Goal: Task Accomplishment & Management: Manage account settings

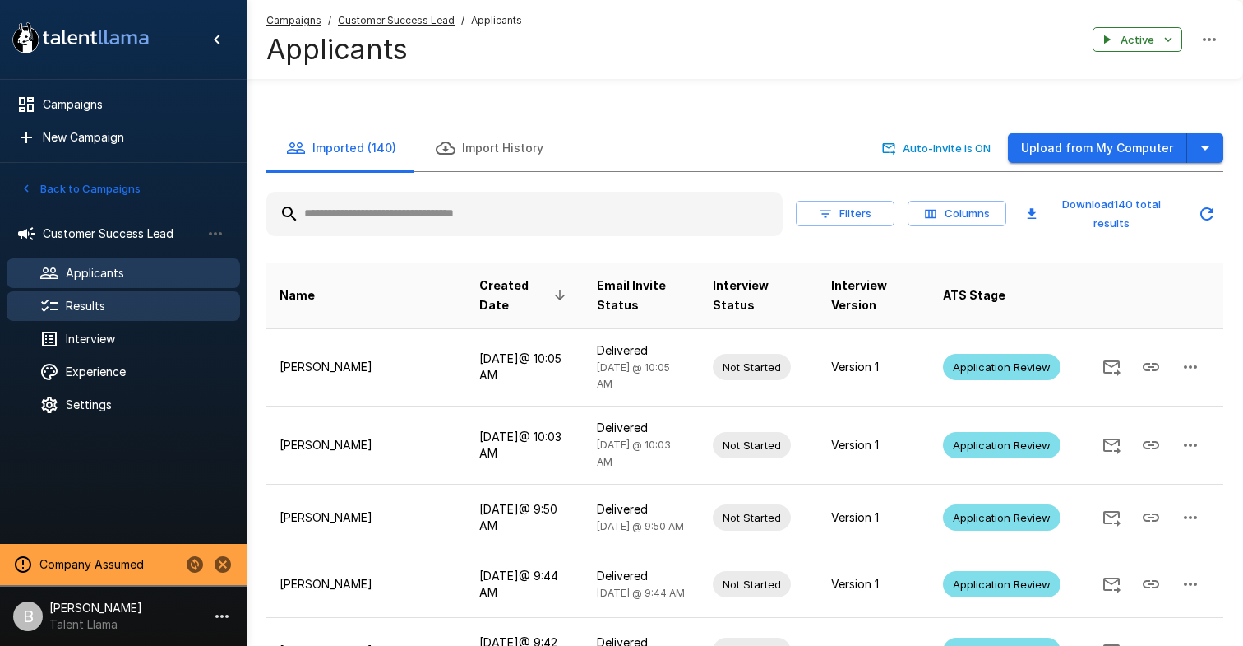
click at [107, 317] on div "Results" at bounding box center [124, 306] width 234 height 30
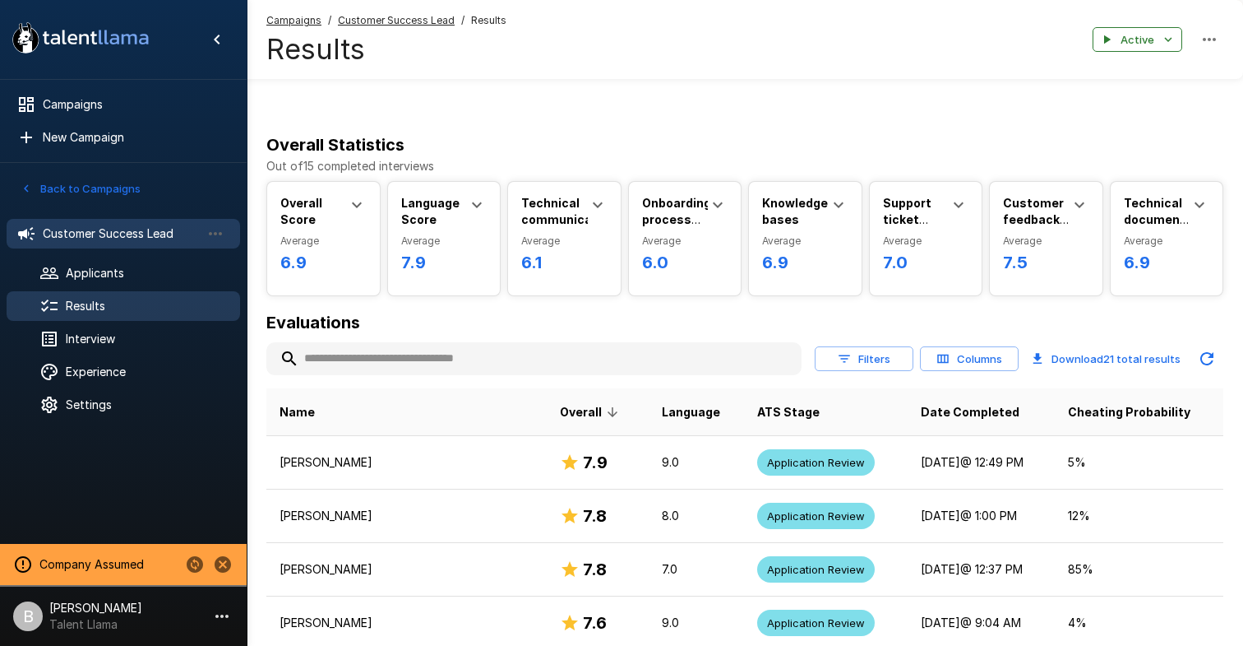
click at [98, 236] on span "Customer Success Lead" at bounding box center [122, 233] width 158 height 16
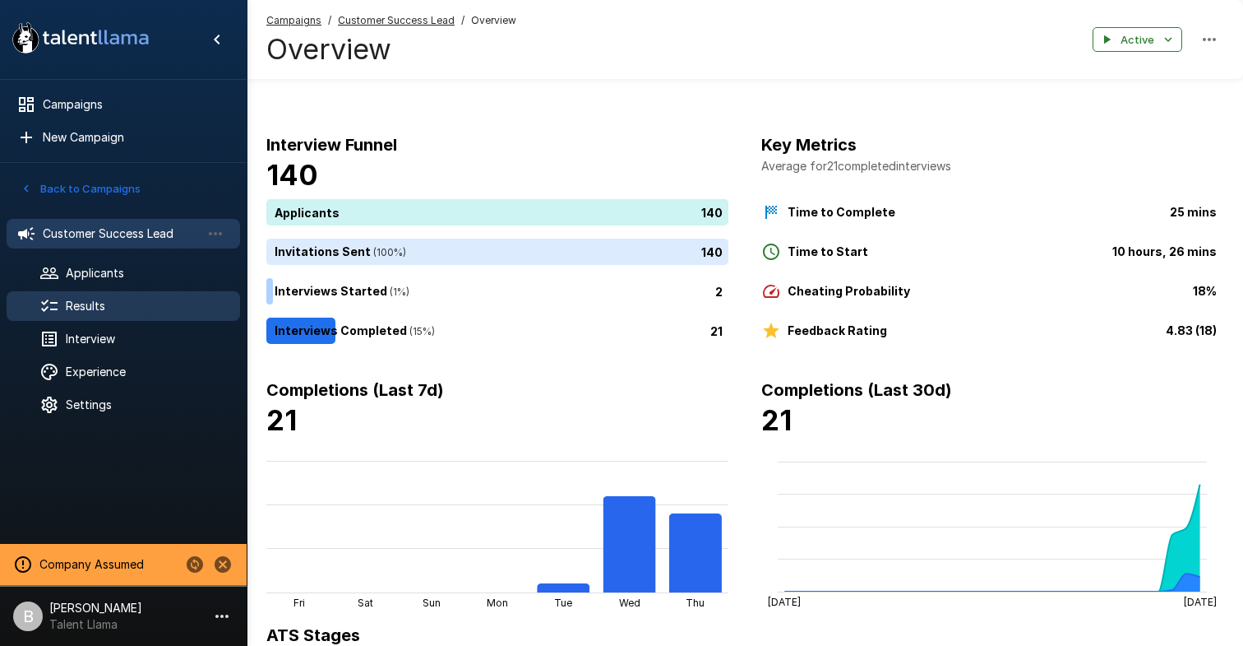
click at [97, 309] on span "Results" at bounding box center [146, 306] width 161 height 16
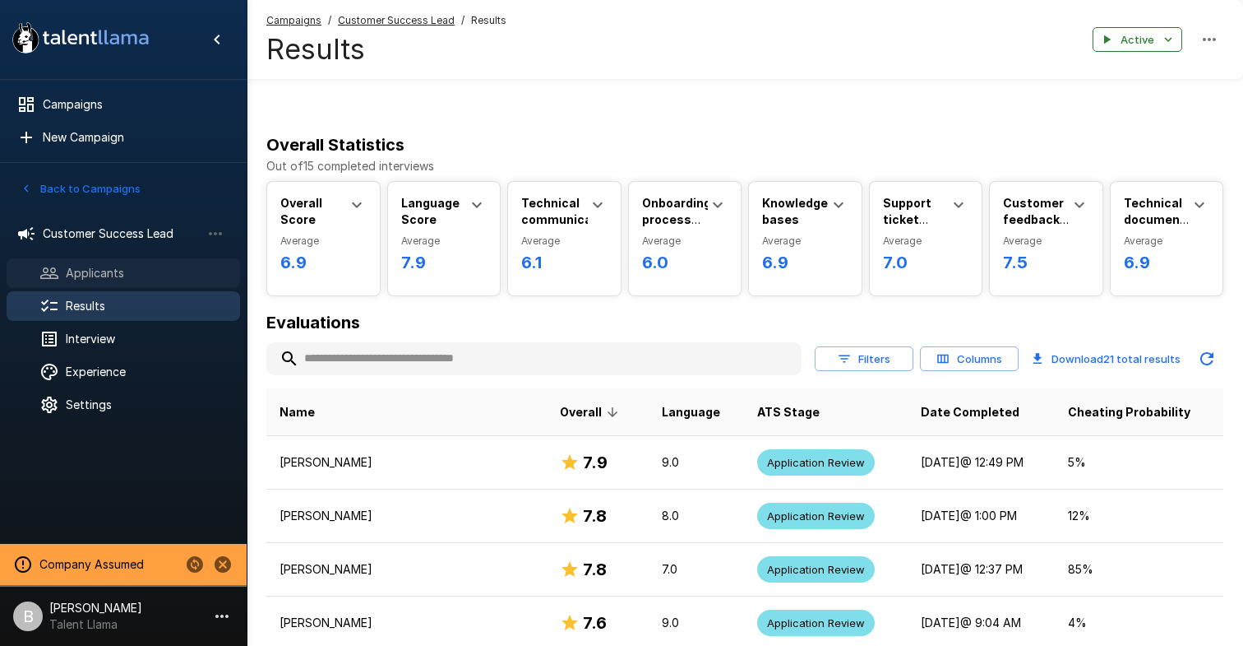
click at [132, 269] on span "Applicants" at bounding box center [146, 273] width 161 height 16
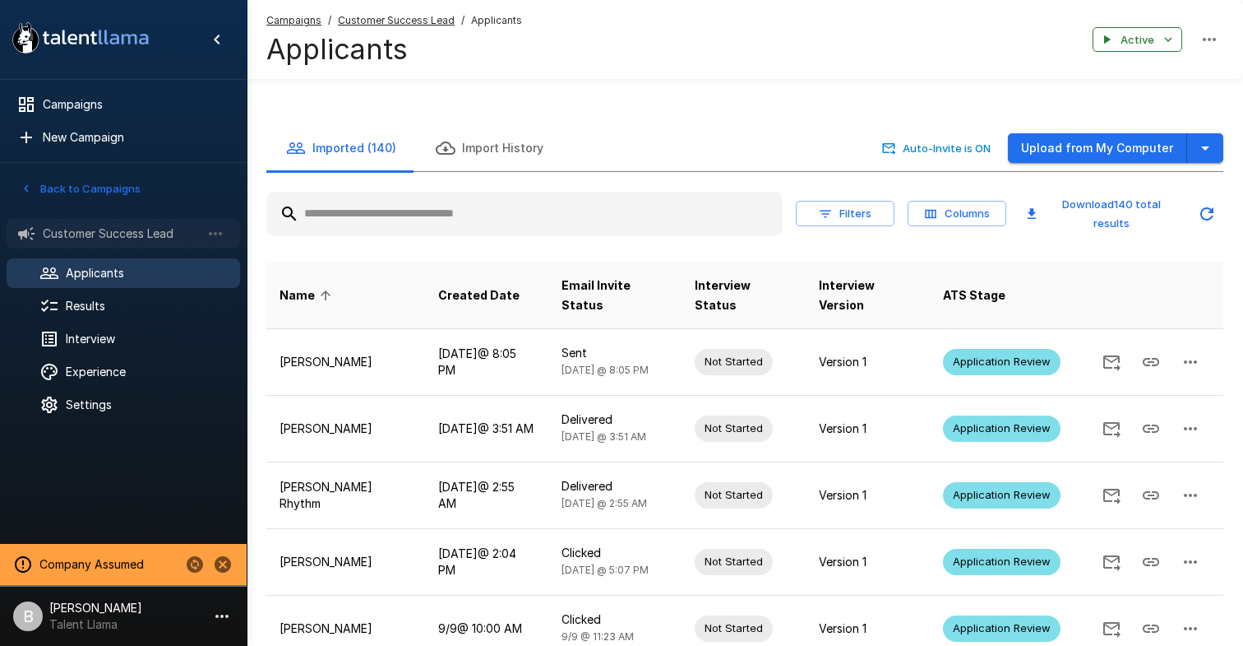
click at [131, 238] on span "Customer Success Lead" at bounding box center [122, 233] width 158 height 16
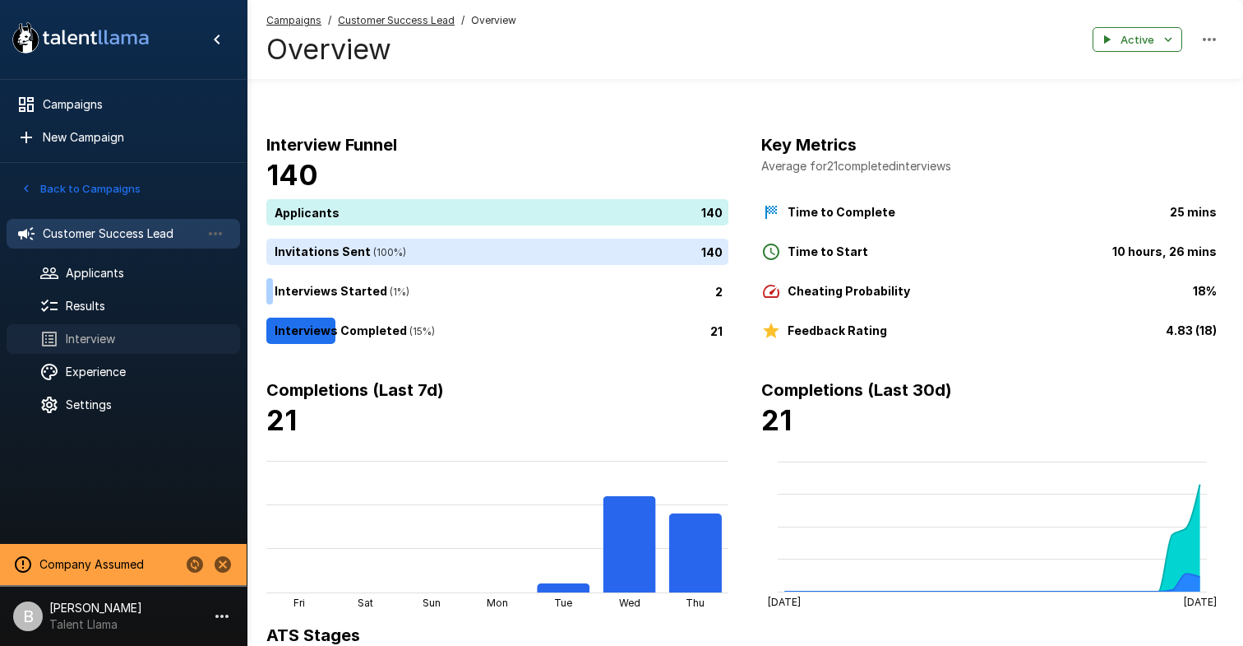
click at [92, 329] on div "Interview" at bounding box center [124, 339] width 234 height 30
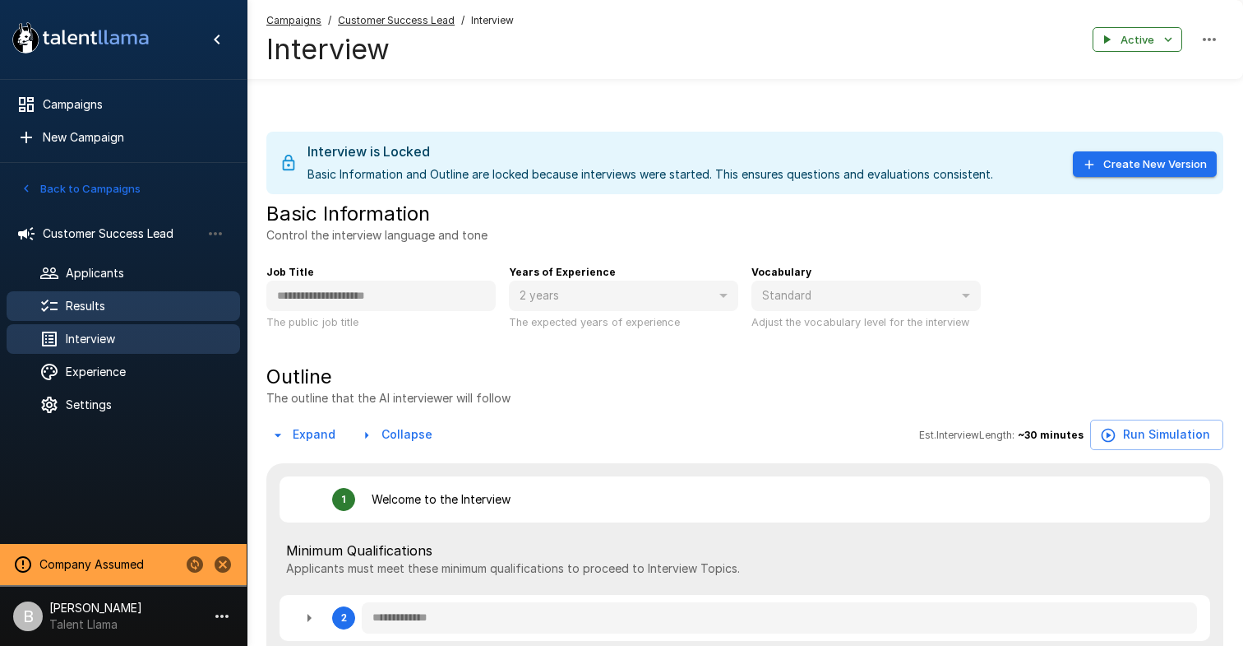
type textarea "*"
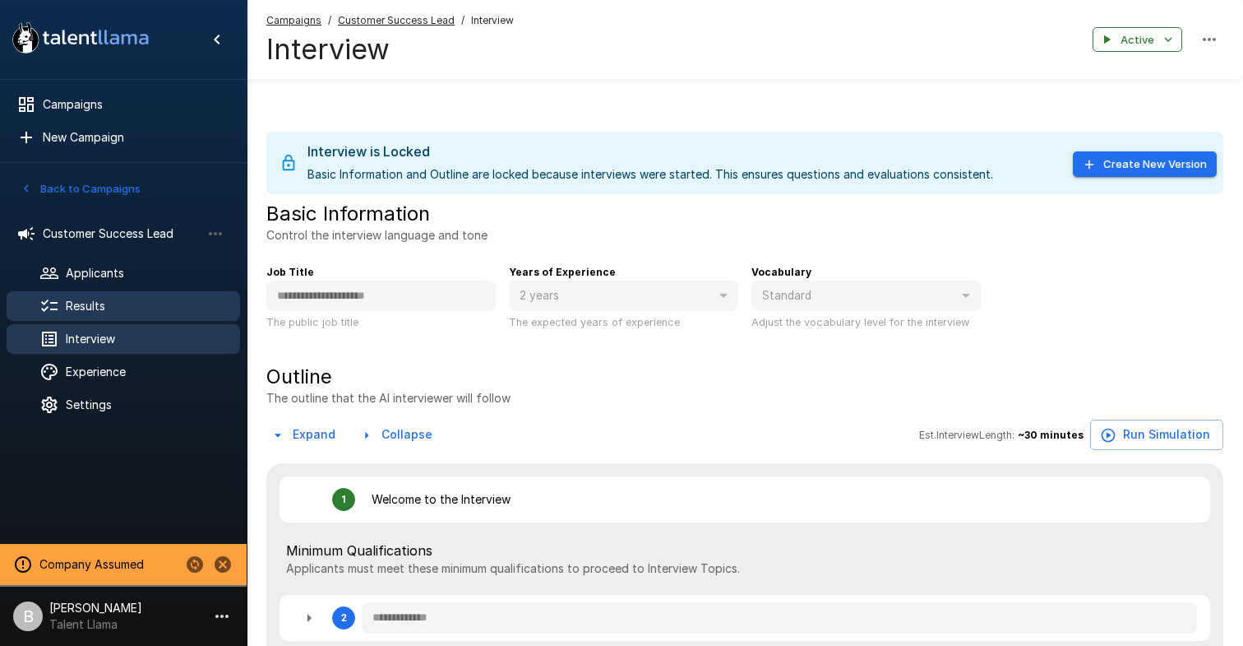
type textarea "*"
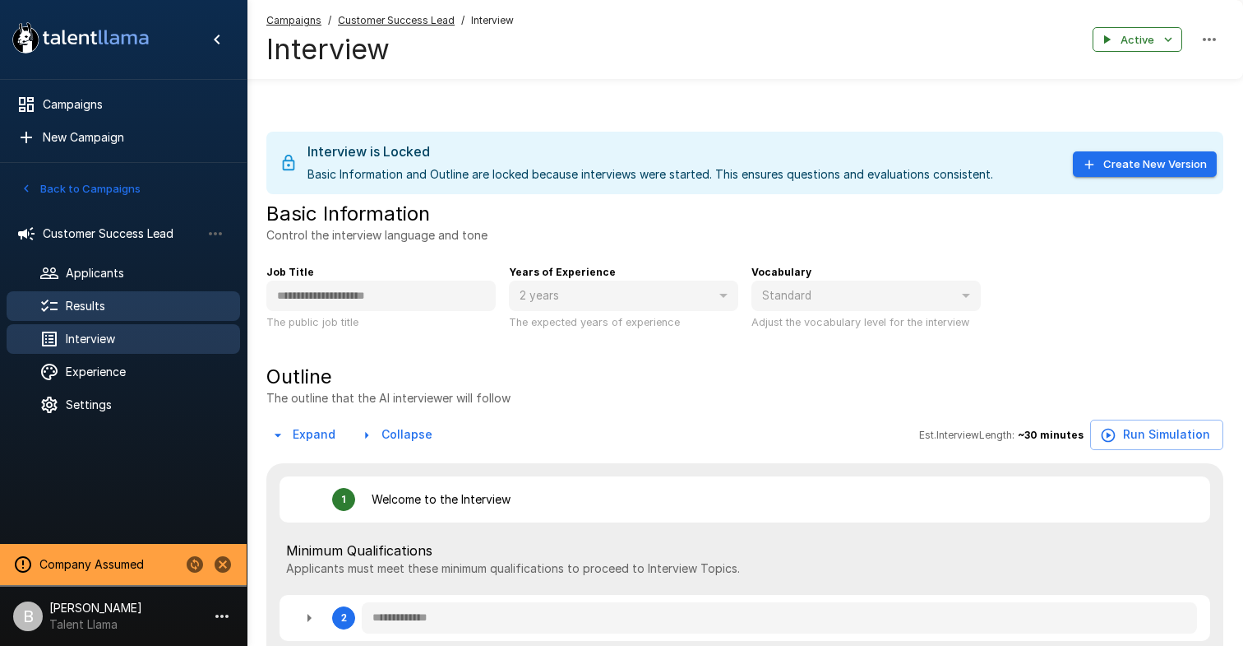
type textarea "*"
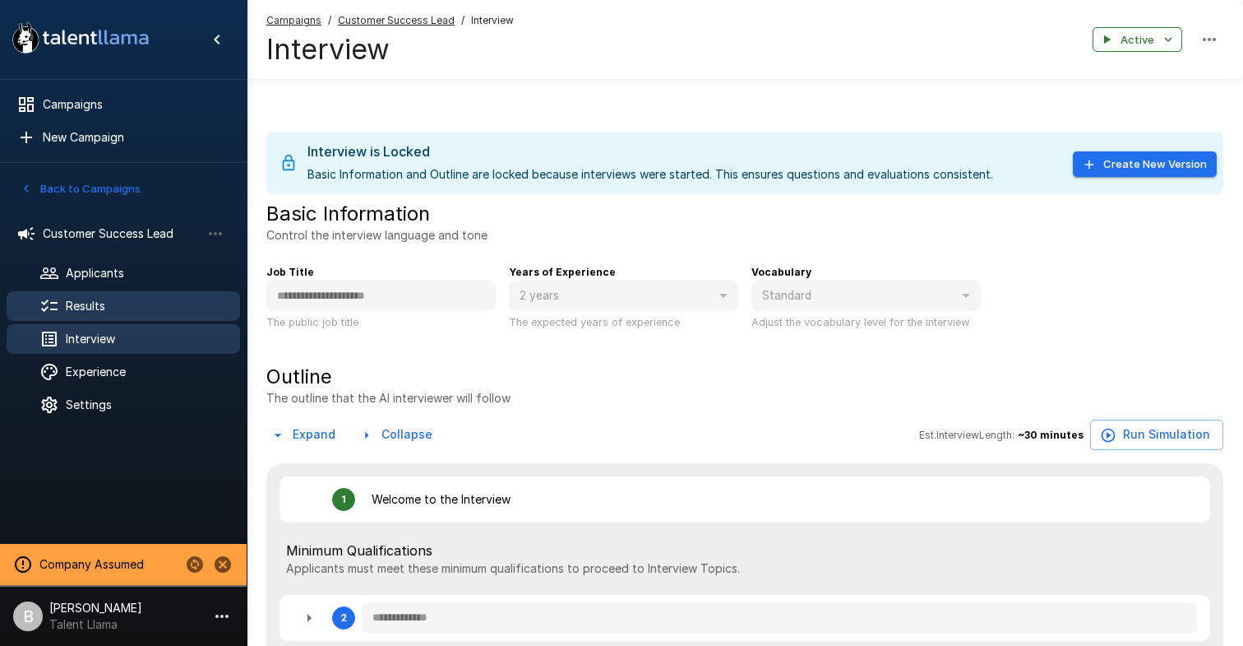
type textarea "*"
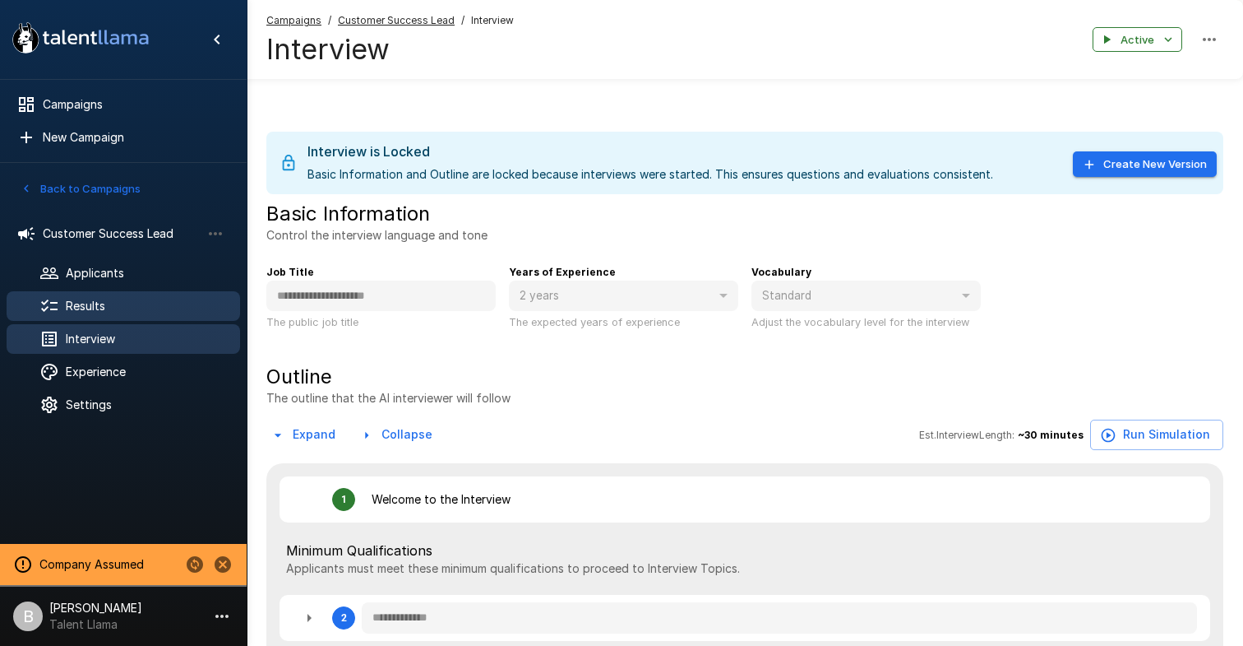
type textarea "*"
click at [100, 305] on span "Results" at bounding box center [146, 306] width 161 height 16
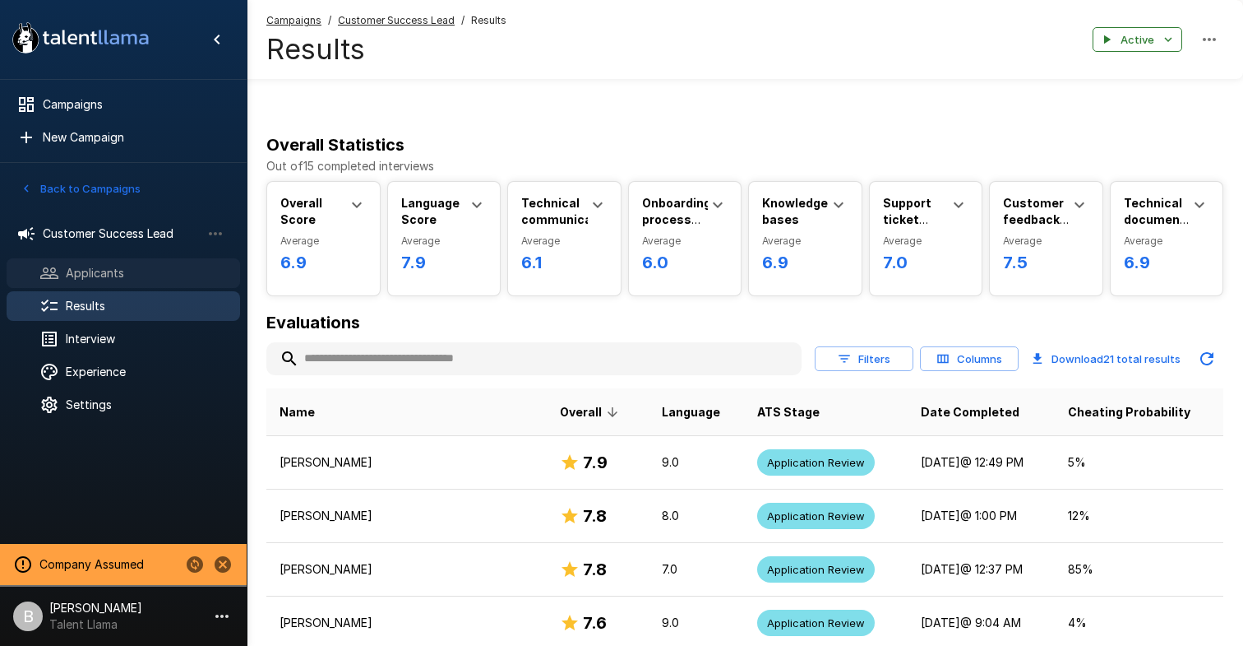
click at [122, 271] on span "Applicants" at bounding box center [146, 273] width 161 height 16
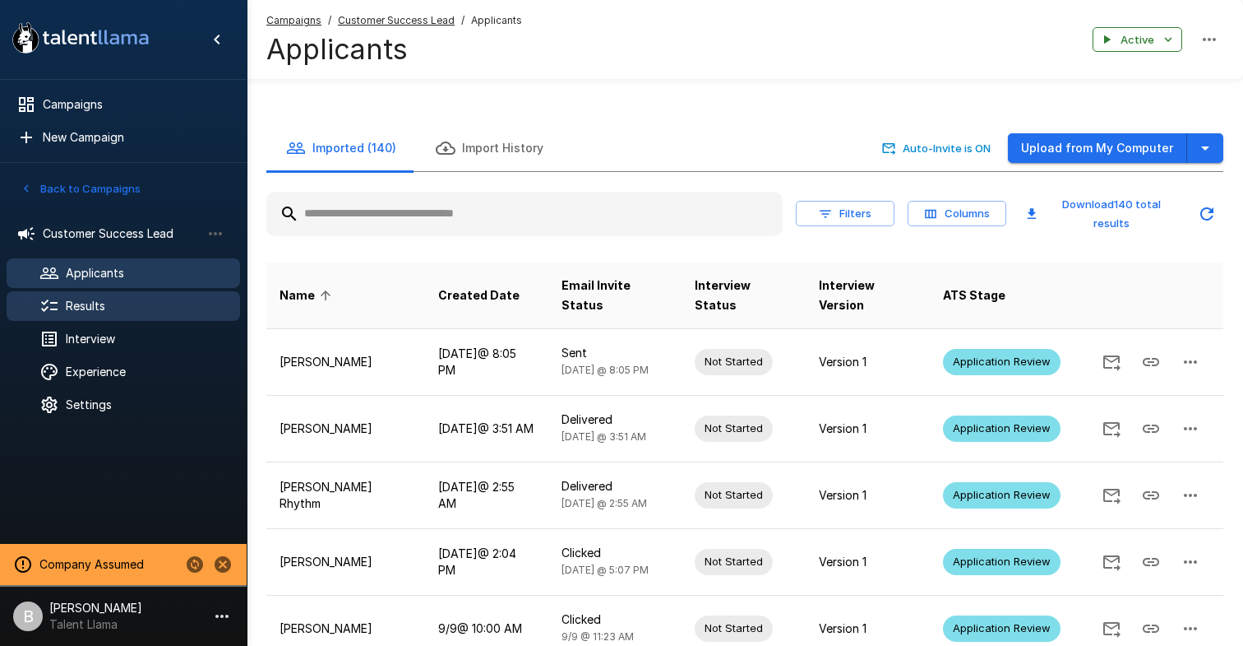
click at [141, 308] on span "Results" at bounding box center [146, 306] width 161 height 16
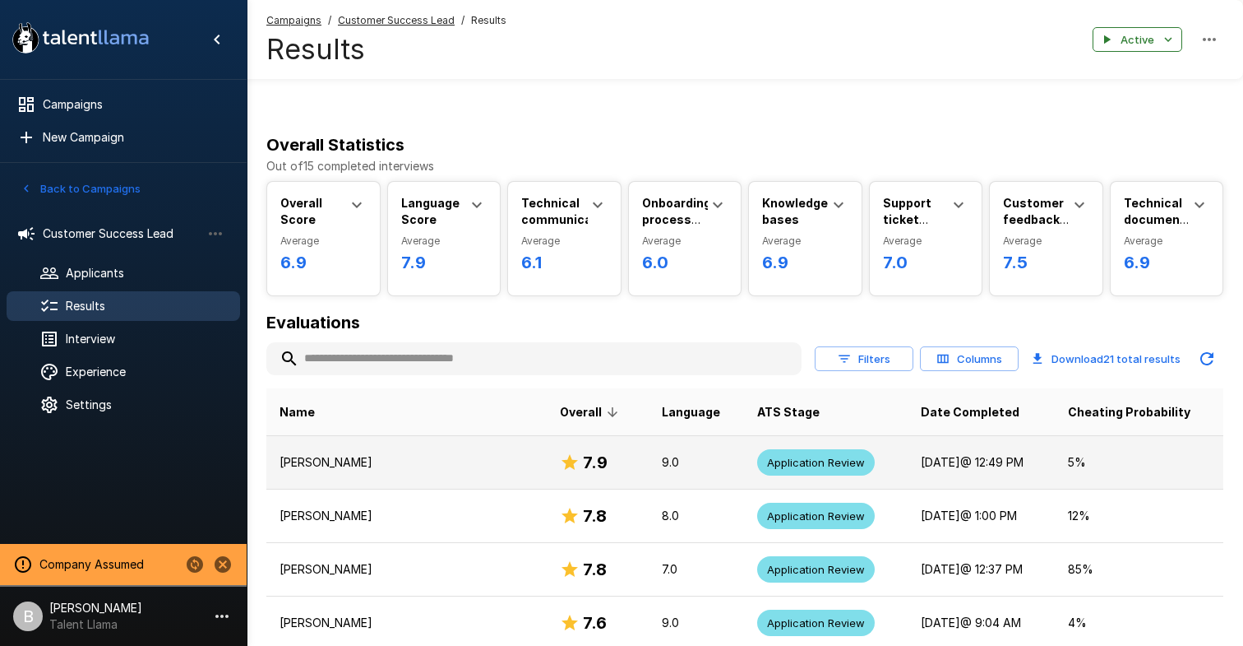
click at [326, 458] on p "Maria Correia" at bounding box center [407, 462] width 254 height 16
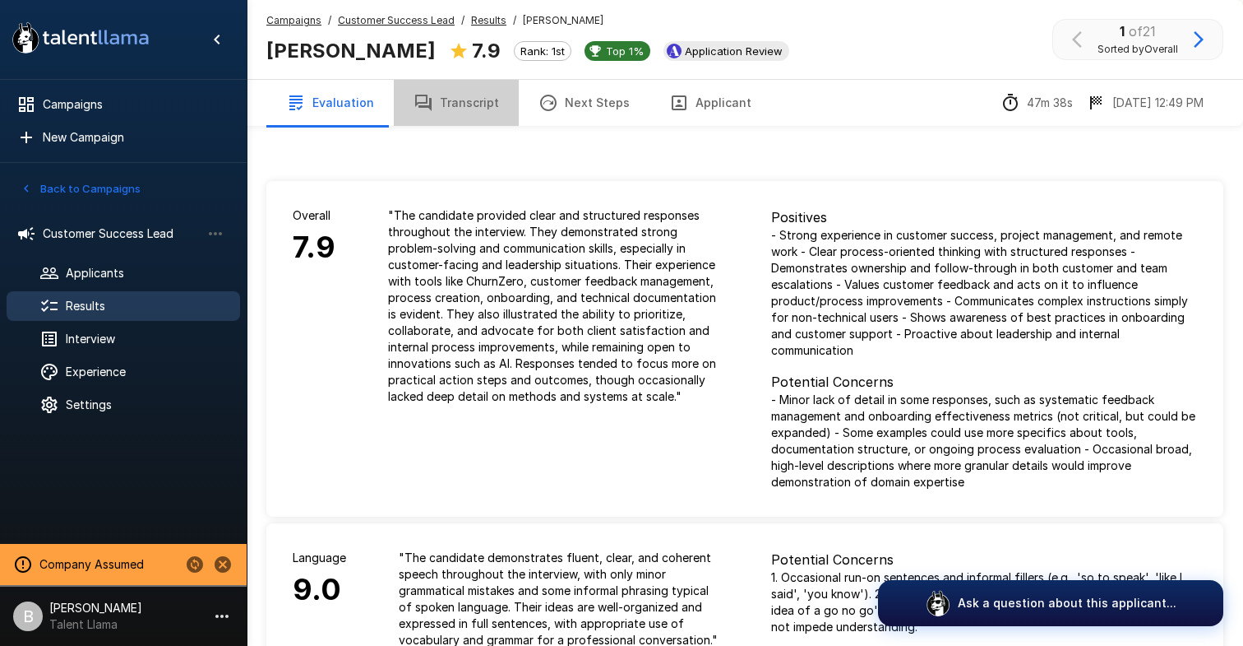
click at [474, 113] on button "Transcript" at bounding box center [456, 103] width 125 height 46
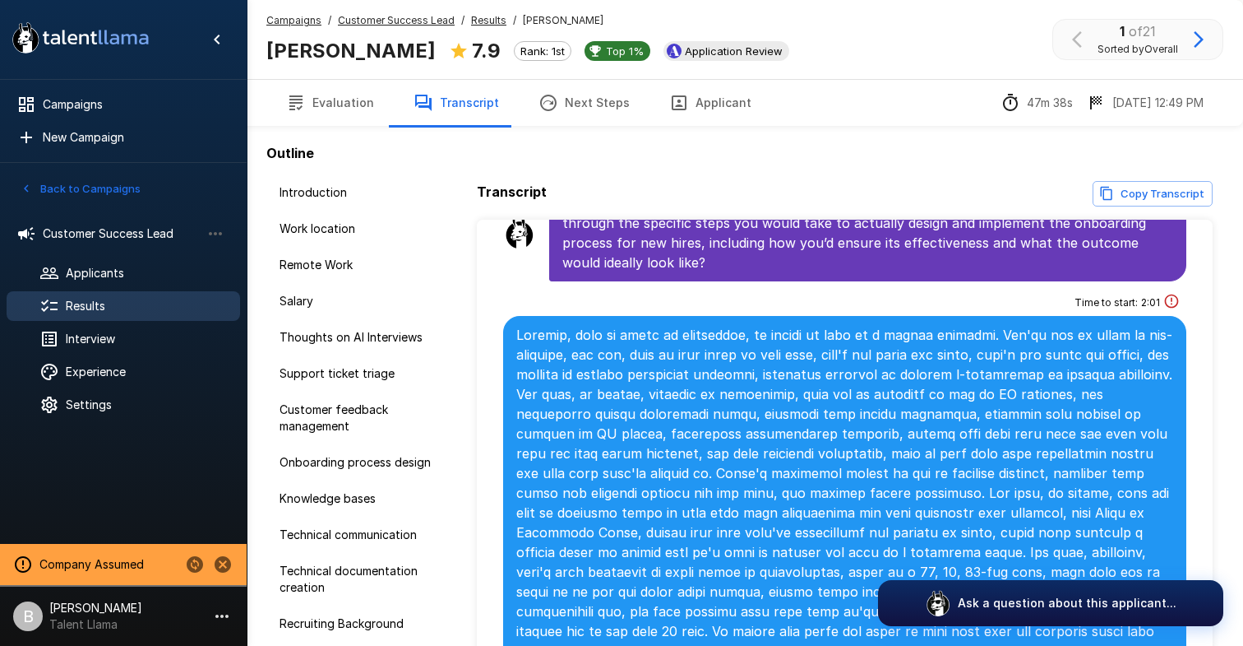
scroll to position [3988, 0]
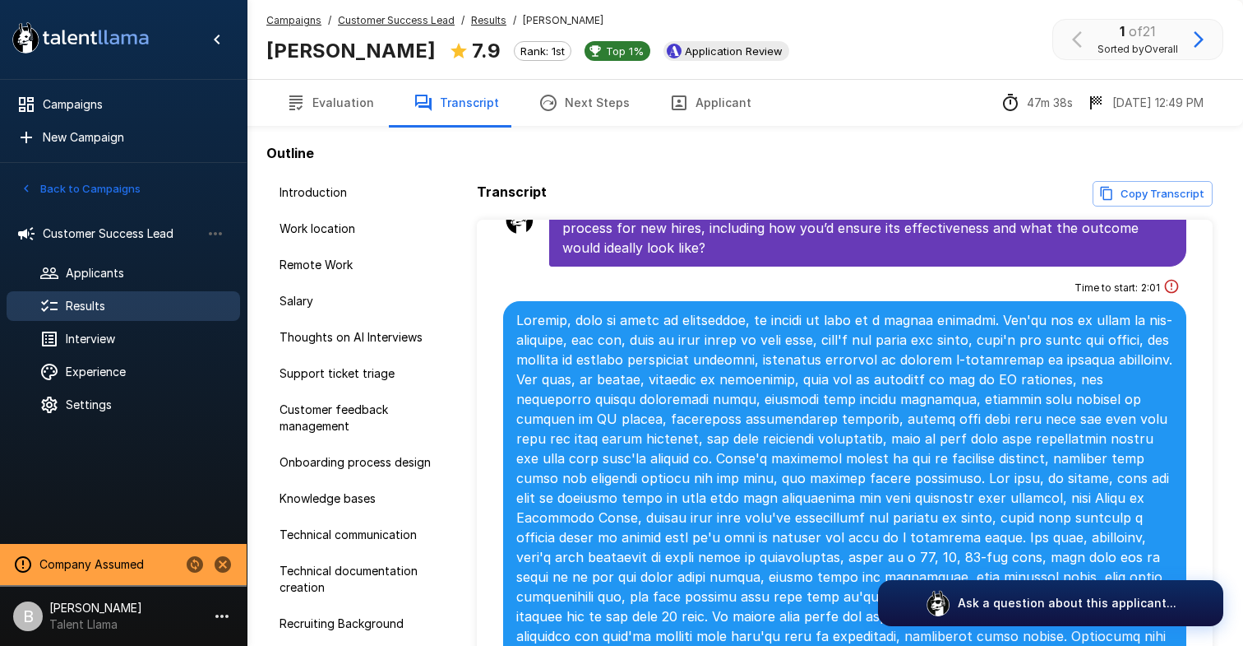
click at [415, 25] on u "Customer Success Lead" at bounding box center [396, 20] width 117 height 12
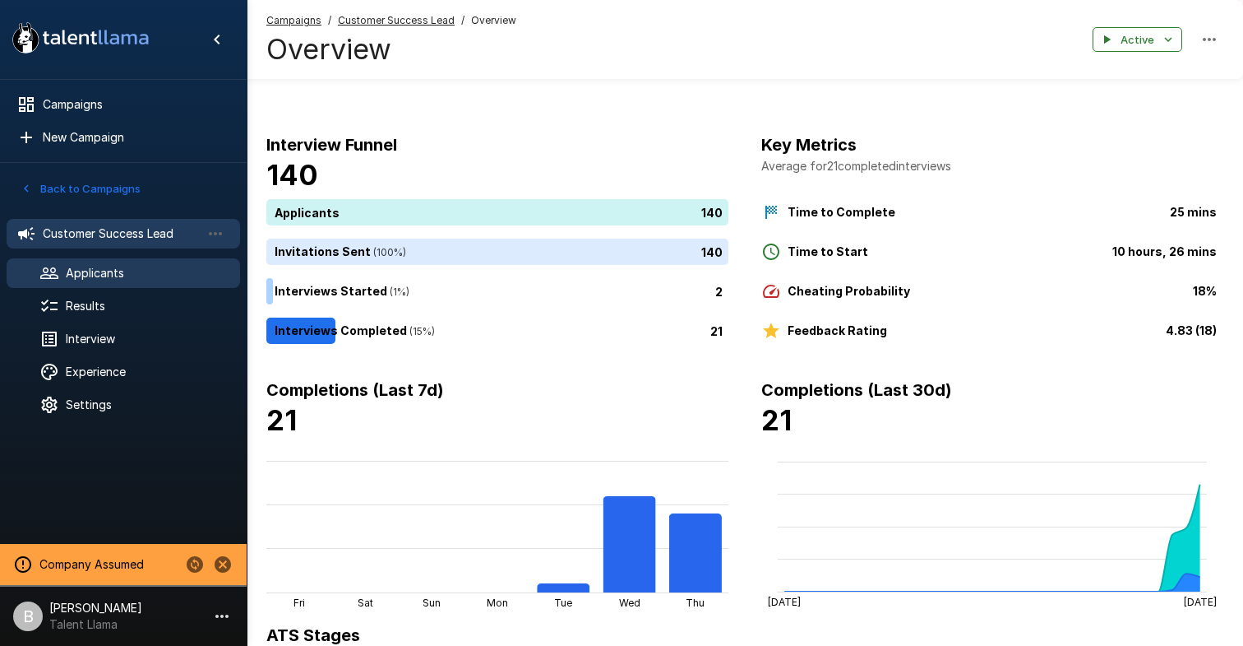
click at [125, 266] on span "Applicants" at bounding box center [146, 273] width 161 height 16
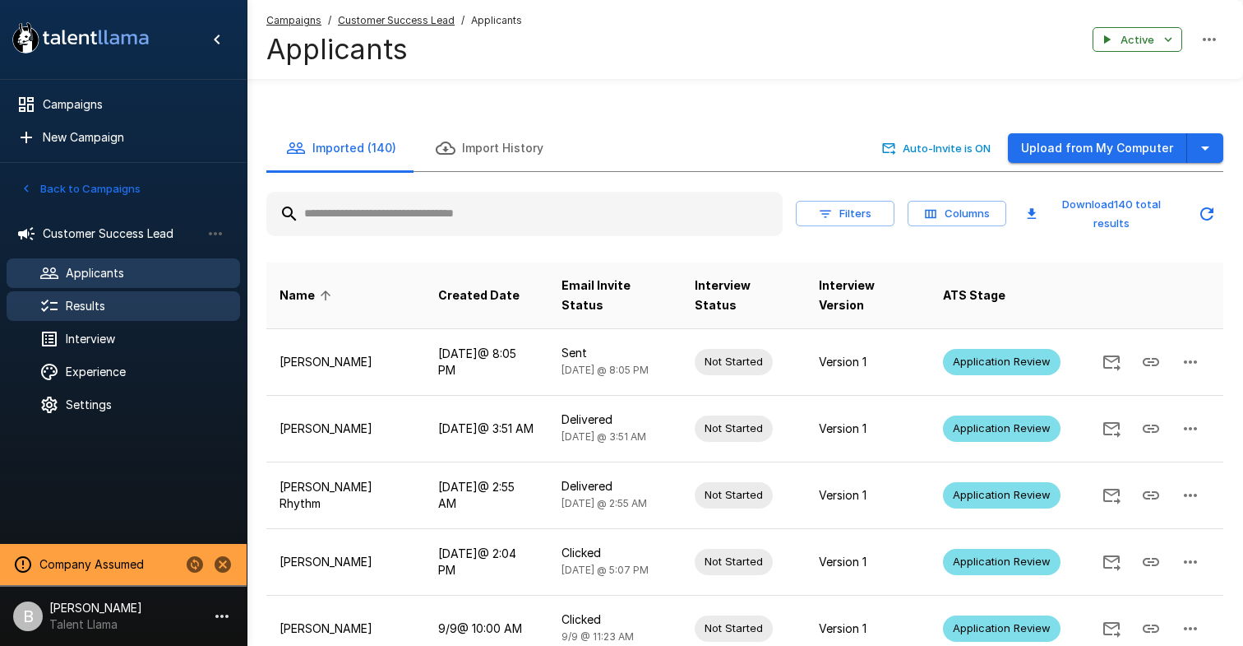
click at [117, 319] on div "Results" at bounding box center [124, 306] width 234 height 30
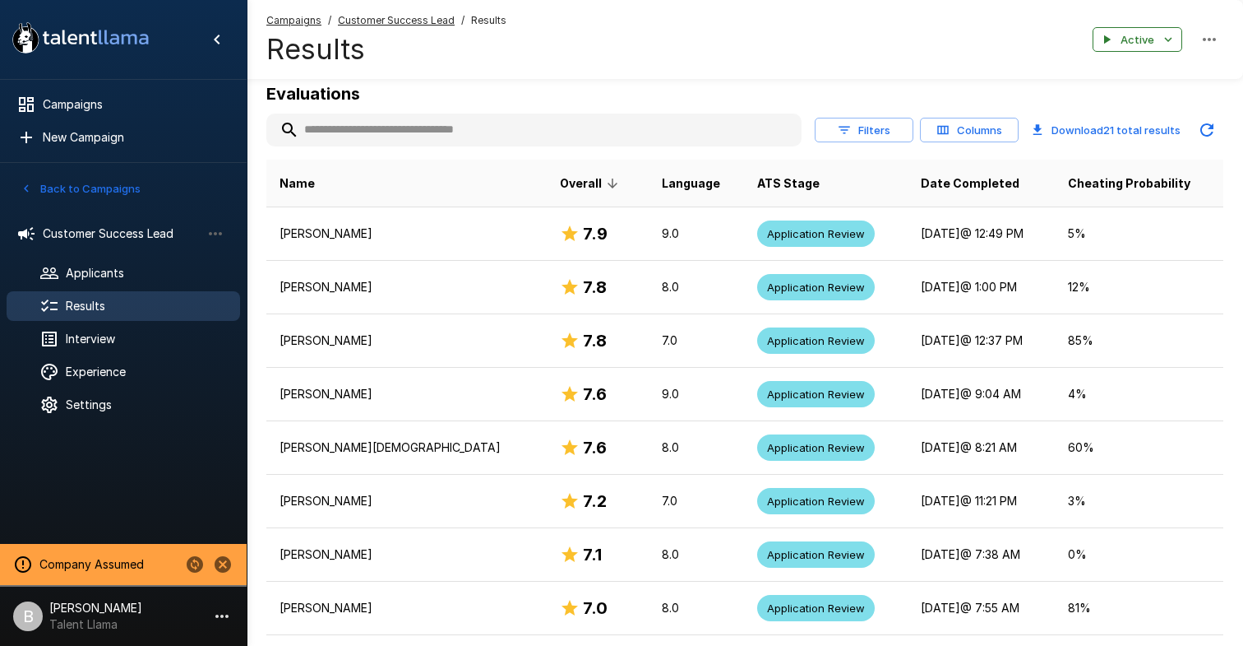
scroll to position [220, 0]
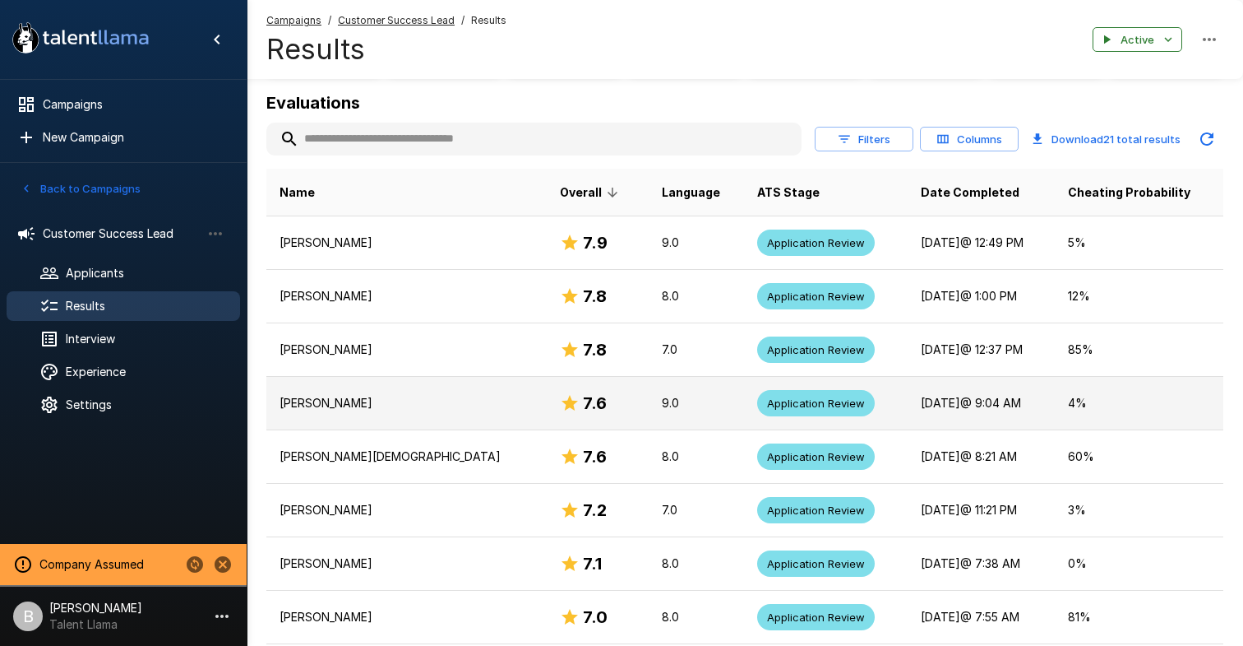
click at [415, 405] on p "Arne Pate-terry" at bounding box center [407, 403] width 254 height 16
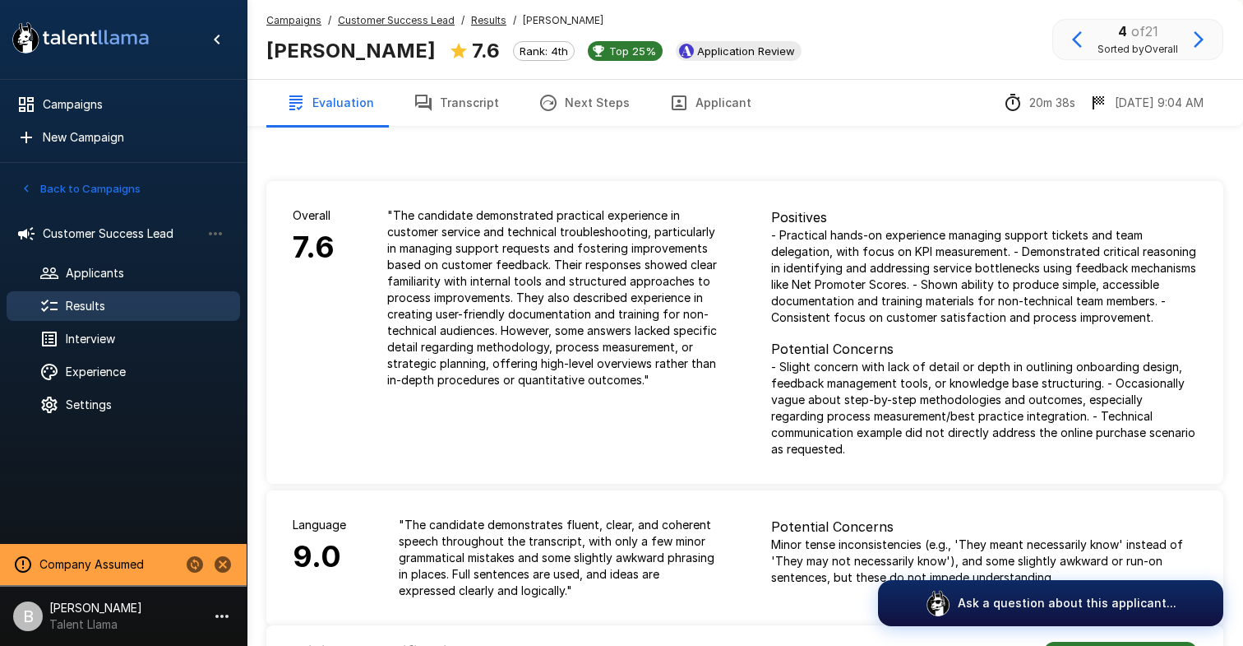
click at [466, 107] on button "Transcript" at bounding box center [456, 103] width 125 height 46
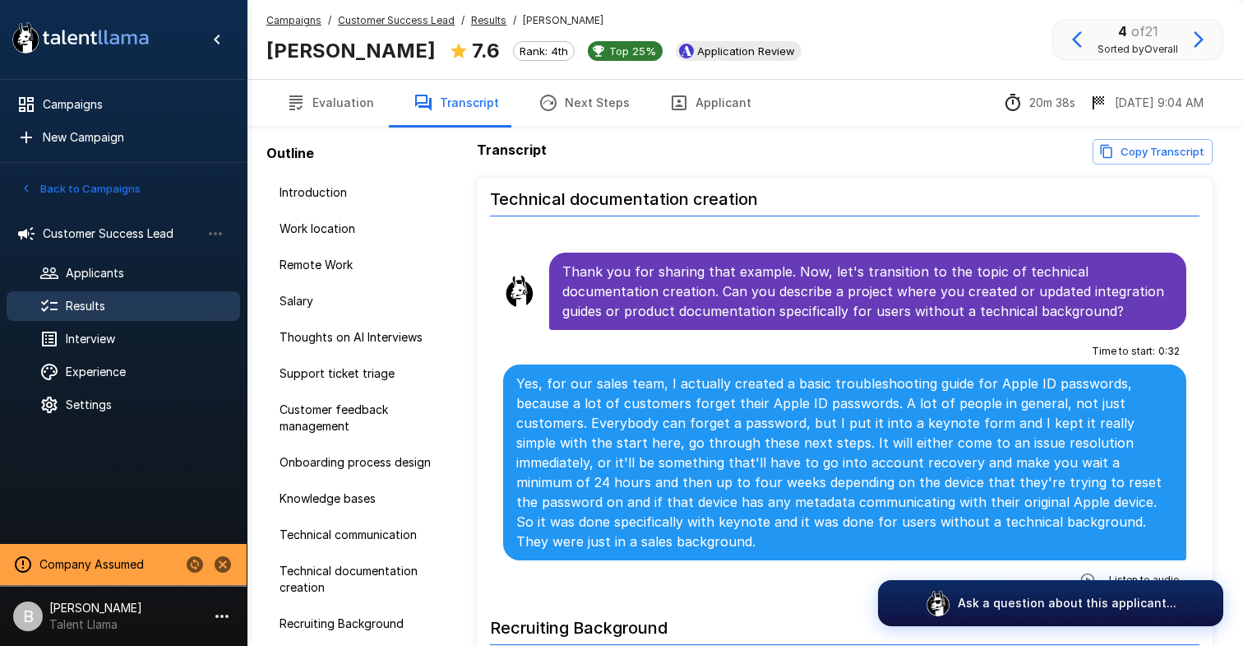
scroll to position [43, 0]
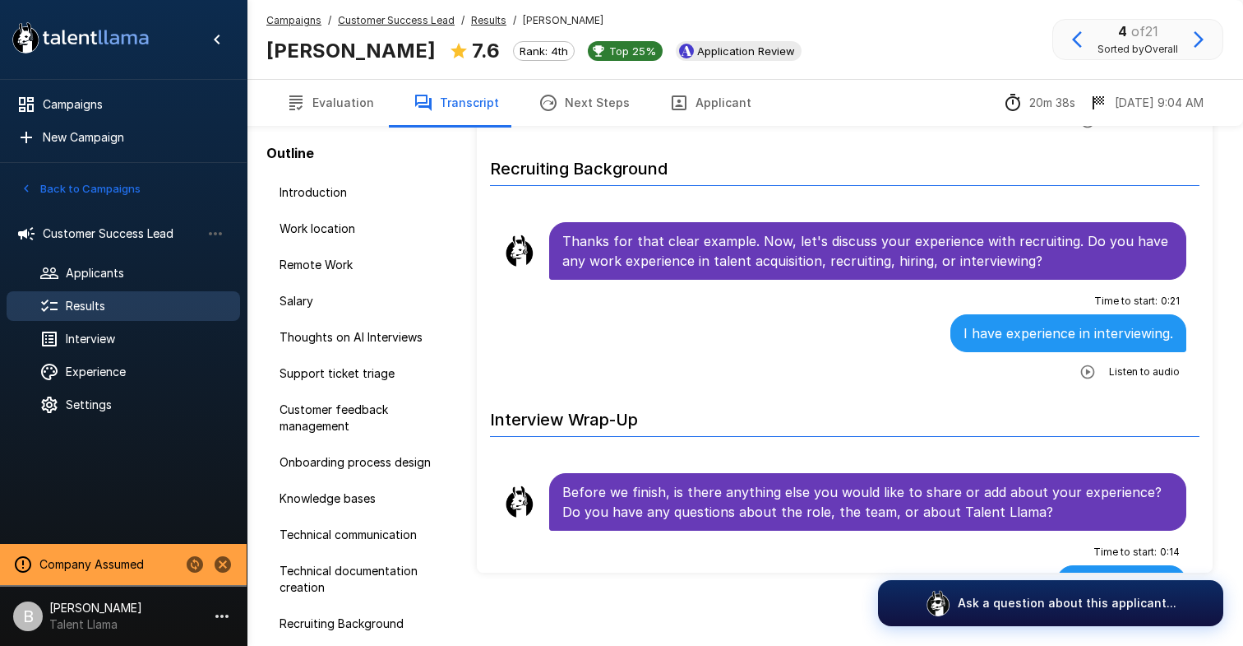
scroll to position [137, 0]
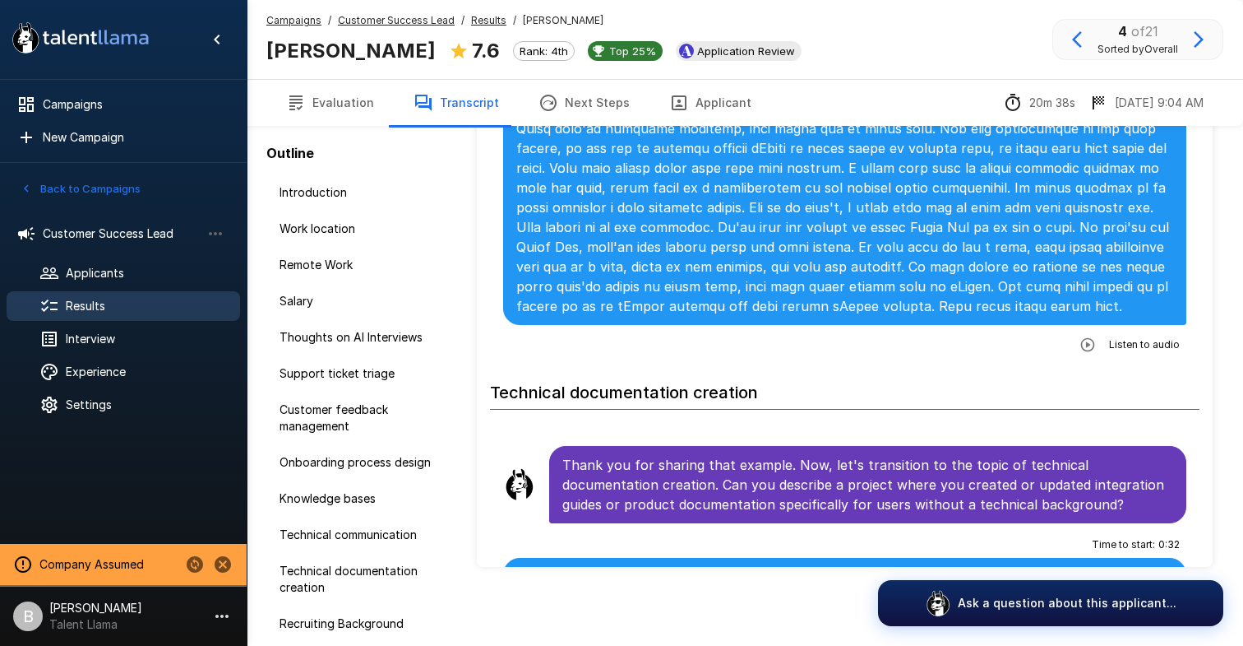
scroll to position [4953, 0]
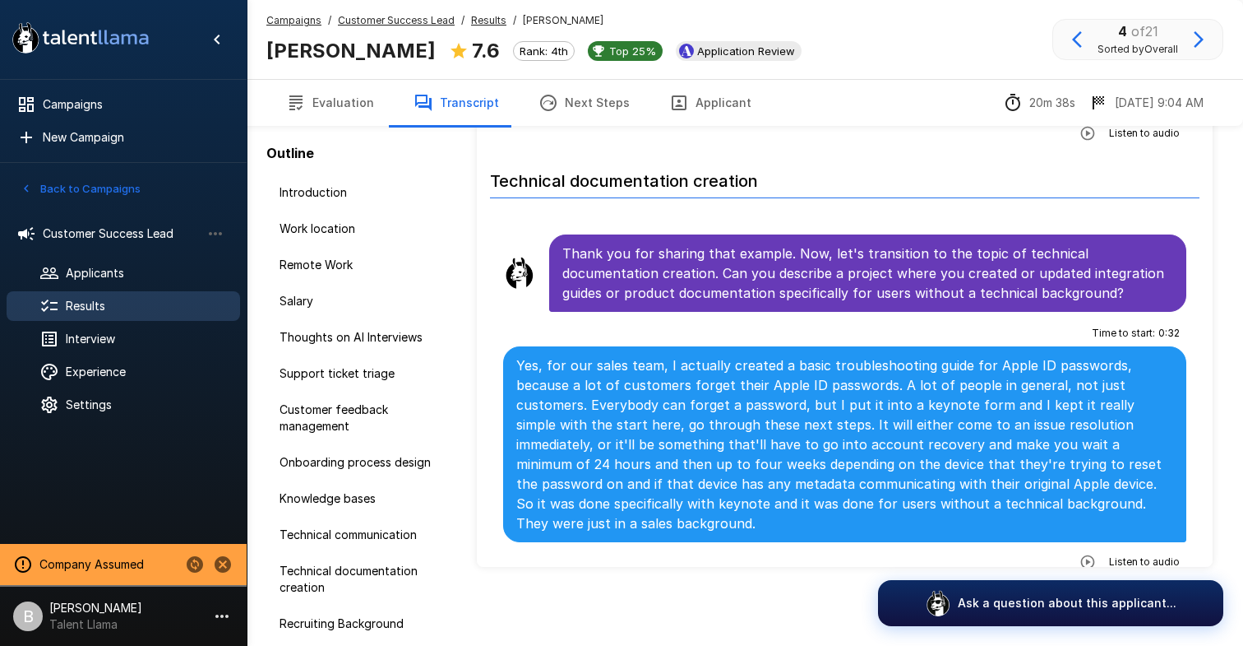
click at [476, 16] on u "Results" at bounding box center [488, 20] width 35 height 12
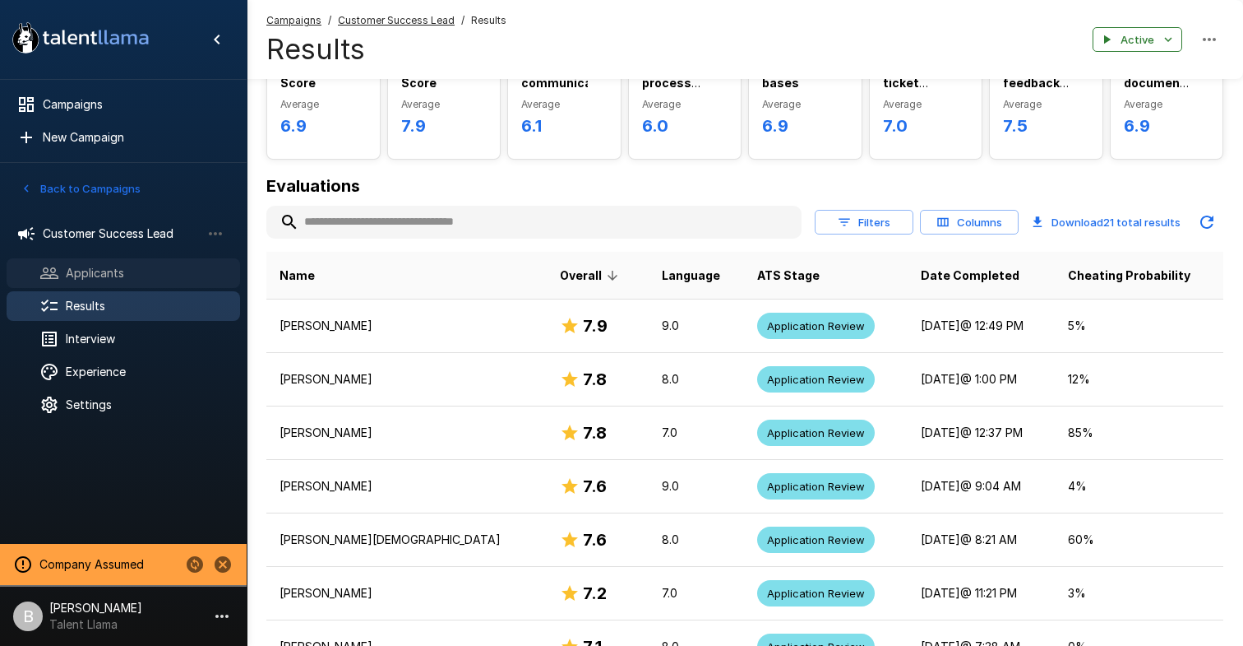
click at [123, 262] on div "Applicants" at bounding box center [124, 273] width 234 height 30
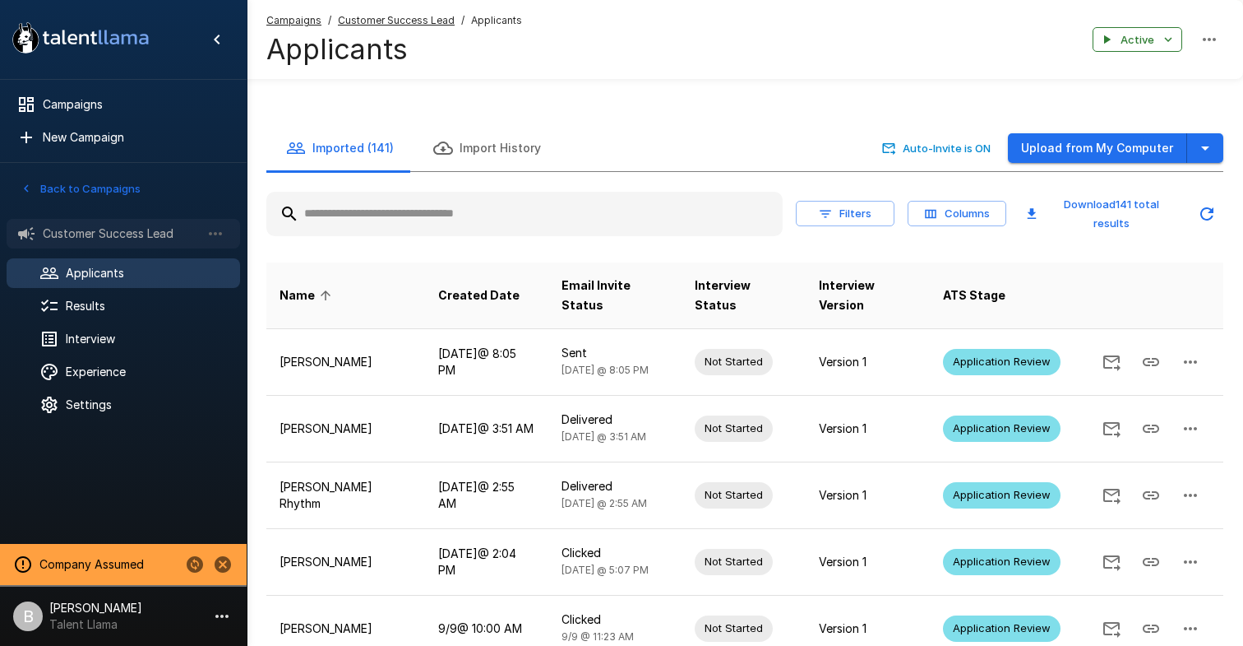
click at [125, 238] on span "Customer Success Lead" at bounding box center [122, 233] width 158 height 16
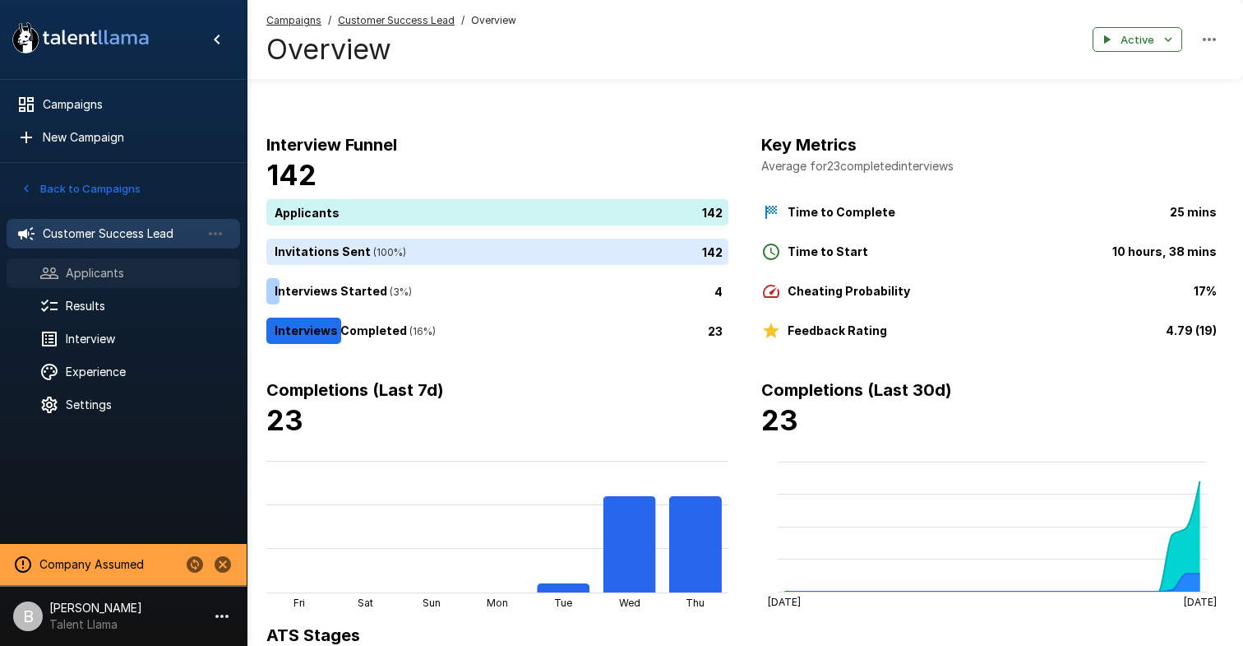
click at [104, 280] on span "Applicants" at bounding box center [146, 273] width 161 height 16
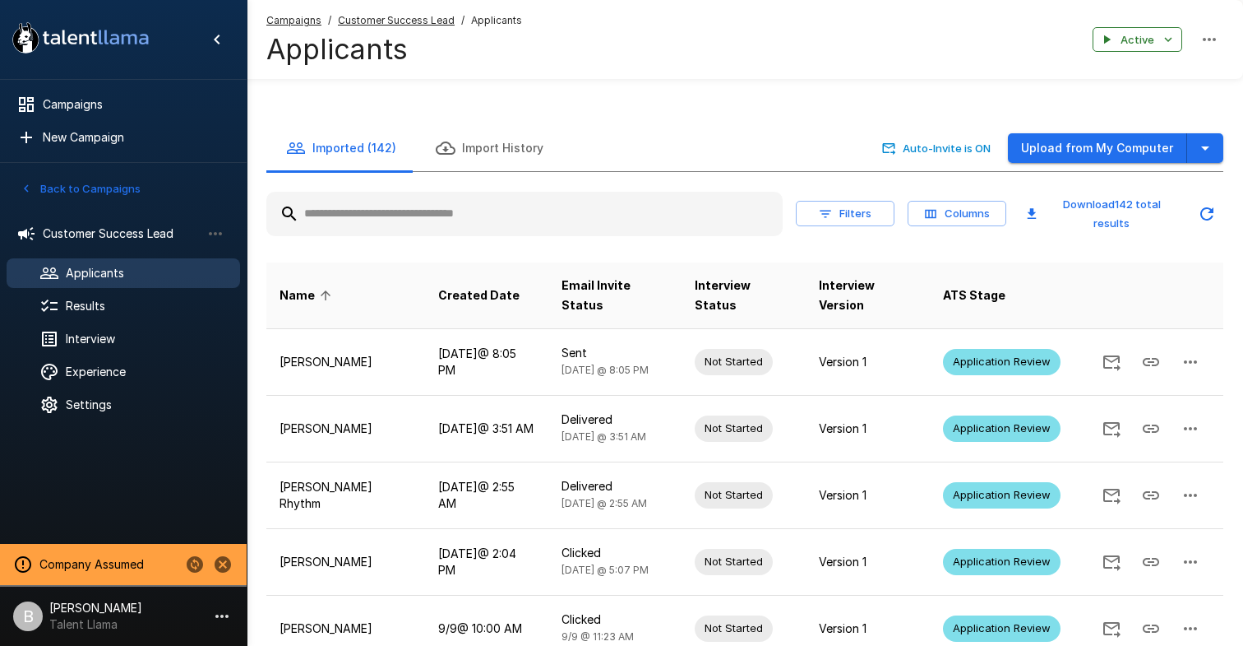
click at [437, 201] on input "text" at bounding box center [524, 214] width 516 height 30
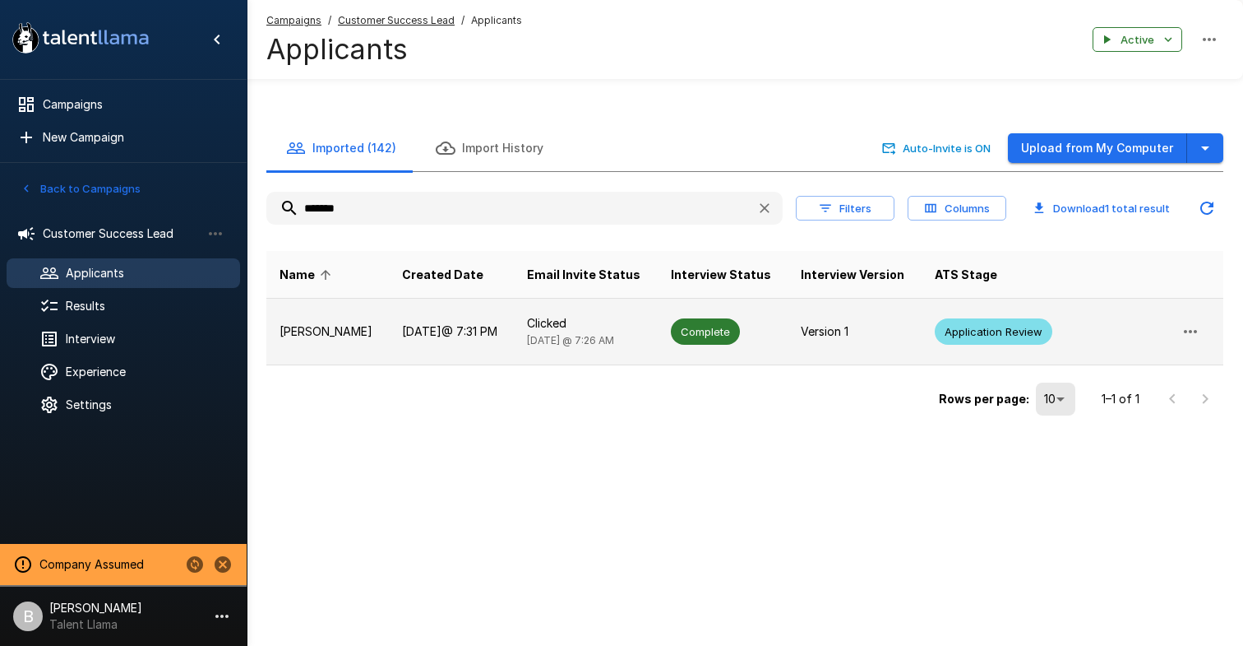
type input "*******"
click at [359, 339] on p "Krystal Hodge" at bounding box center [328, 331] width 96 height 16
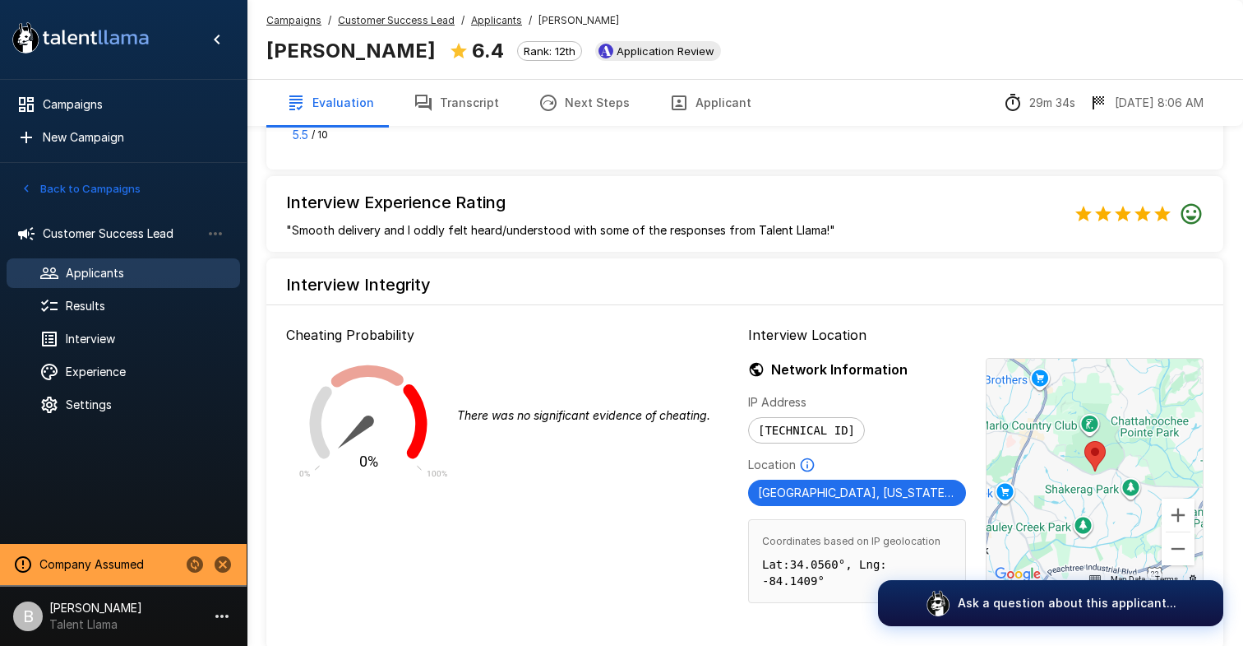
scroll to position [1707, 0]
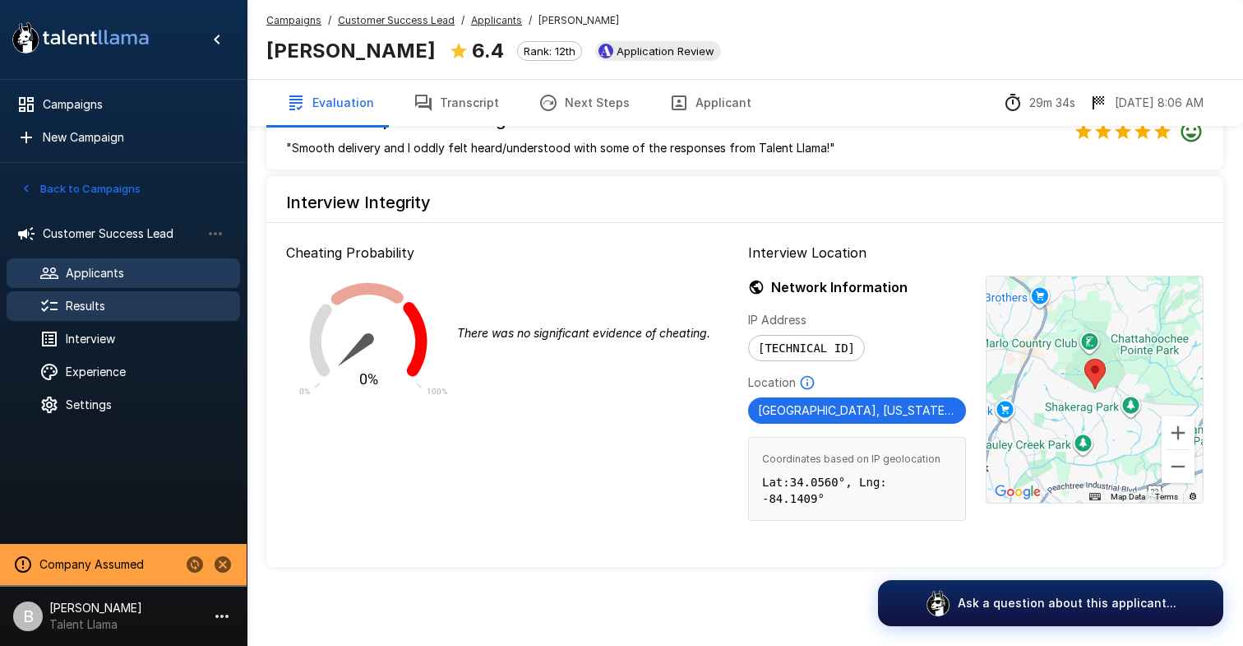
click at [132, 300] on span "Results" at bounding box center [146, 306] width 161 height 16
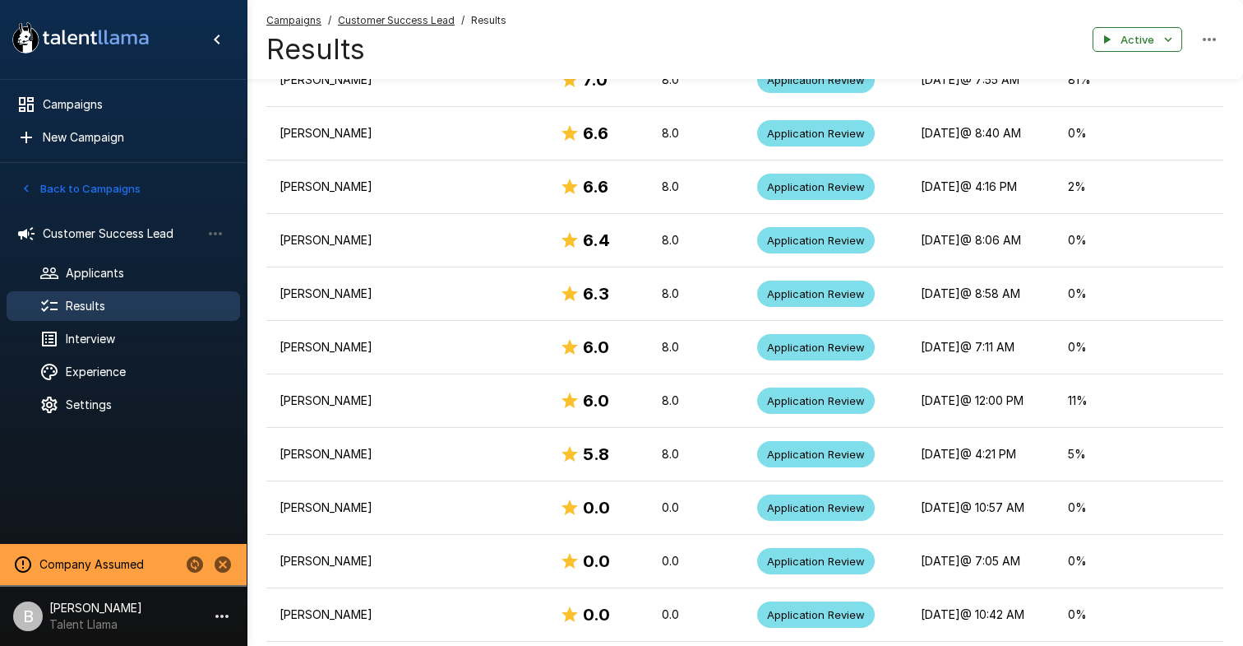
scroll to position [814, 0]
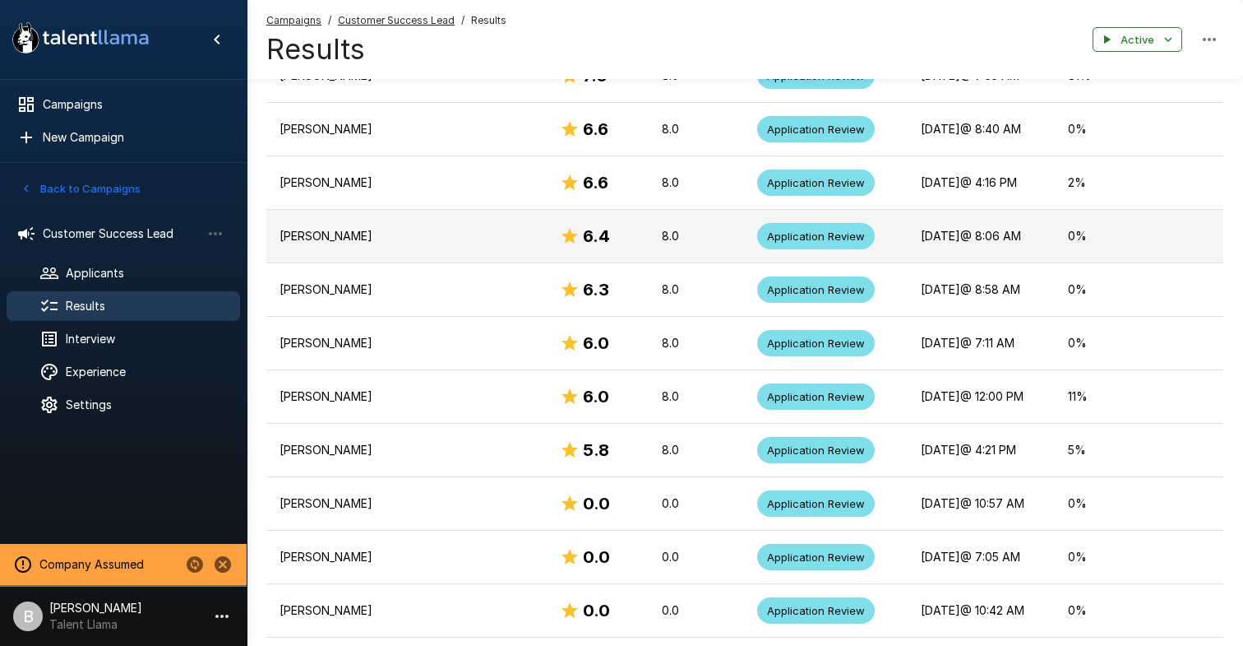
click at [401, 248] on td "Krystal Hodge" at bounding box center [406, 236] width 280 height 53
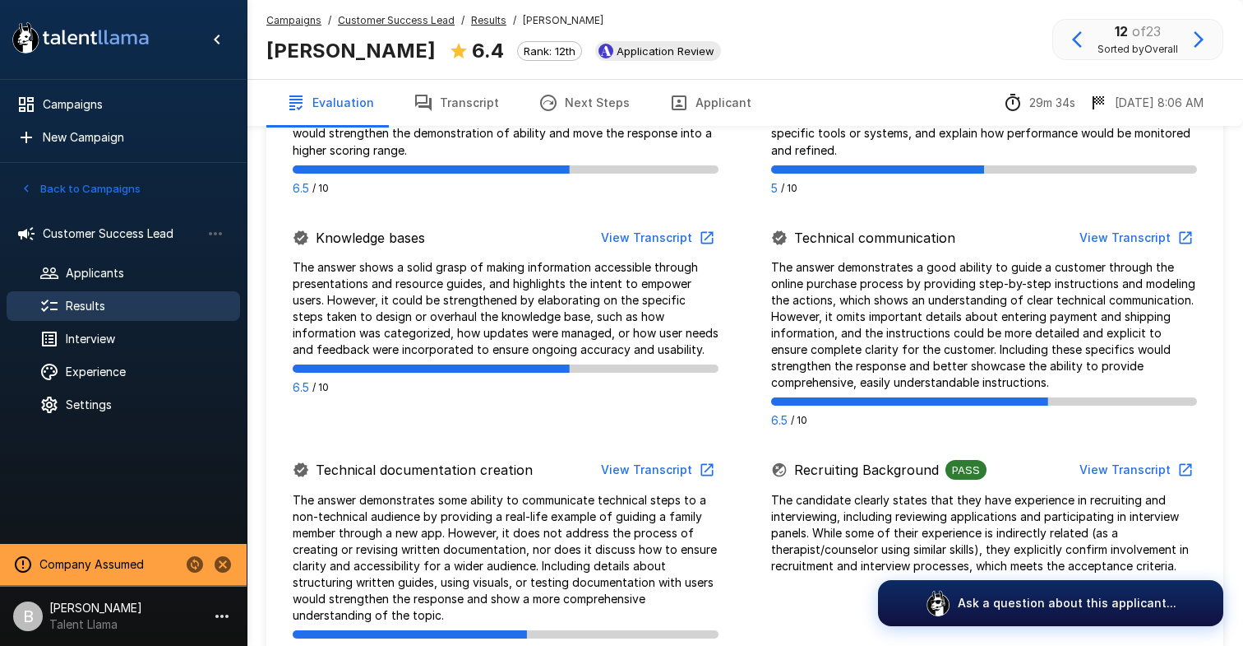
scroll to position [1048, 0]
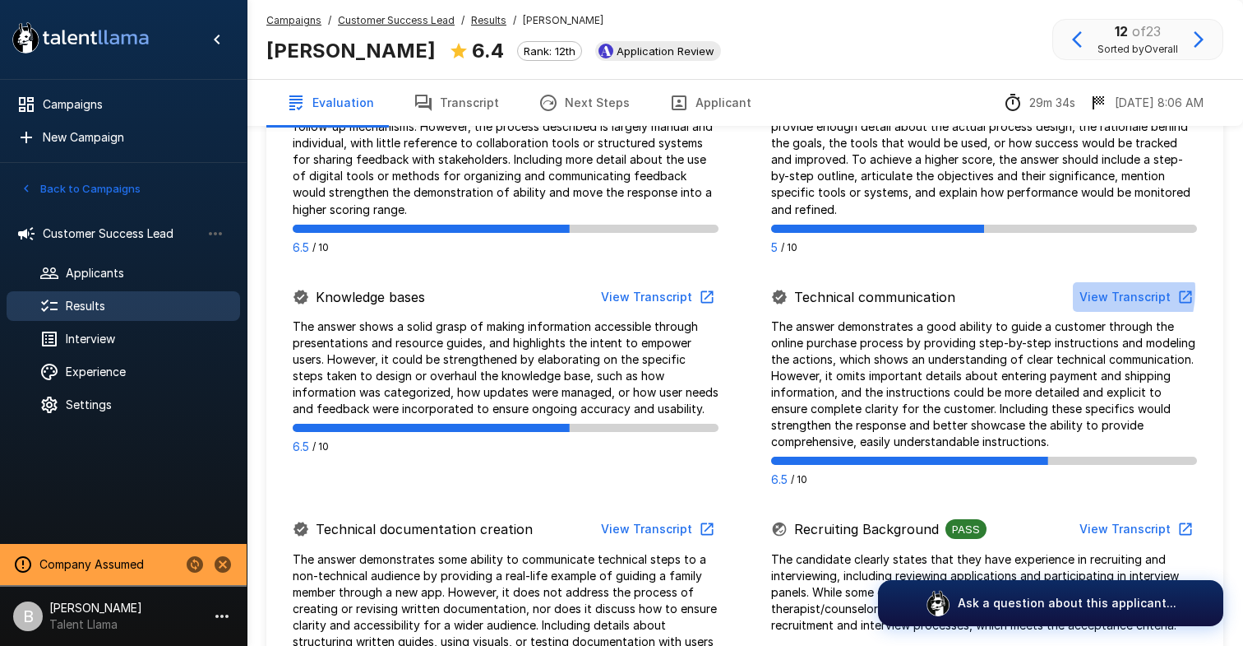
click at [1091, 290] on button "View Transcript" at bounding box center [1135, 297] width 124 height 30
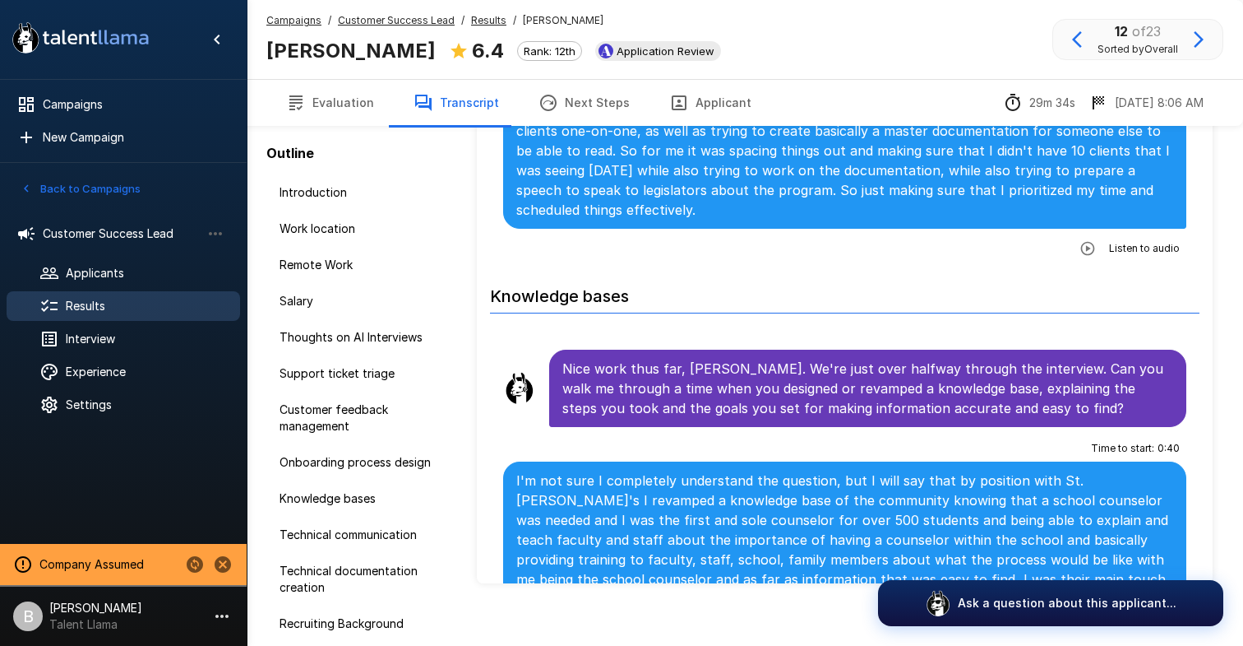
scroll to position [4974, 0]
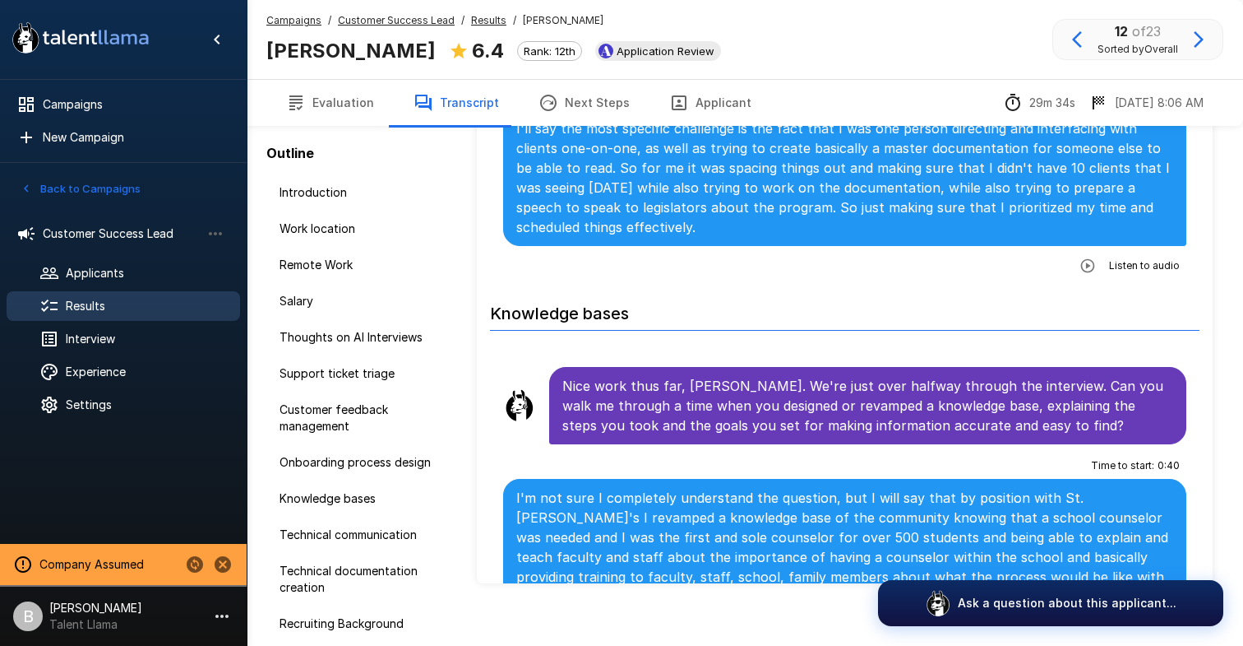
click at [472, 30] on div "Campaigns / Customer Success Lead / Results / Krystal Hodge Krystal Hodge 6.4 R…" at bounding box center [500, 39] width 468 height 54
click at [479, 21] on u "Results" at bounding box center [488, 20] width 35 height 12
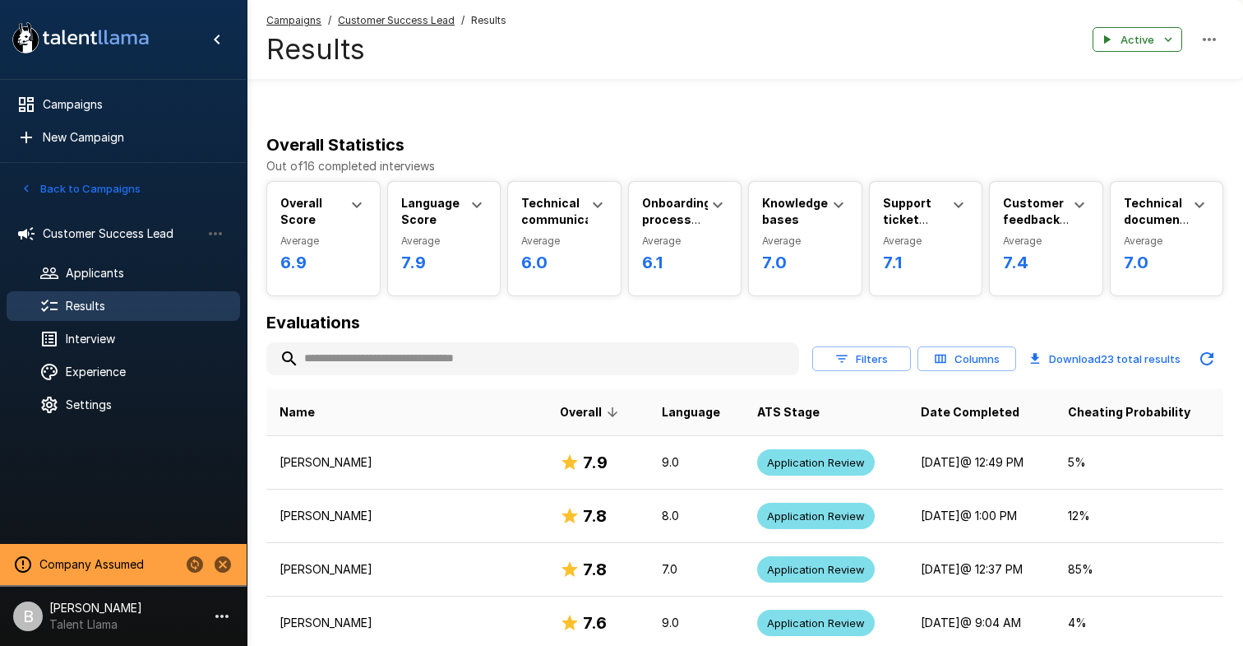
click at [437, 353] on input "text" at bounding box center [532, 359] width 533 height 30
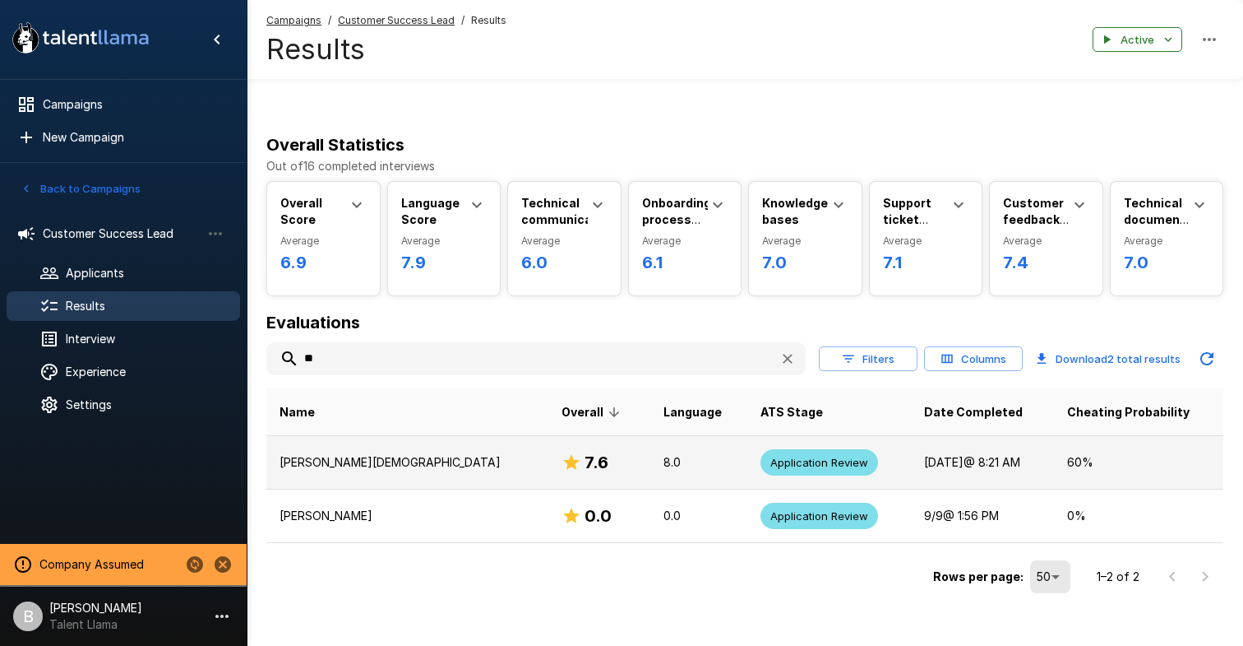
type input "**"
click at [341, 469] on p "Deshon Priester" at bounding box center [408, 462] width 256 height 16
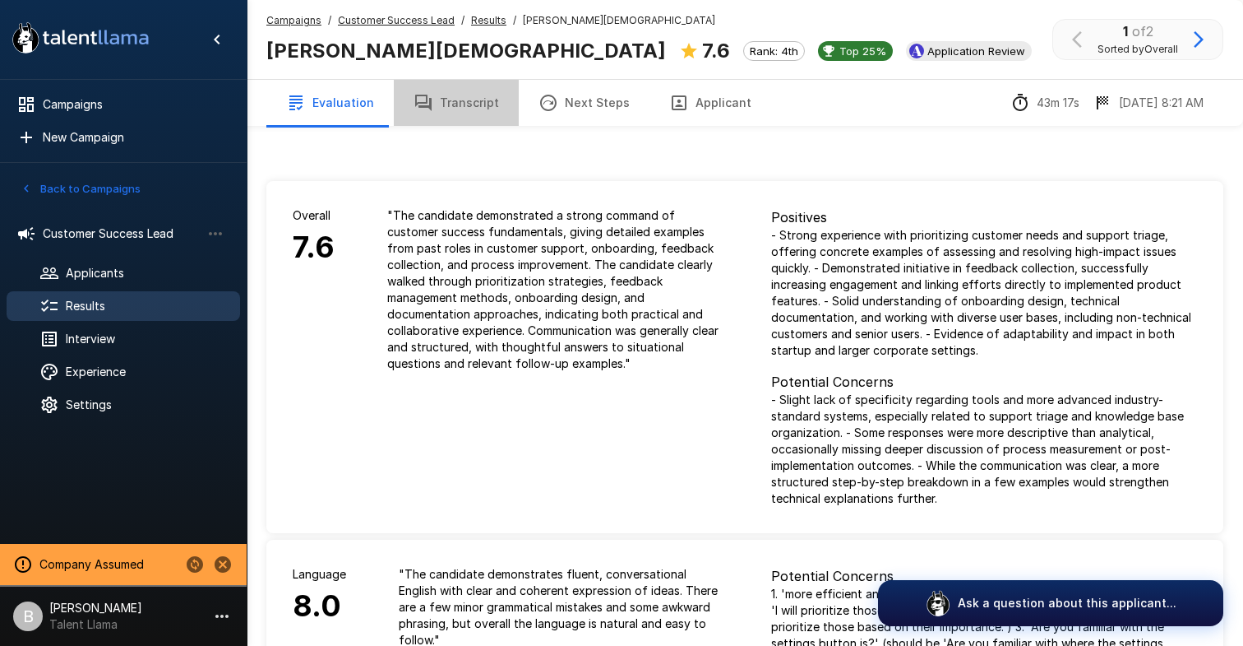
click at [465, 103] on button "Transcript" at bounding box center [456, 103] width 125 height 46
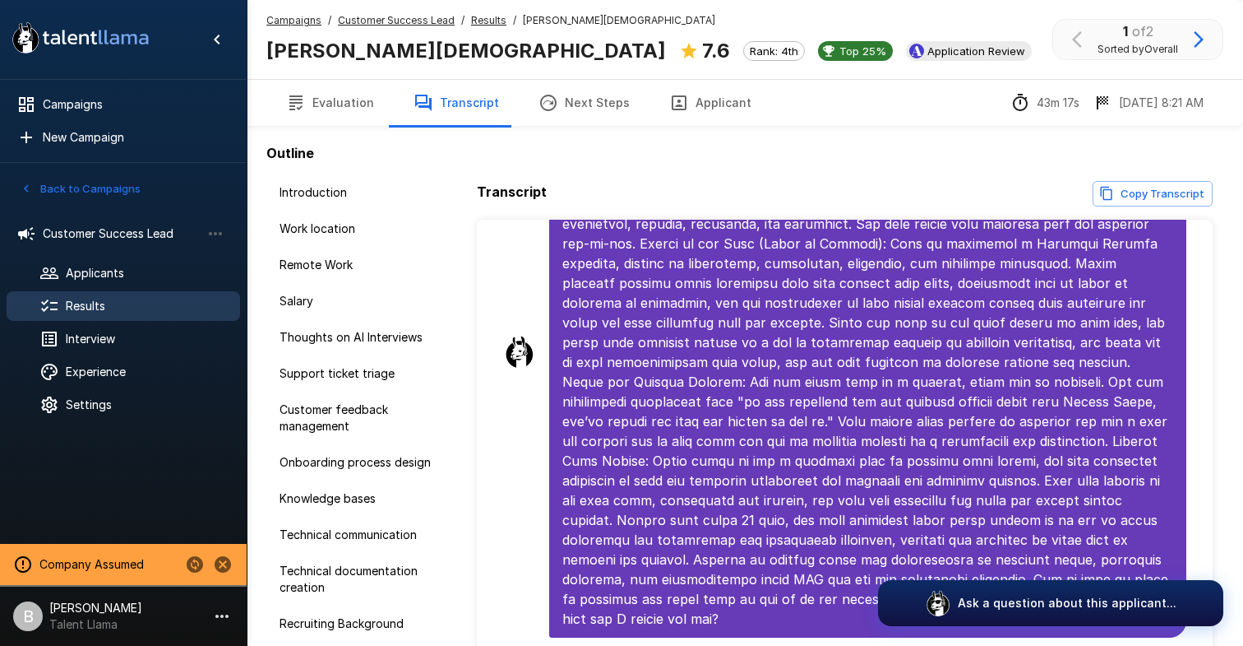
scroll to position [7774, 0]
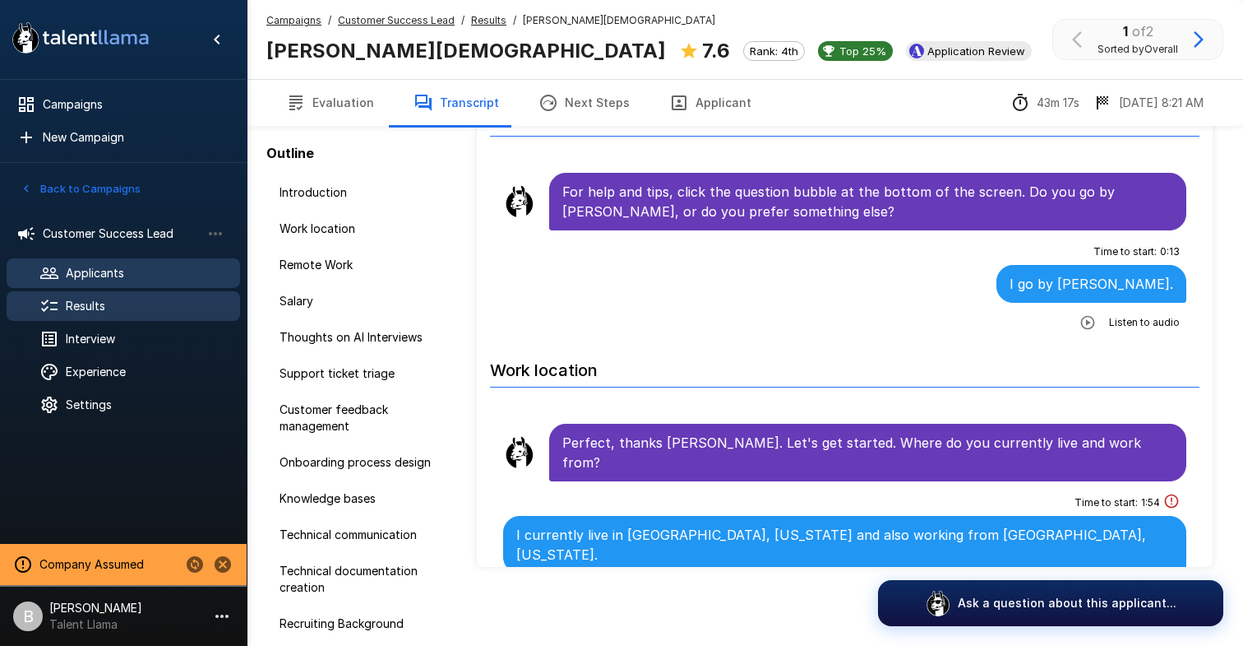
click at [102, 283] on div "Applicants" at bounding box center [124, 273] width 234 height 30
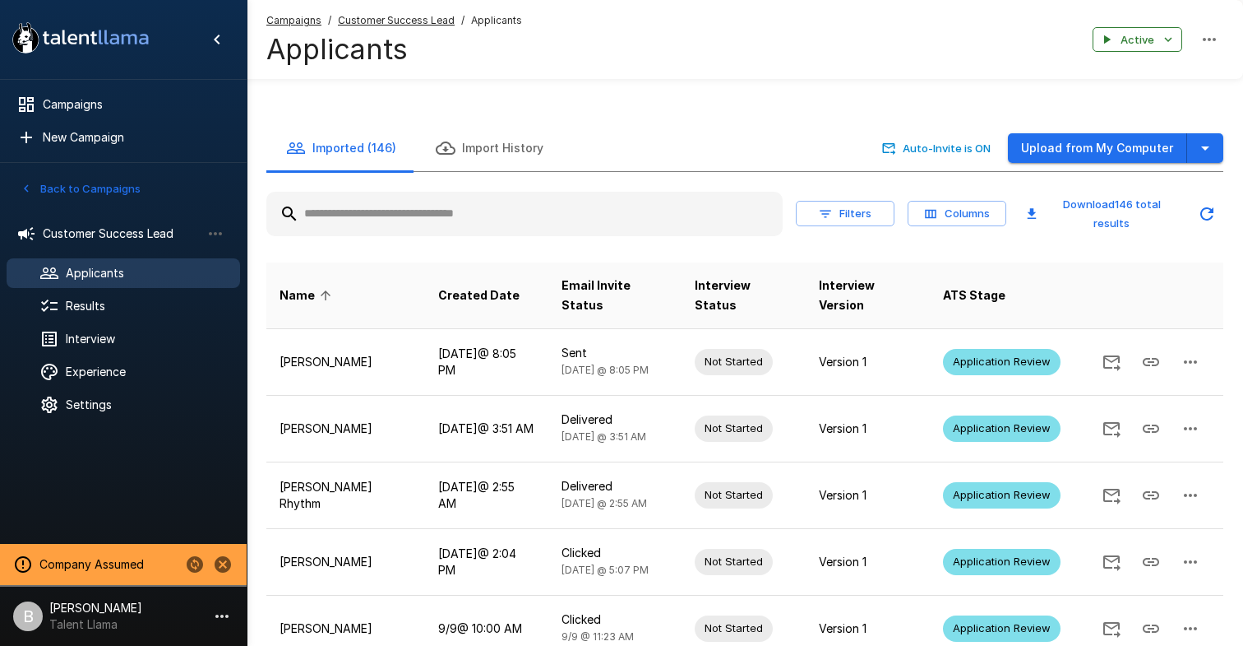
click at [368, 208] on input "text" at bounding box center [524, 214] width 516 height 30
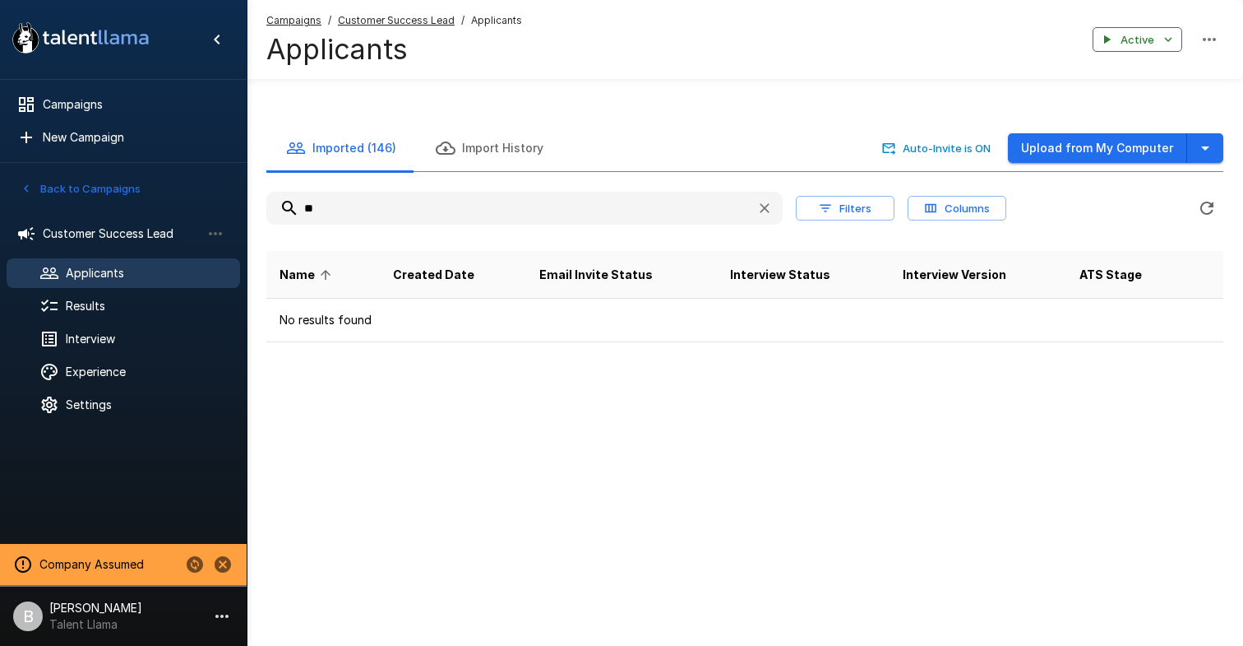
type input "*"
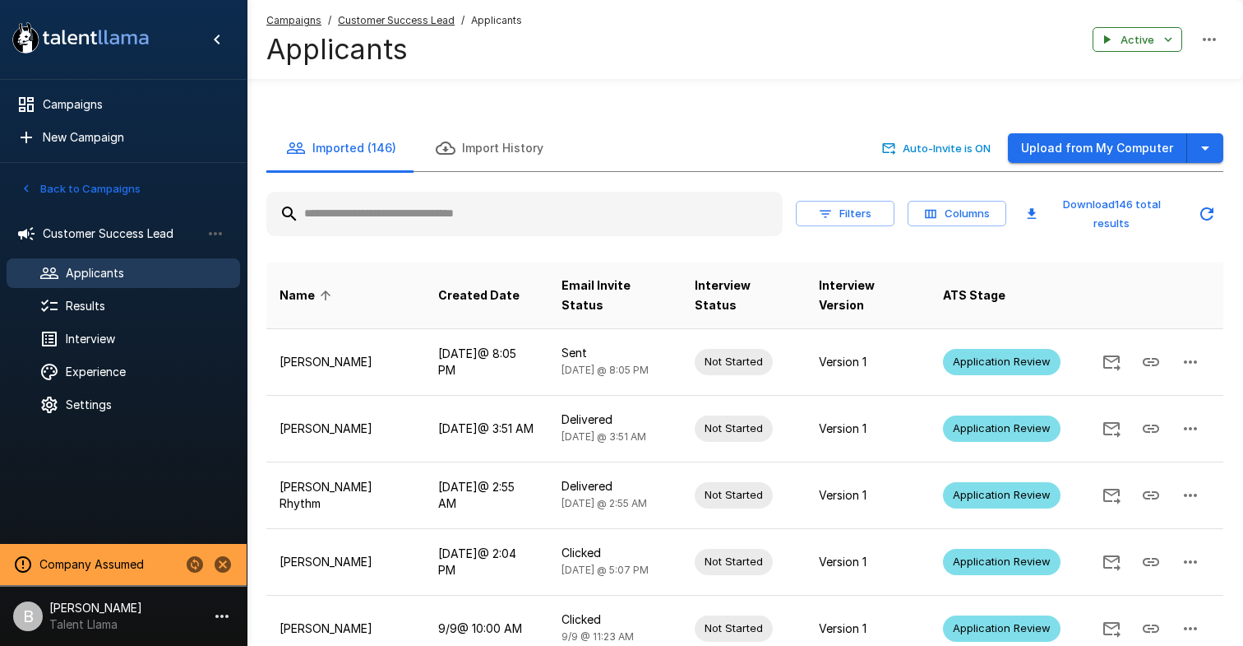
click at [875, 215] on button "Filters" at bounding box center [845, 213] width 99 height 25
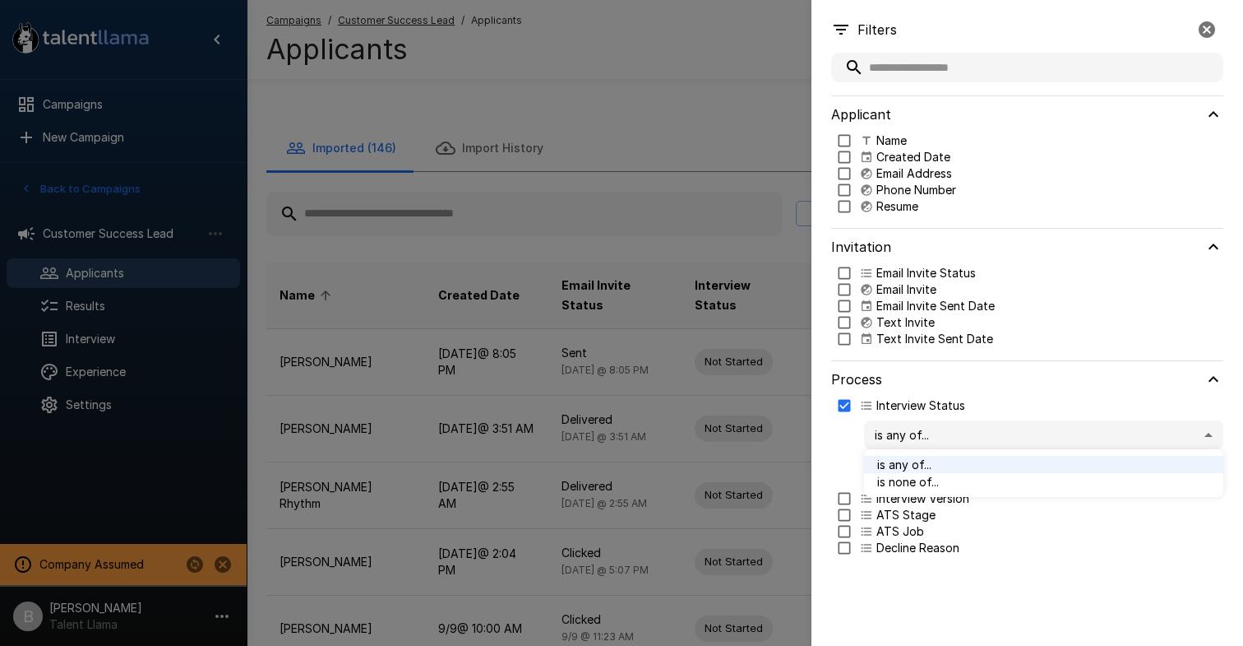
click at [942, 433] on body "A new version of Talent Llama is available. Please click here to refresh your b…" at bounding box center [621, 323] width 1243 height 646
click at [940, 440] on div at bounding box center [621, 323] width 1243 height 646
click at [933, 470] on body "A new version of Talent Llama is available. Please click here to refresh your b…" at bounding box center [621, 323] width 1243 height 646
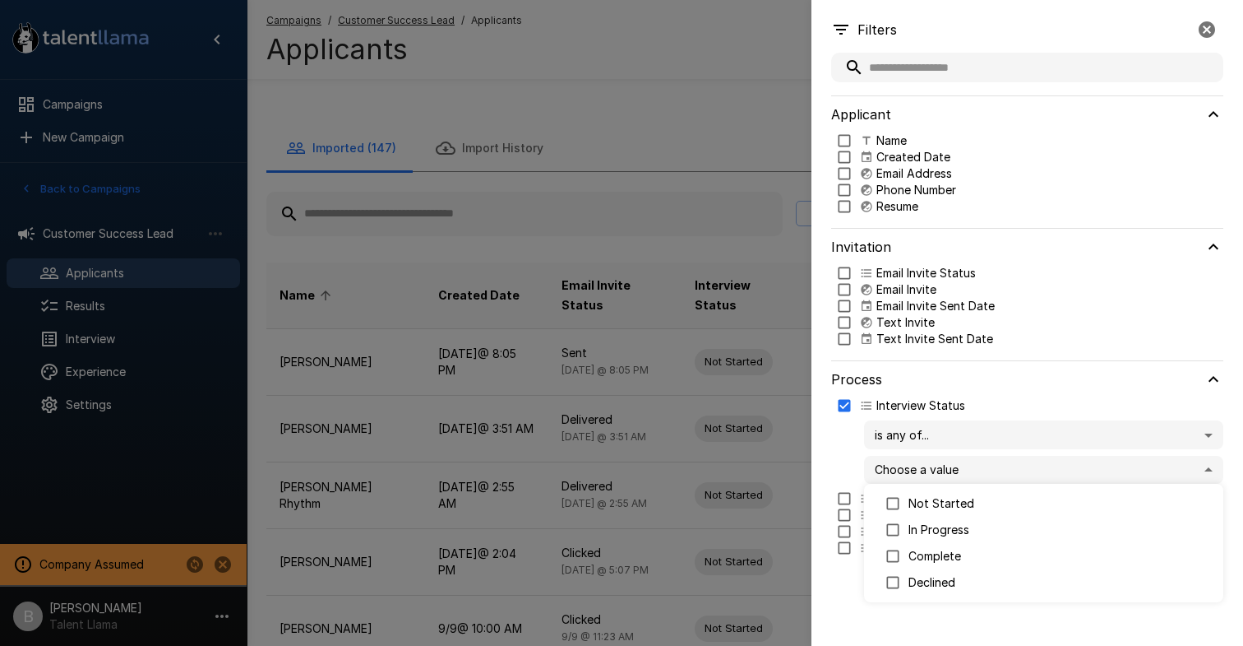
click at [859, 454] on div at bounding box center [621, 323] width 1243 height 646
click at [948, 366] on div "Process" at bounding box center [1027, 379] width 392 height 36
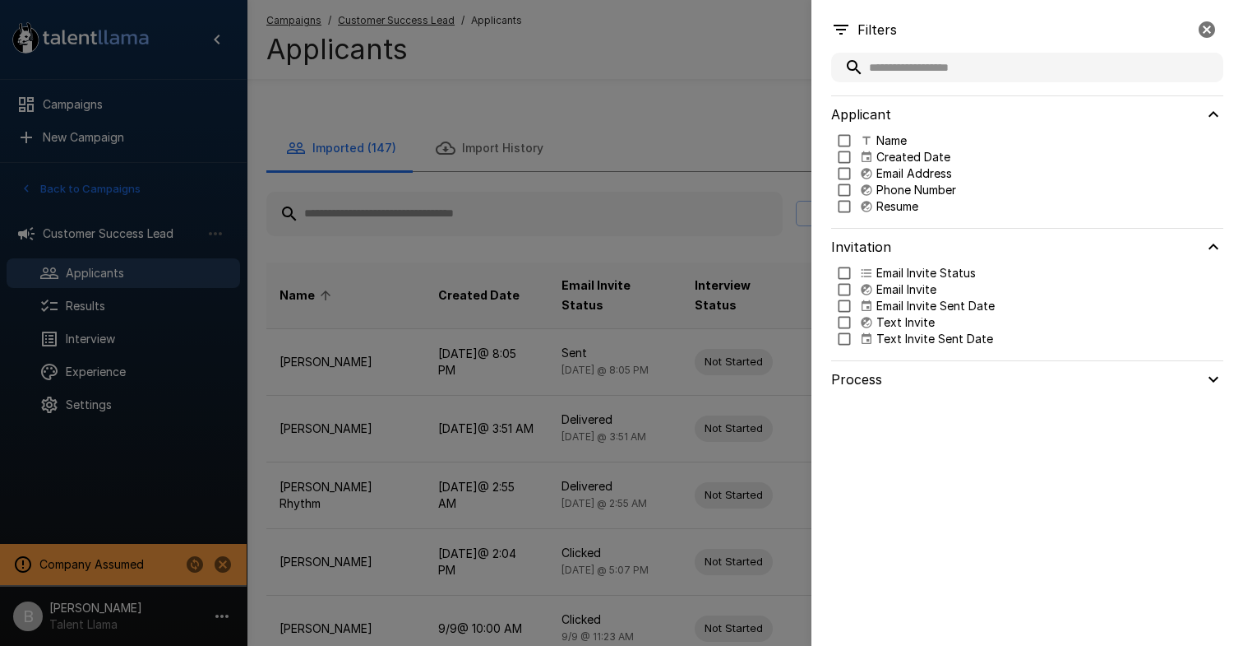
click at [947, 371] on div "Process" at bounding box center [1027, 379] width 392 height 36
click at [1201, 20] on icon "button" at bounding box center [1207, 30] width 20 height 20
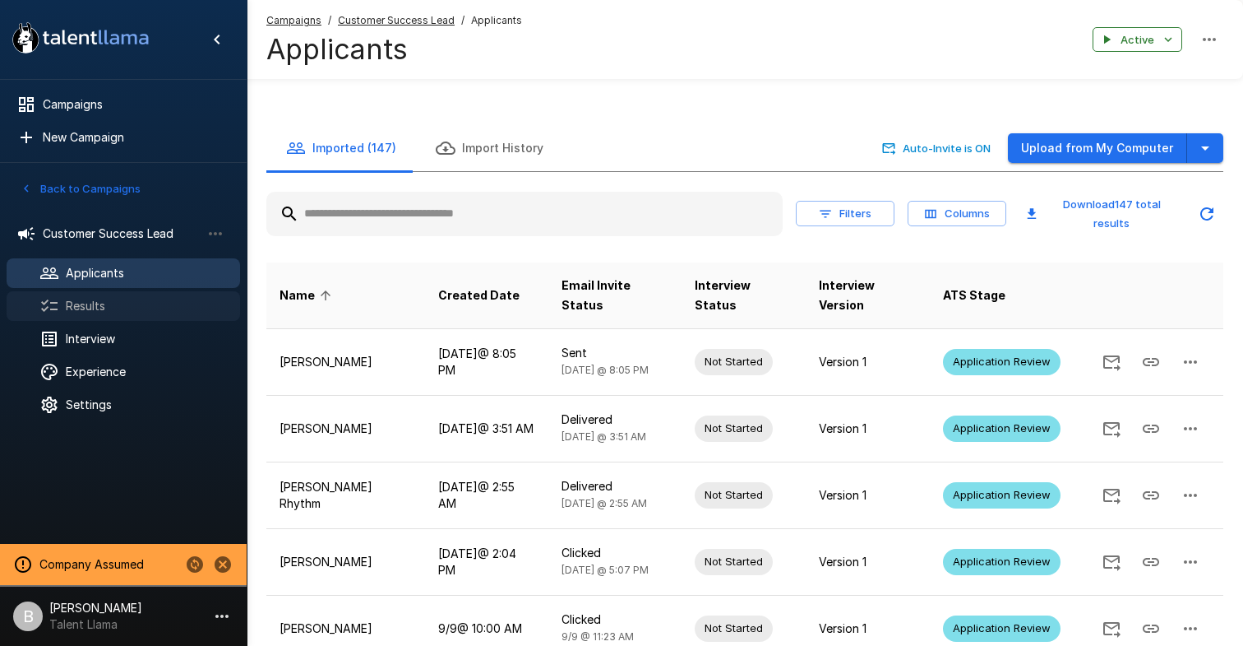
click at [99, 308] on span "Results" at bounding box center [146, 306] width 161 height 16
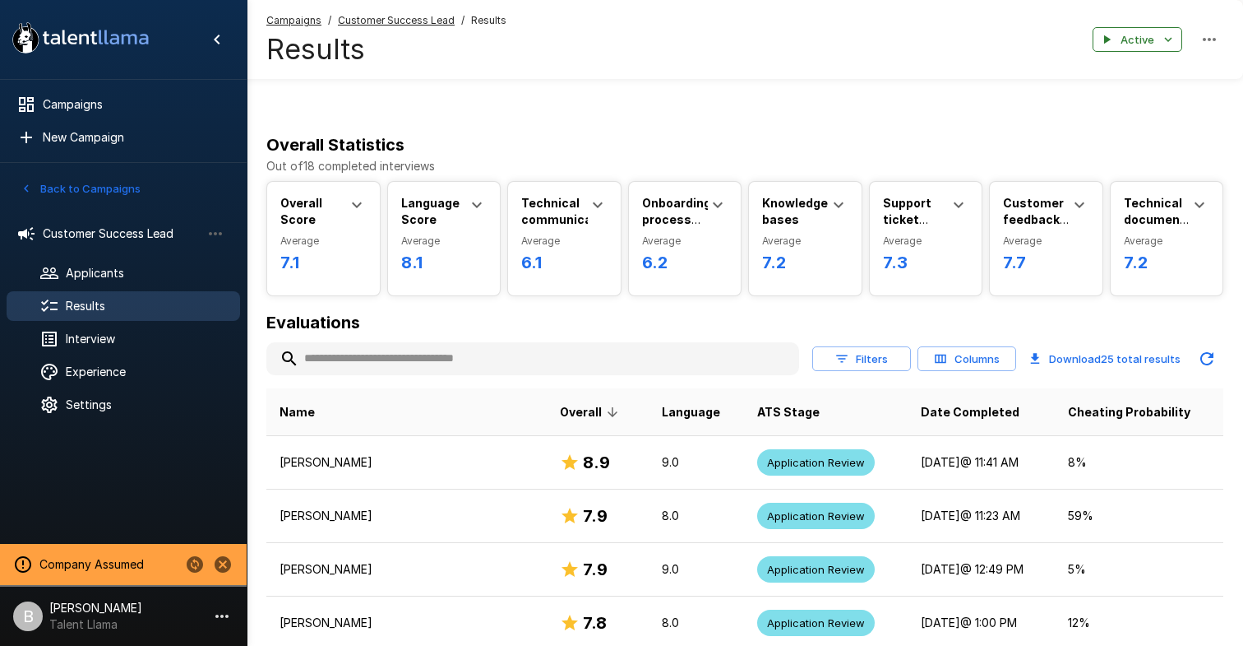
click at [402, 359] on input "text" at bounding box center [532, 359] width 533 height 30
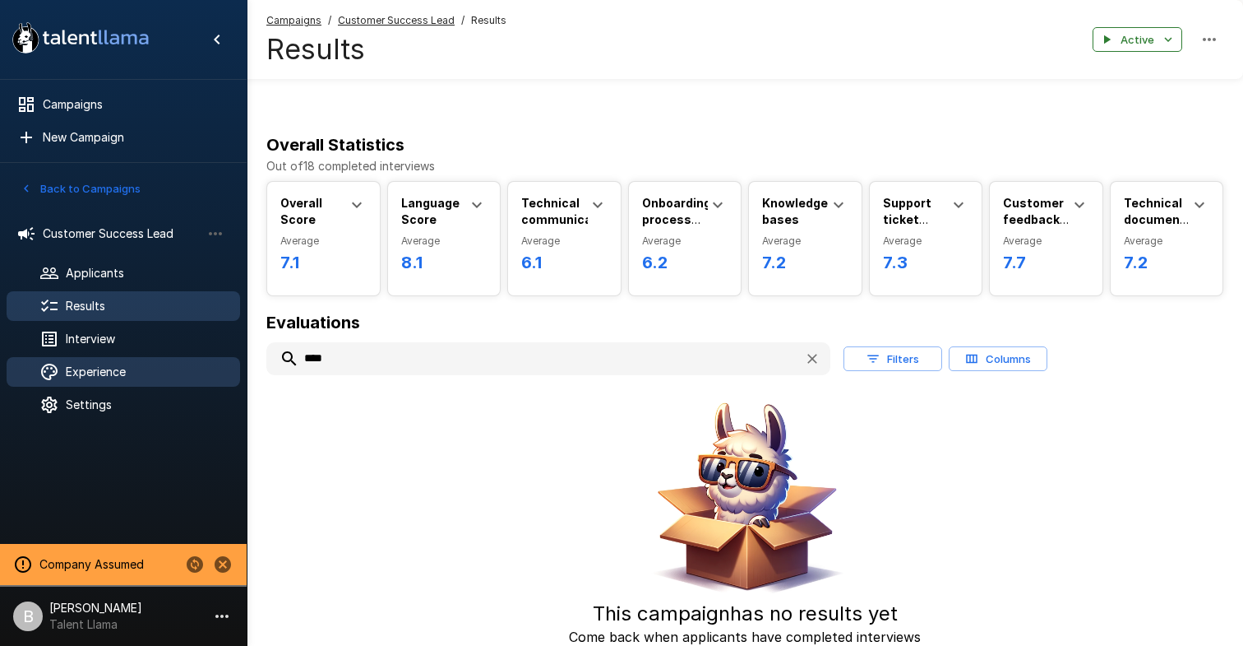
drag, startPoint x: 384, startPoint y: 365, endPoint x: 226, endPoint y: 370, distance: 158.0
click at [247, 370] on div ".st0{fill:#FFFFFF;} .st1{fill:#76a4ed;} Campaigns New Campaign Active 1 Custome…" at bounding box center [745, 393] width 997 height 709
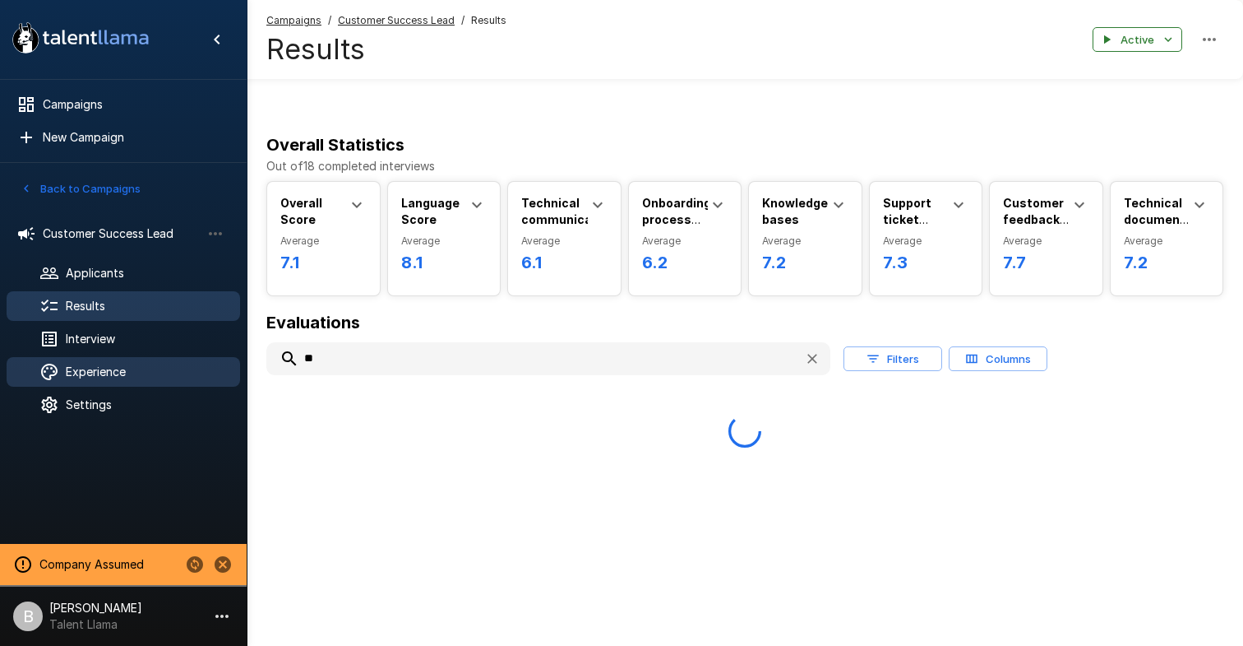
type input "*"
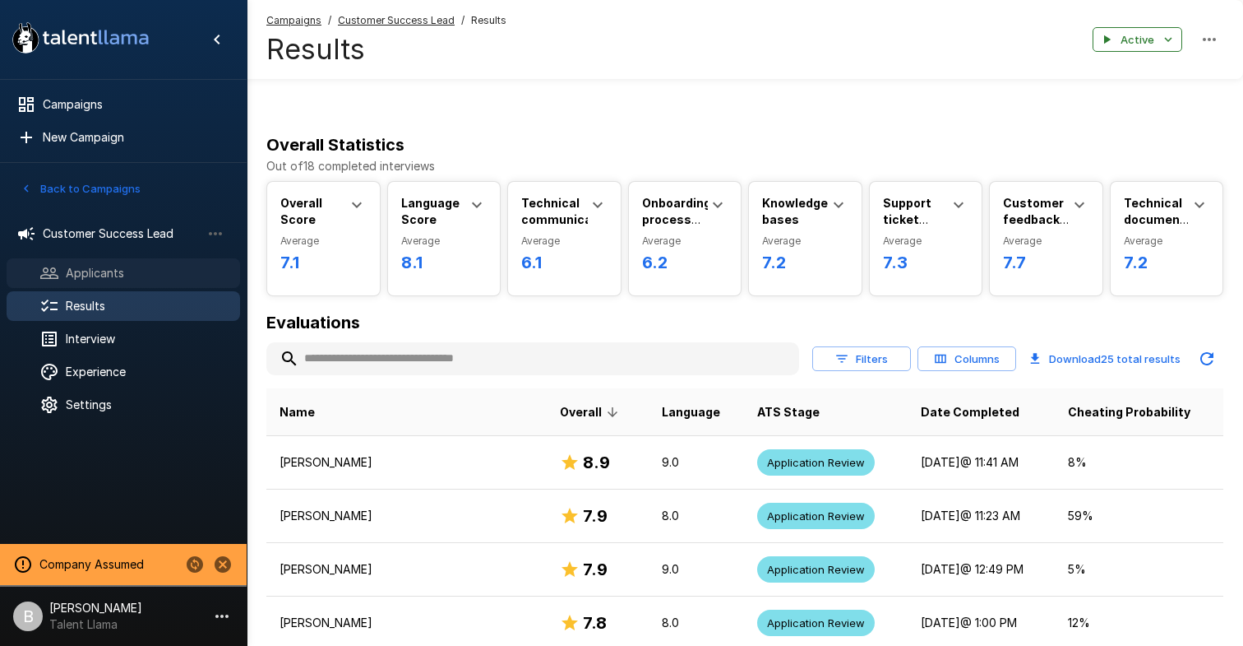
click at [146, 271] on span "Applicants" at bounding box center [146, 273] width 161 height 16
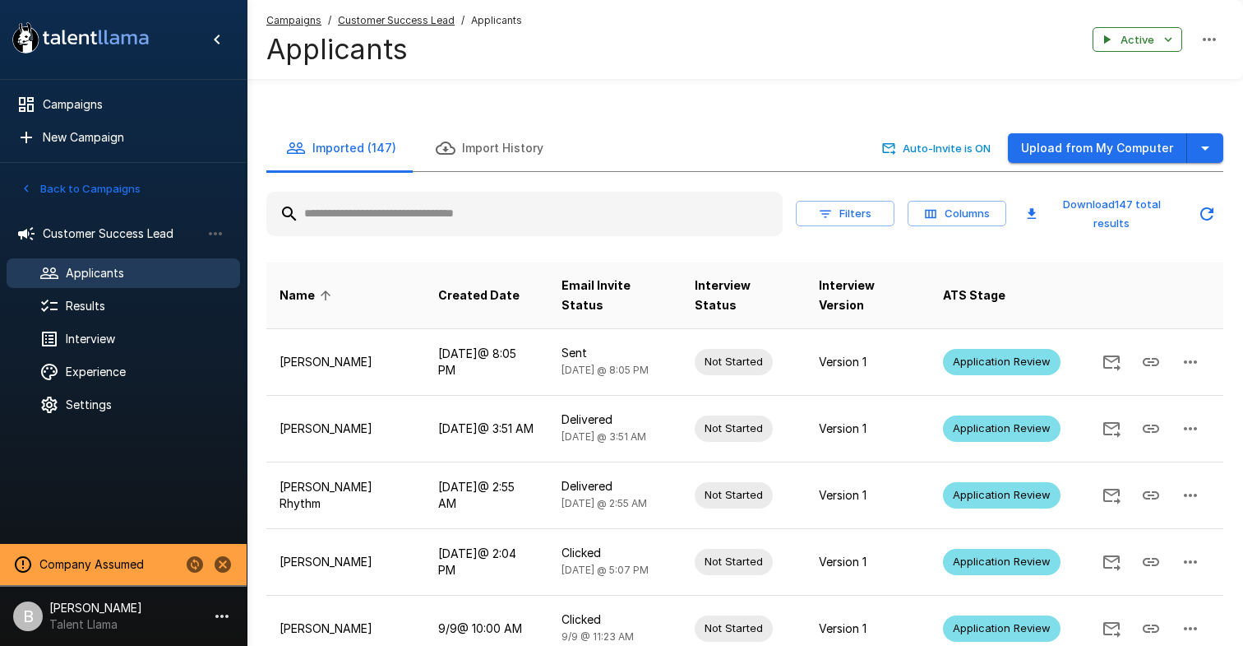
click at [410, 216] on input "text" at bounding box center [524, 214] width 516 height 30
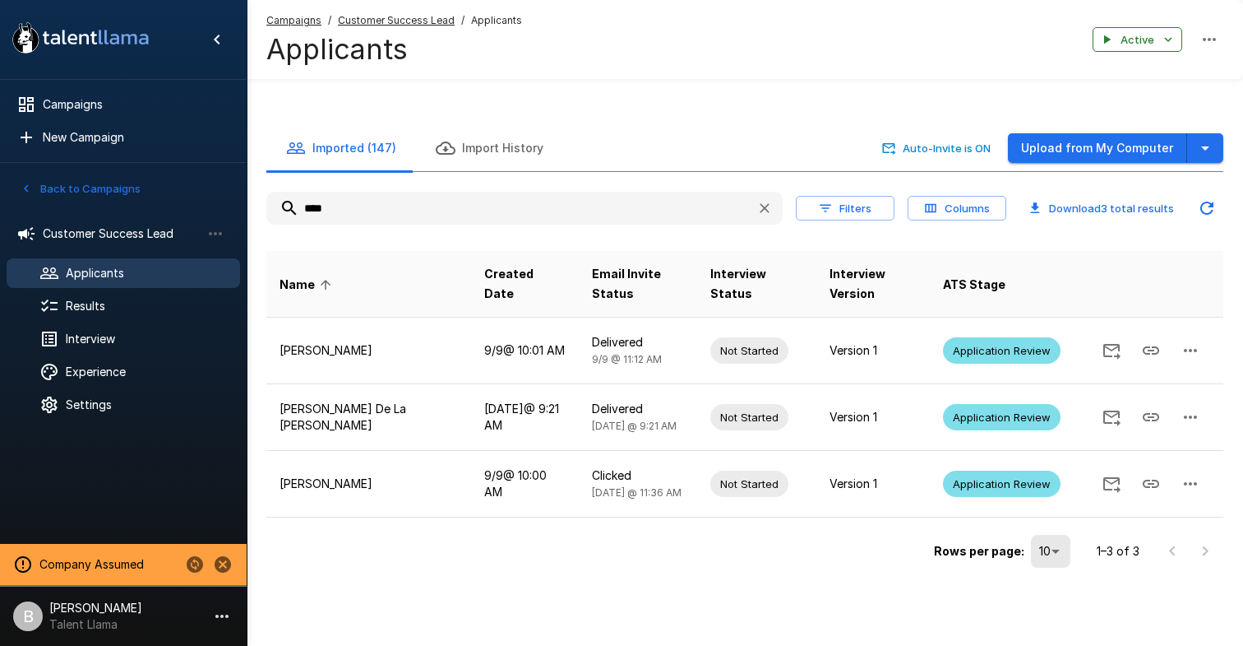
type input "****"
click at [110, 301] on span "Results" at bounding box center [146, 306] width 161 height 16
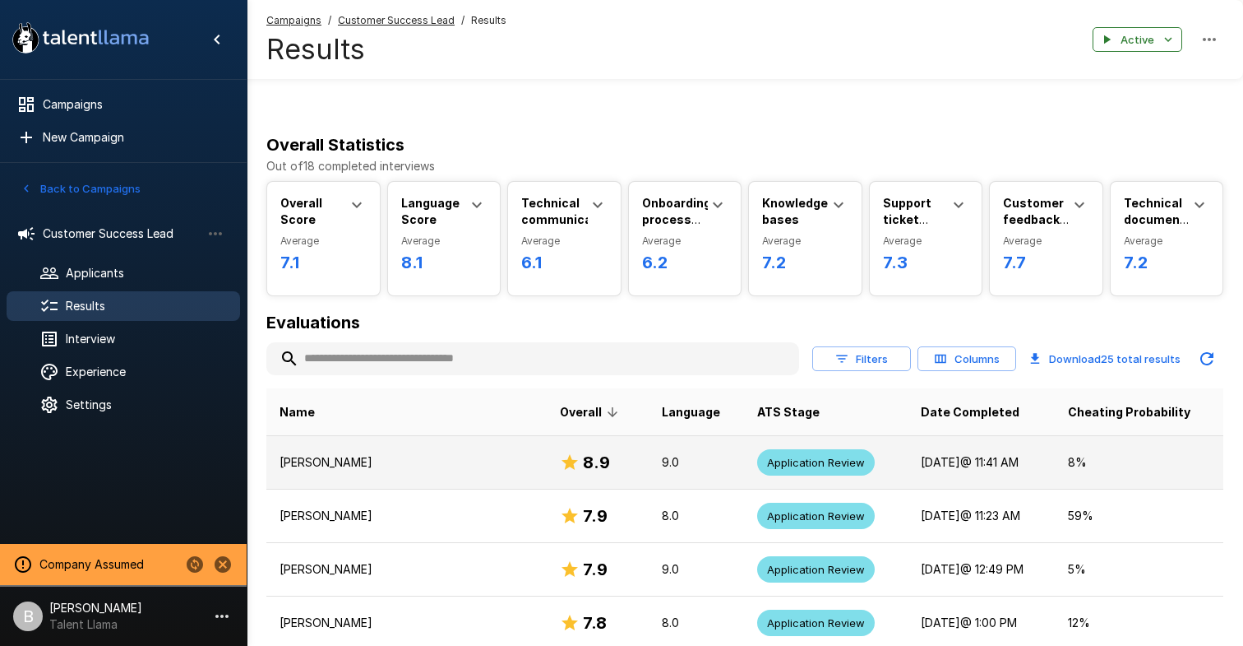
click at [395, 468] on p "Julian Bailey" at bounding box center [407, 462] width 254 height 16
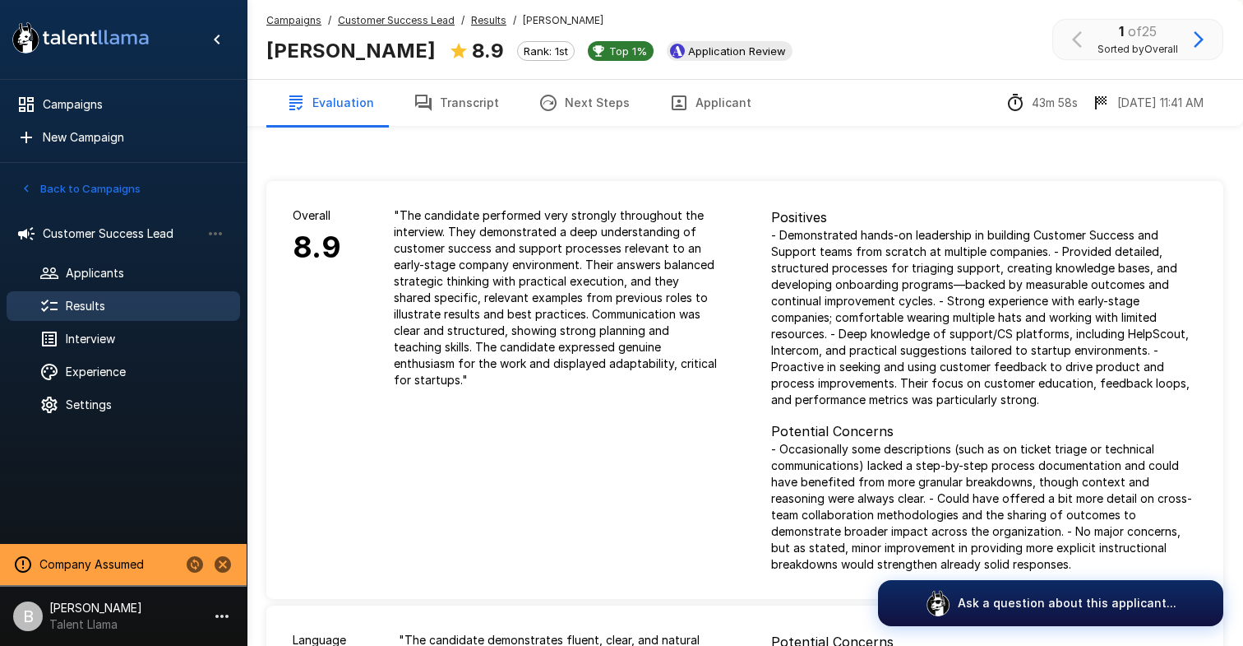
click at [729, 107] on button "Applicant" at bounding box center [711, 103] width 122 height 46
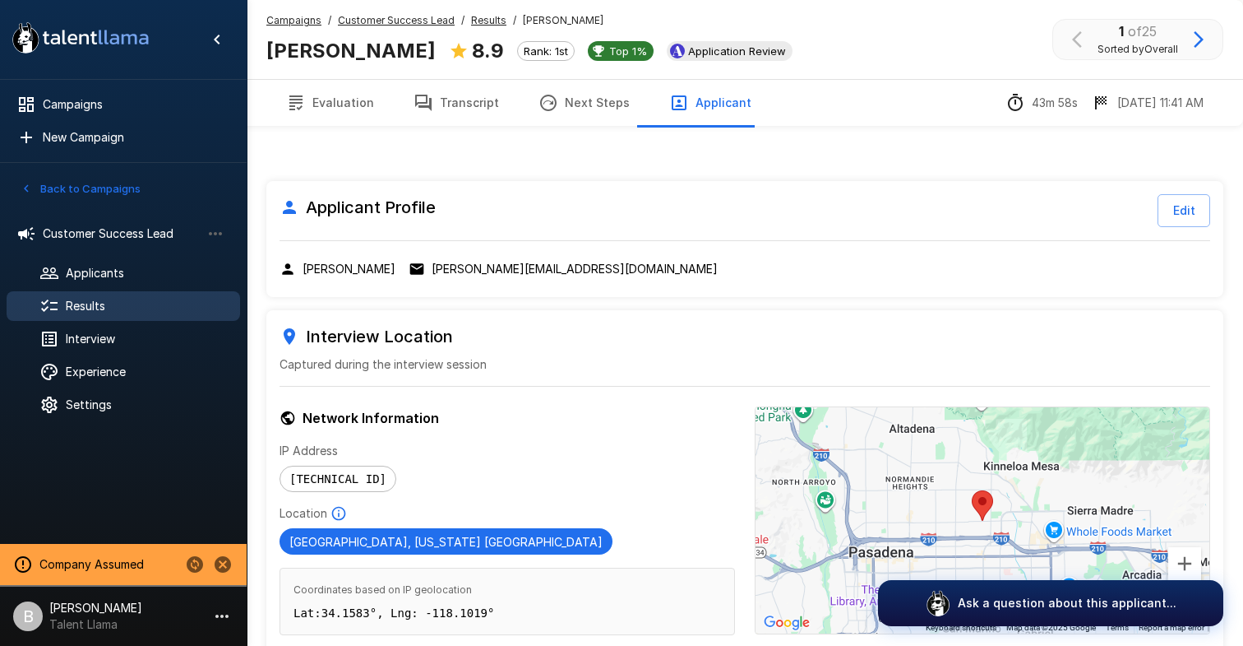
click at [1197, 212] on button "Edit" at bounding box center [1184, 210] width 53 height 33
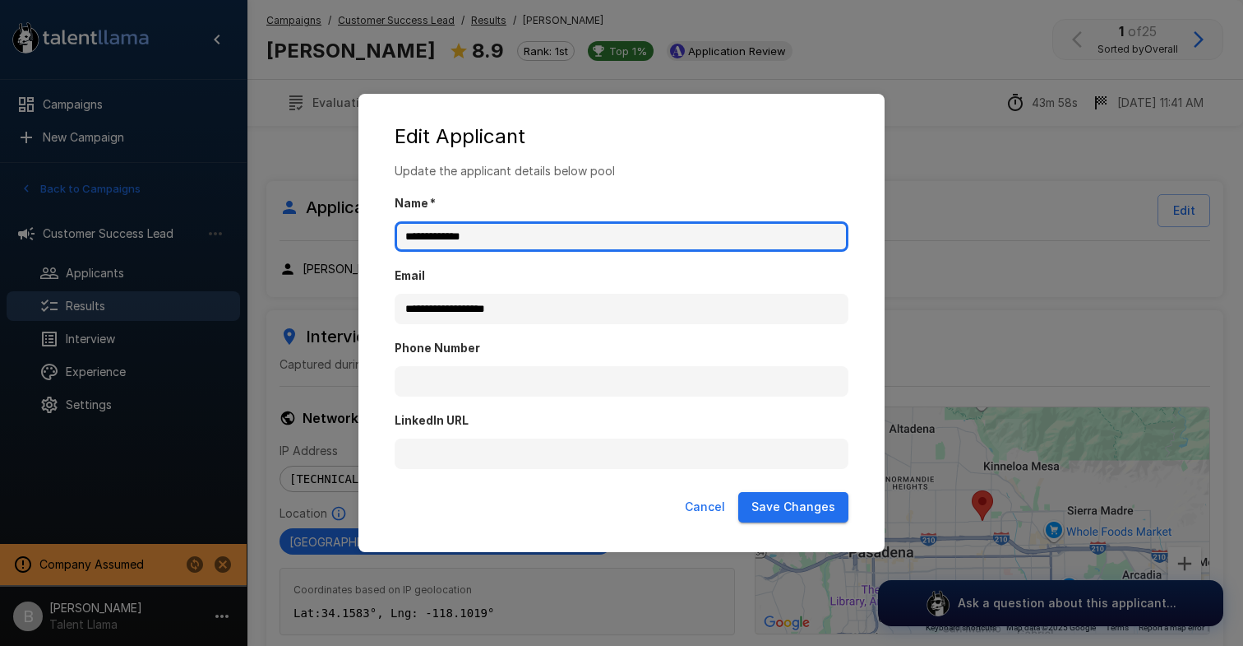
click at [440, 234] on input "**********" at bounding box center [622, 236] width 454 height 31
type input "**********"
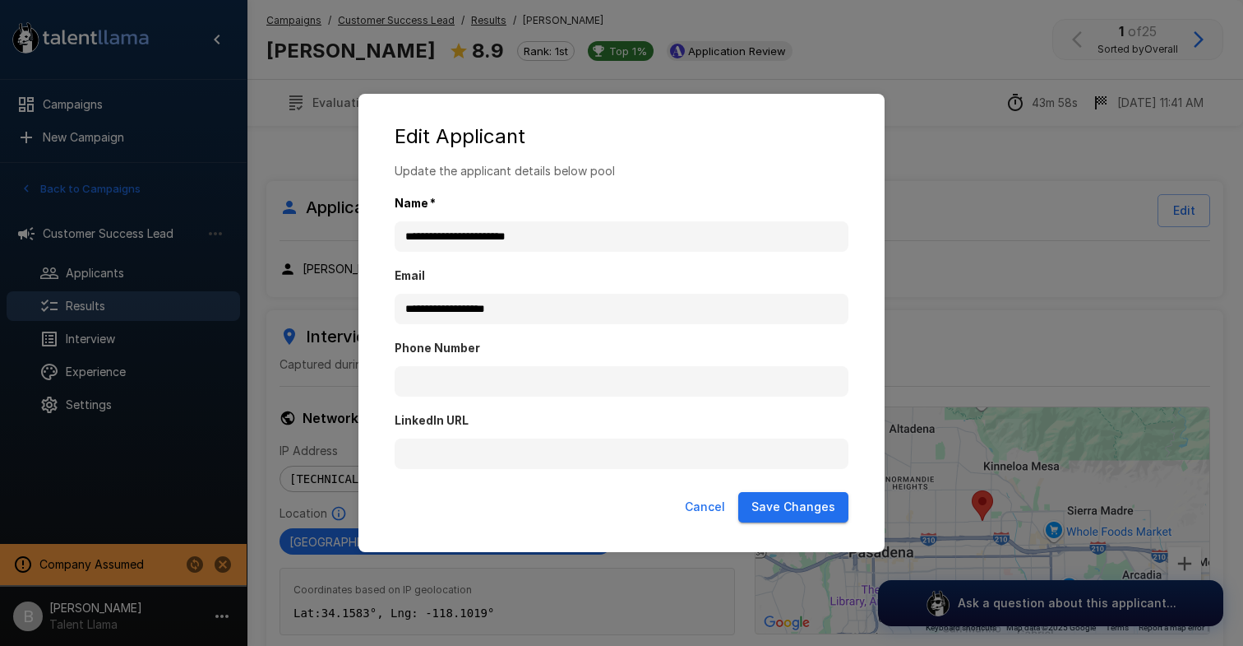
click at [799, 507] on button "Save Changes" at bounding box center [793, 507] width 110 height 30
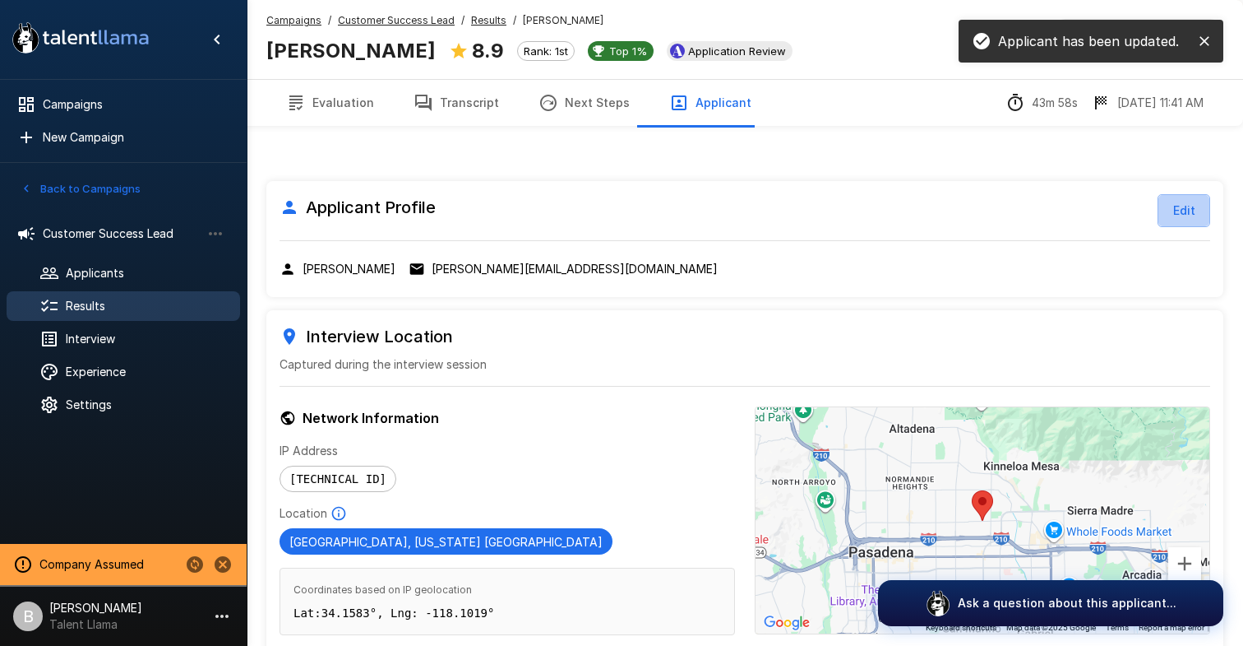
click at [1200, 211] on button "Edit" at bounding box center [1184, 210] width 53 height 33
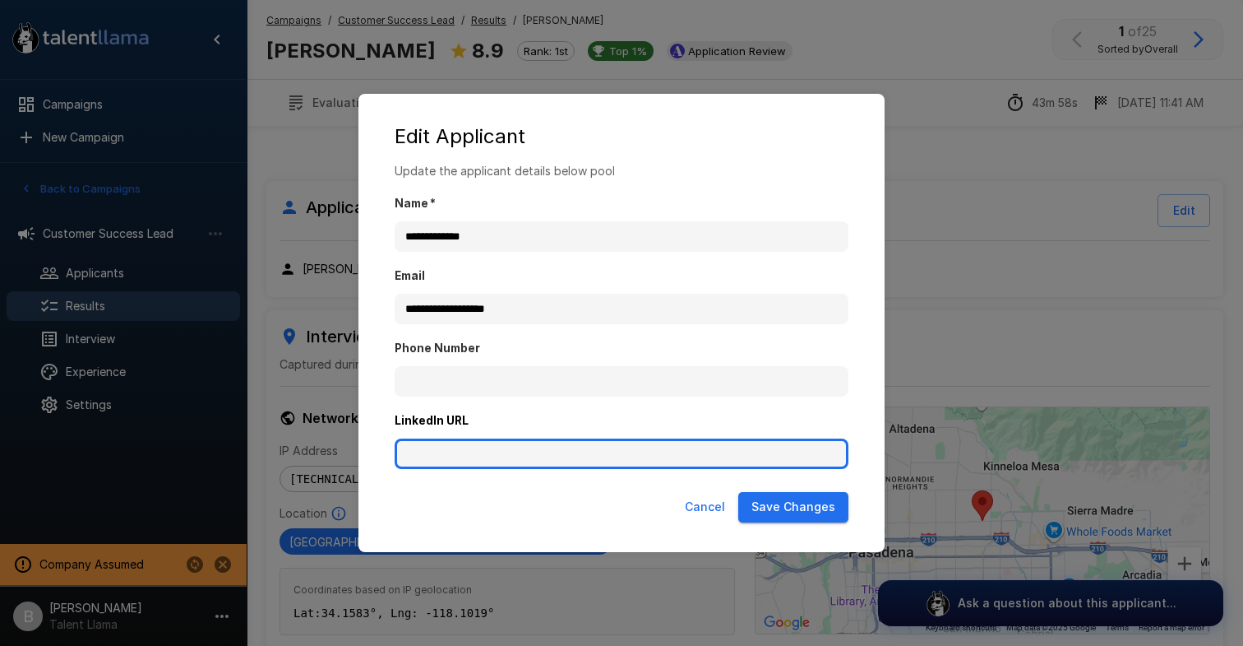
click at [576, 447] on input "LinkedIn URL" at bounding box center [622, 453] width 454 height 31
paste input "**********"
type input "**********"
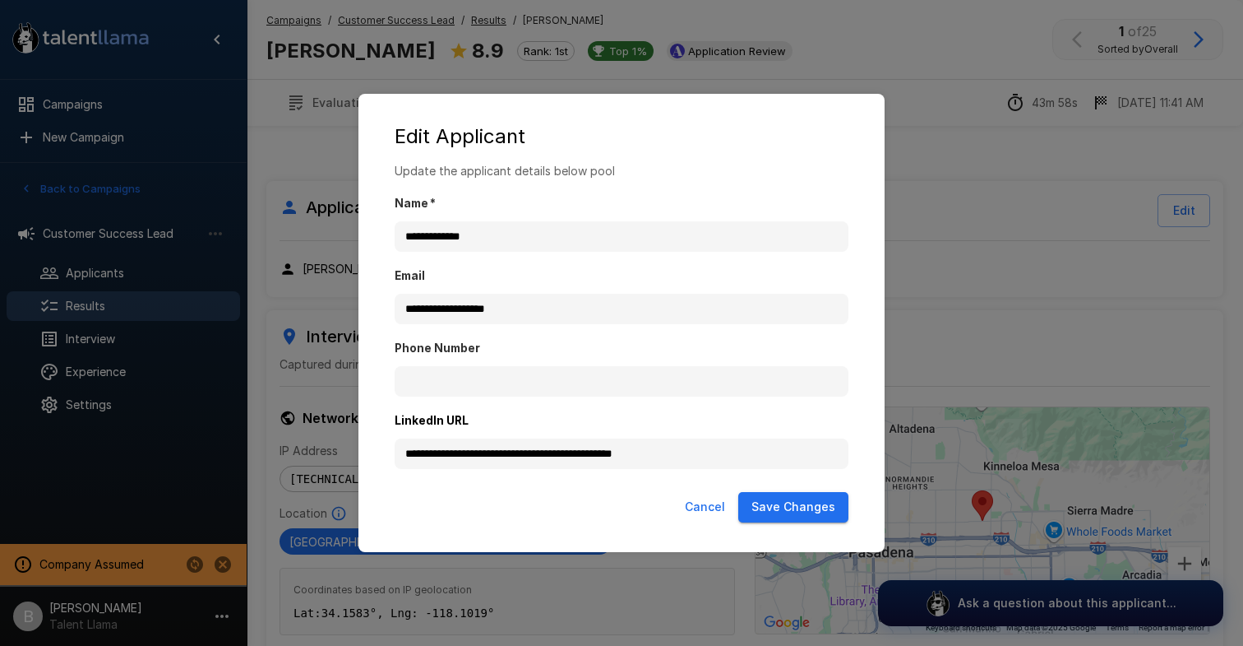
click at [770, 507] on button "Save Changes" at bounding box center [793, 507] width 110 height 30
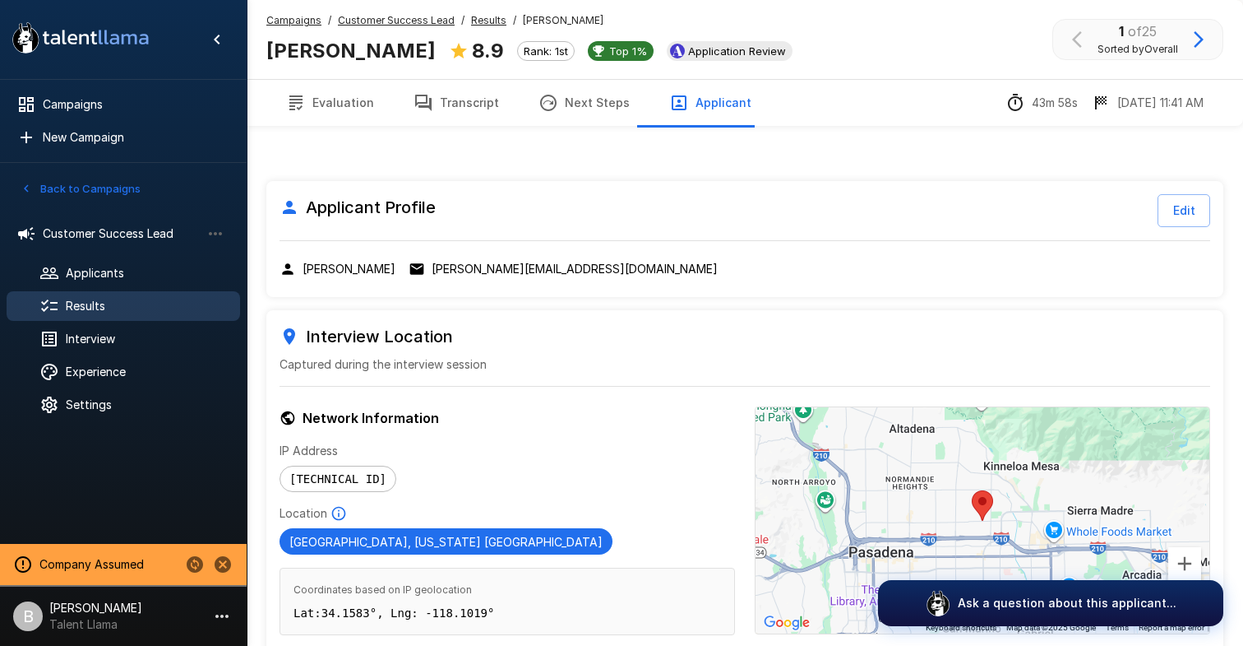
click at [492, 97] on button "Transcript" at bounding box center [456, 103] width 125 height 46
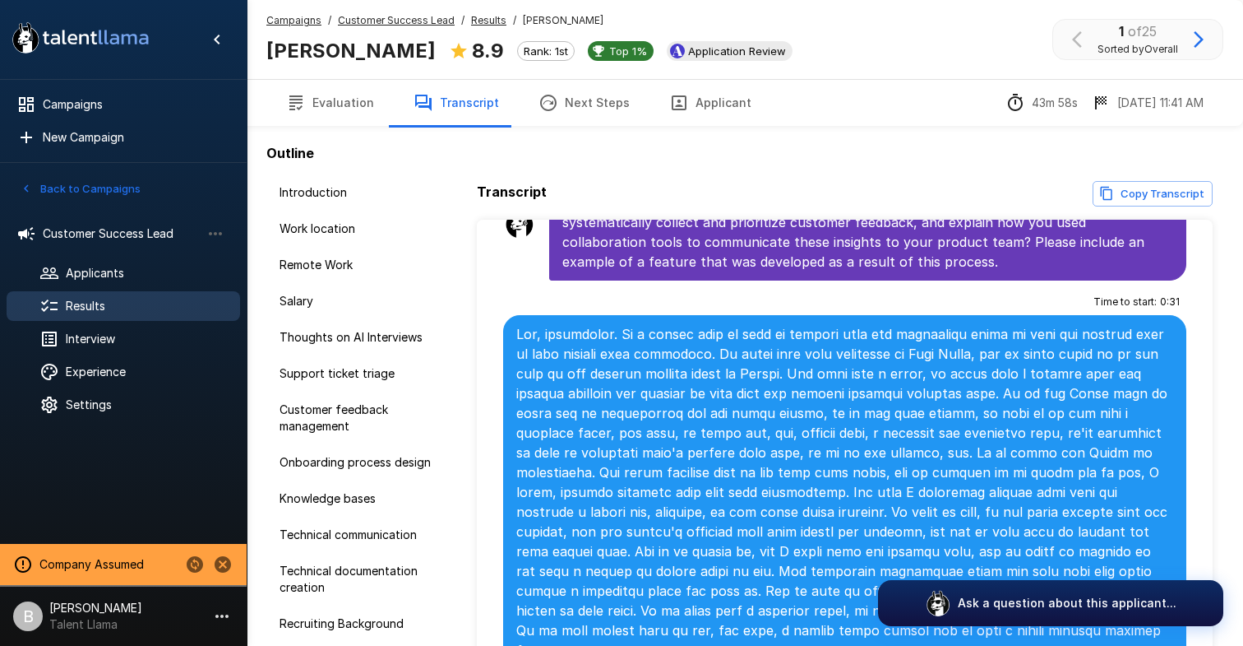
scroll to position [2953, 0]
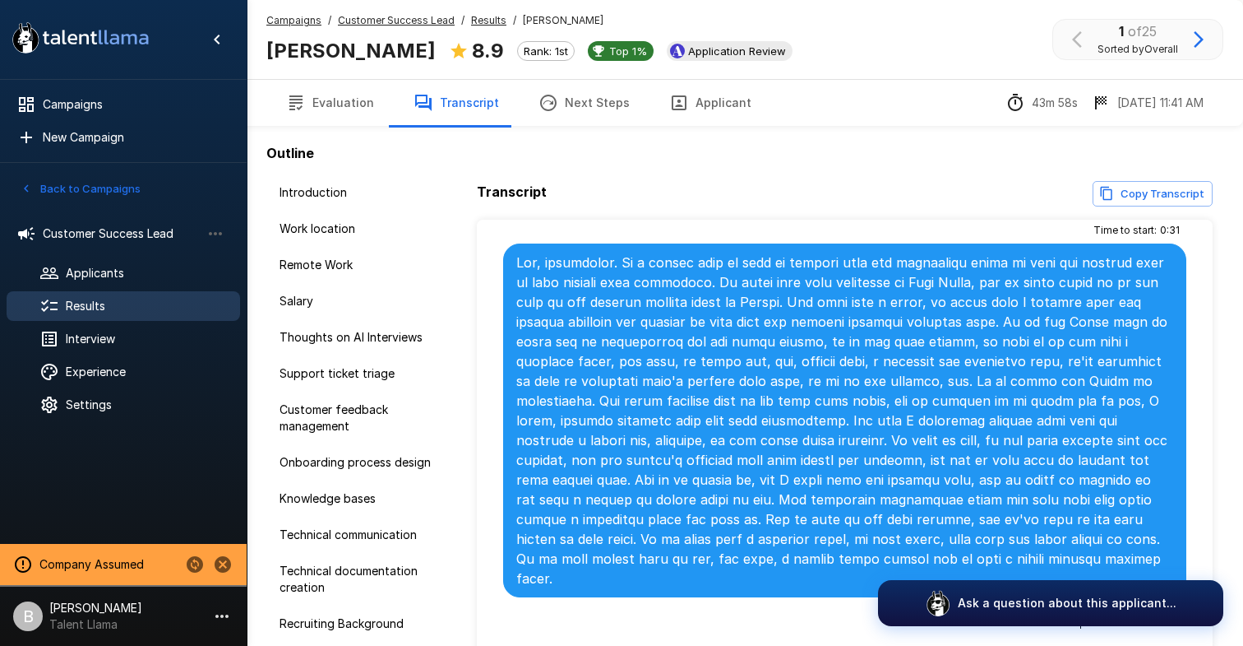
scroll to position [3012, 0]
click at [1023, 609] on icon "button" at bounding box center [1020, 617] width 16 height 16
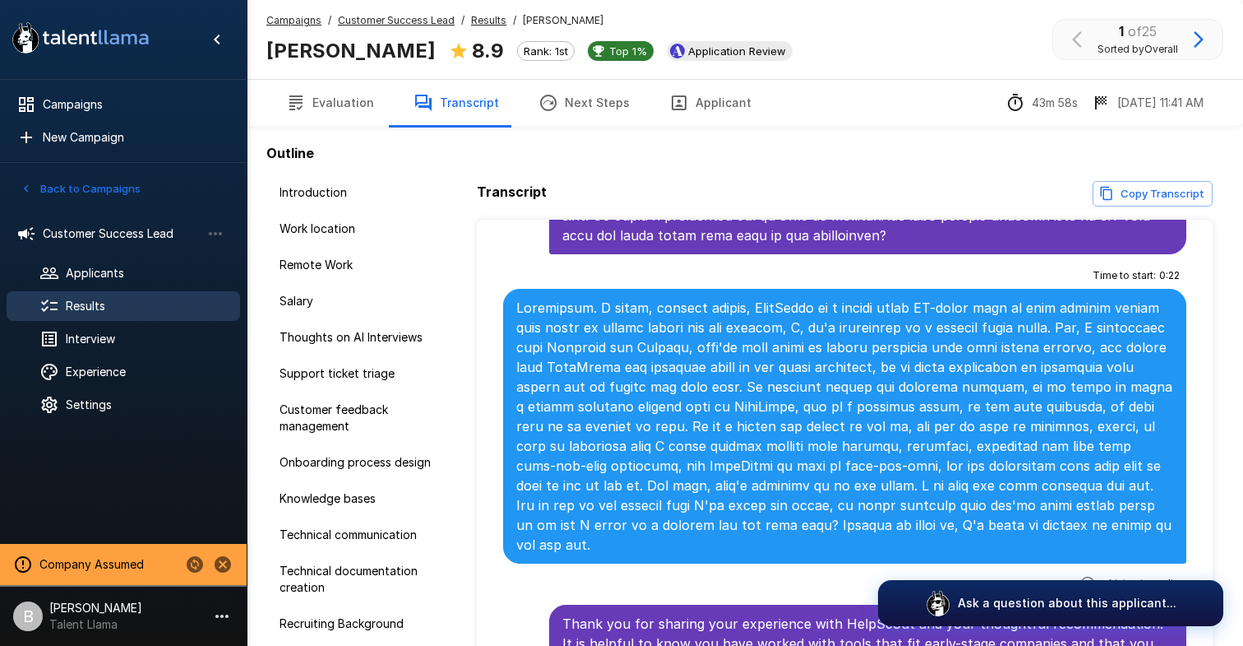
scroll to position [8992, 0]
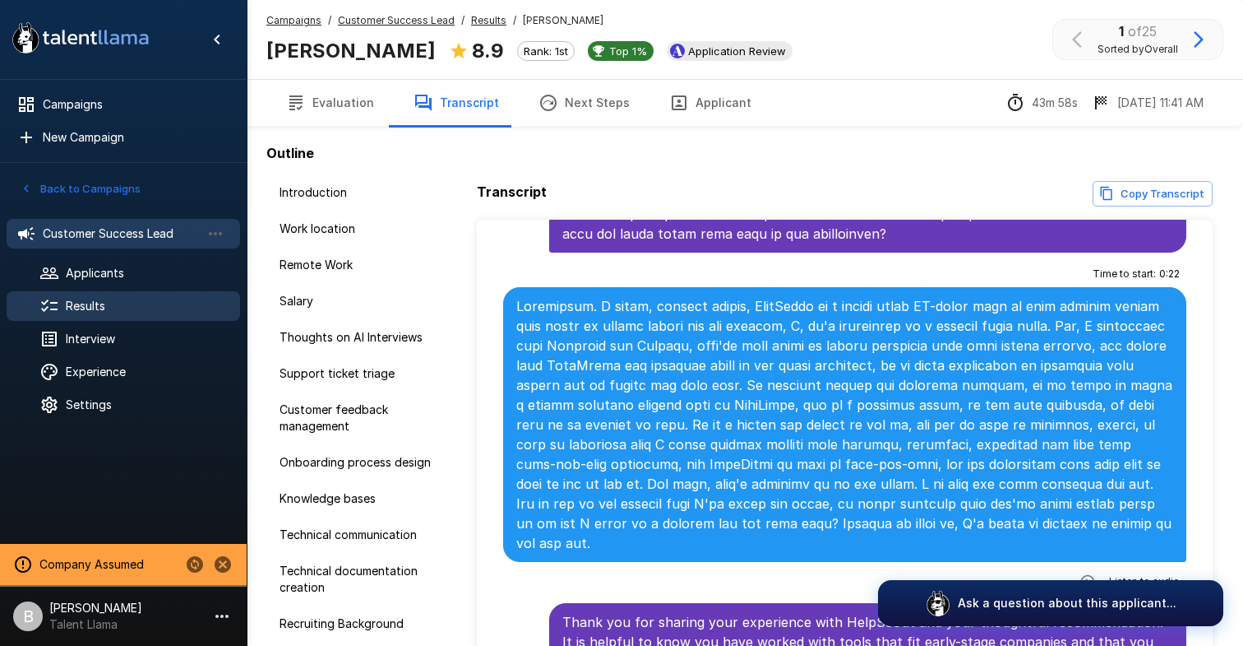
click at [137, 247] on div "Customer Success Lead" at bounding box center [124, 234] width 234 height 30
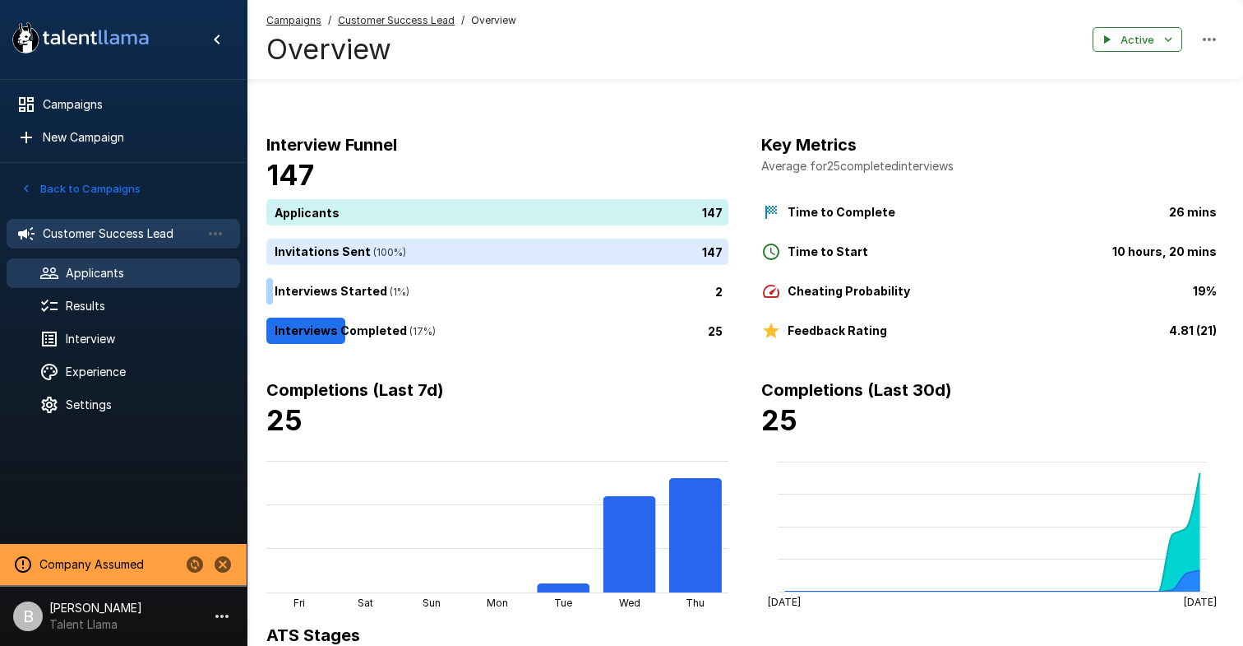
click at [141, 283] on div "Applicants" at bounding box center [124, 273] width 234 height 30
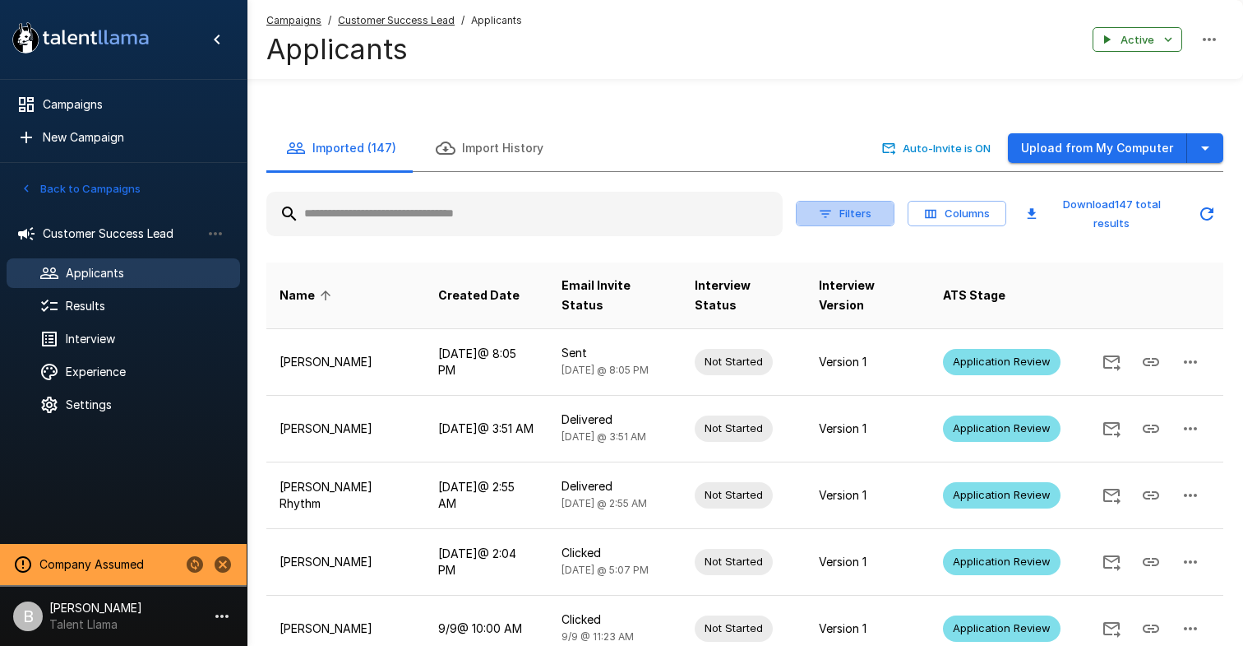
click at [858, 218] on button "Filters" at bounding box center [845, 213] width 99 height 25
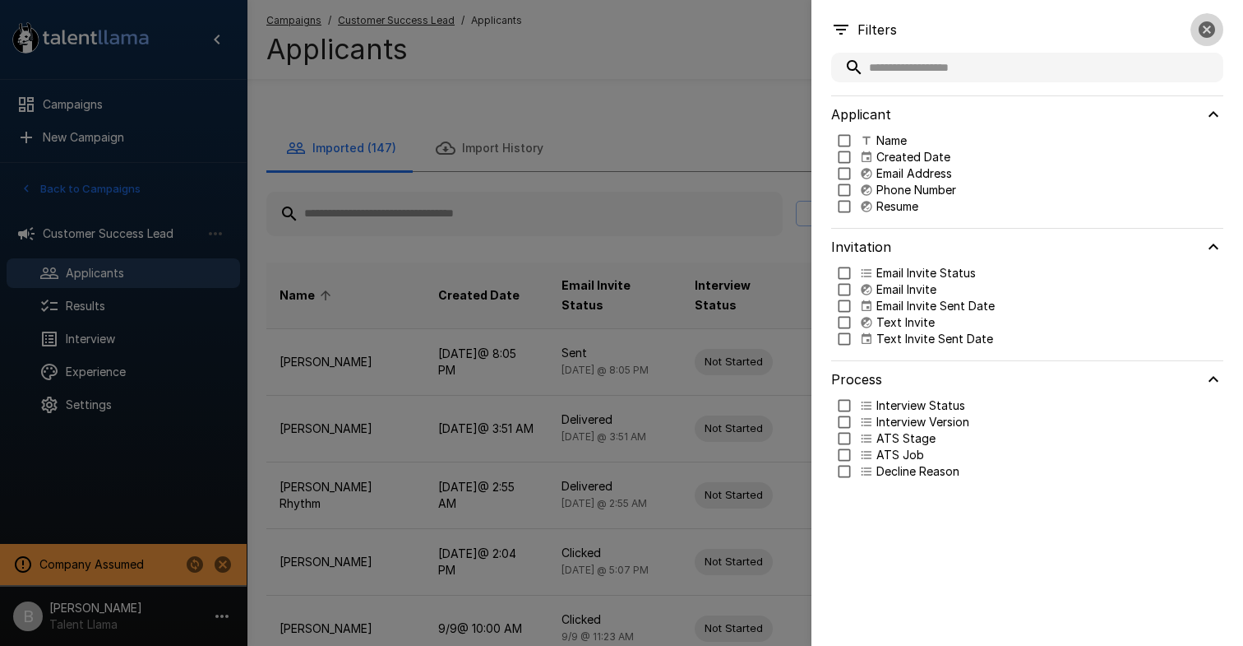
click at [1206, 35] on icon "button" at bounding box center [1207, 29] width 16 height 16
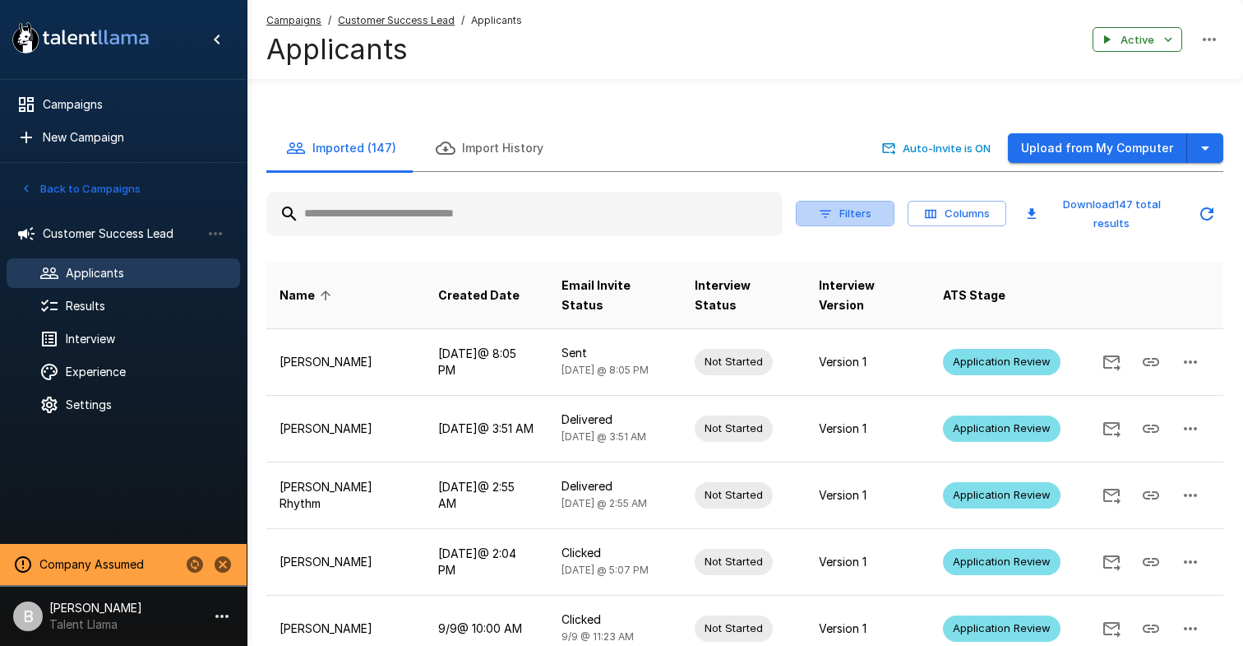
click at [878, 214] on button "Filters" at bounding box center [845, 213] width 99 height 25
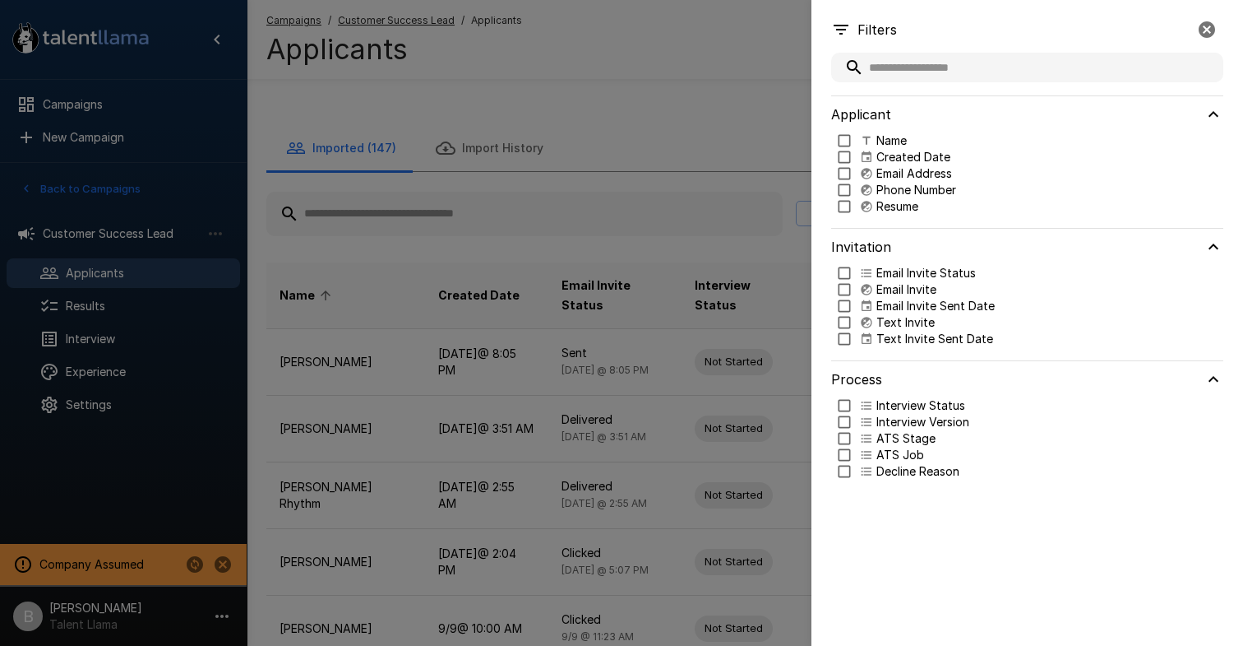
click at [864, 287] on icon at bounding box center [866, 289] width 13 height 13
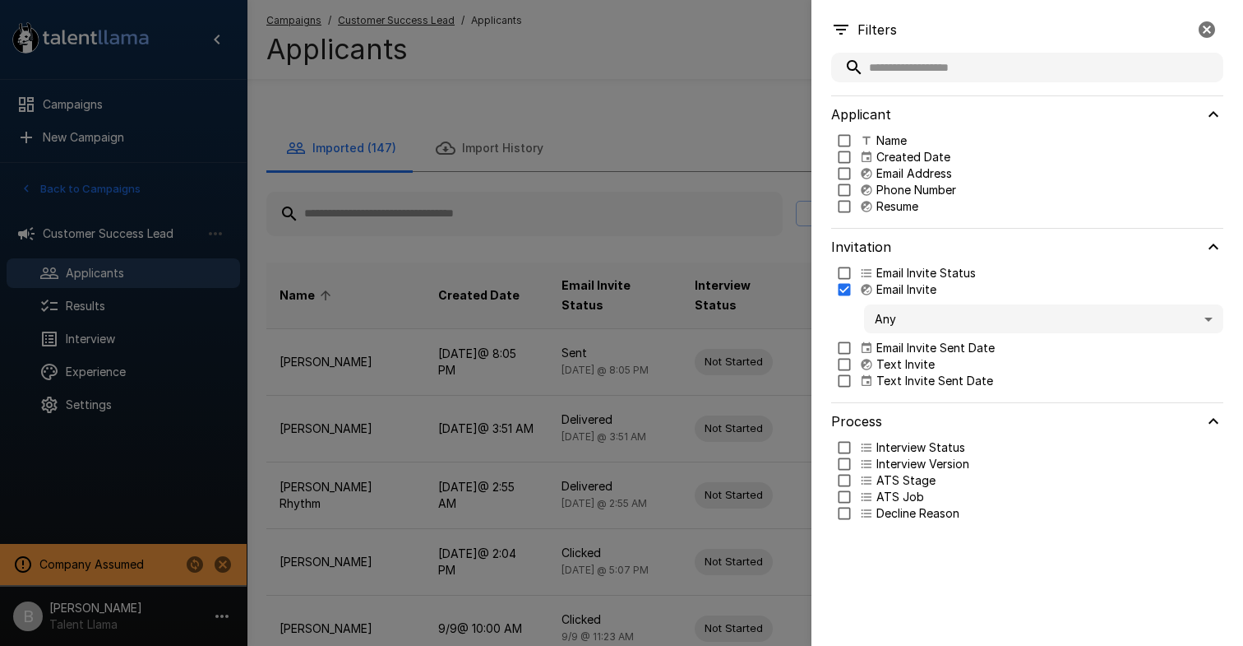
click at [893, 321] on body "A new version of Talent Llama is available. Please click here to refresh your b…" at bounding box center [621, 323] width 1243 height 646
click at [910, 363] on span "Sent" at bounding box center [1043, 365] width 333 height 17
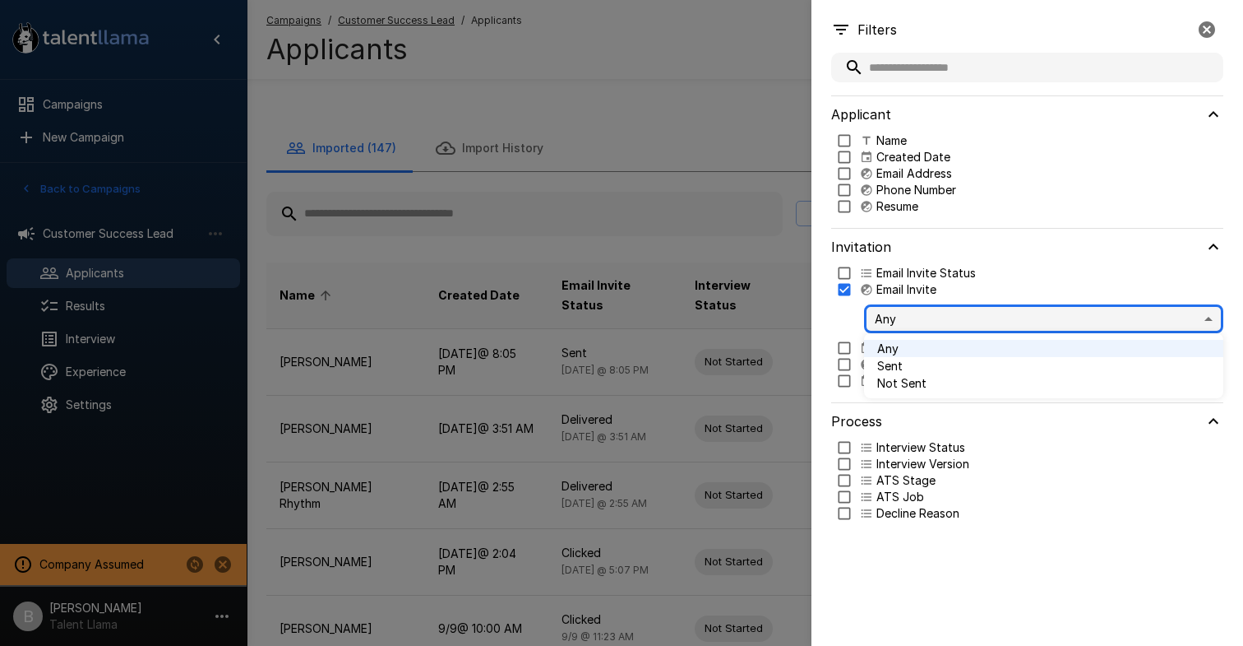
type input "****"
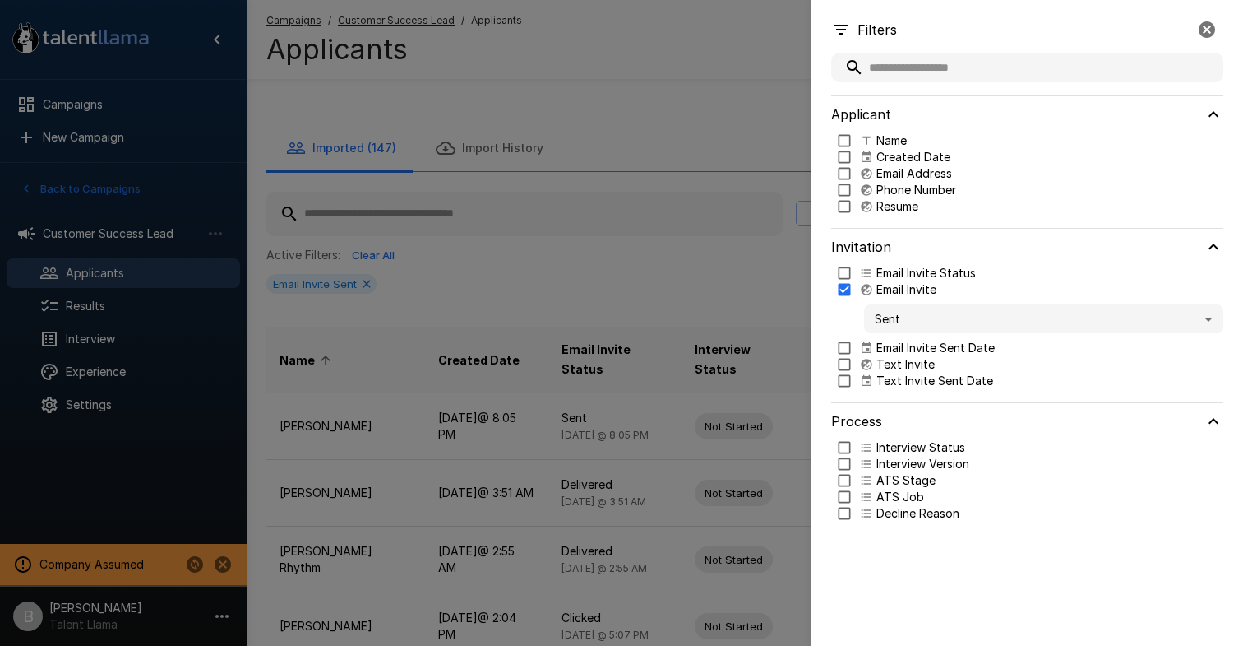
click at [689, 80] on div at bounding box center [621, 323] width 1243 height 646
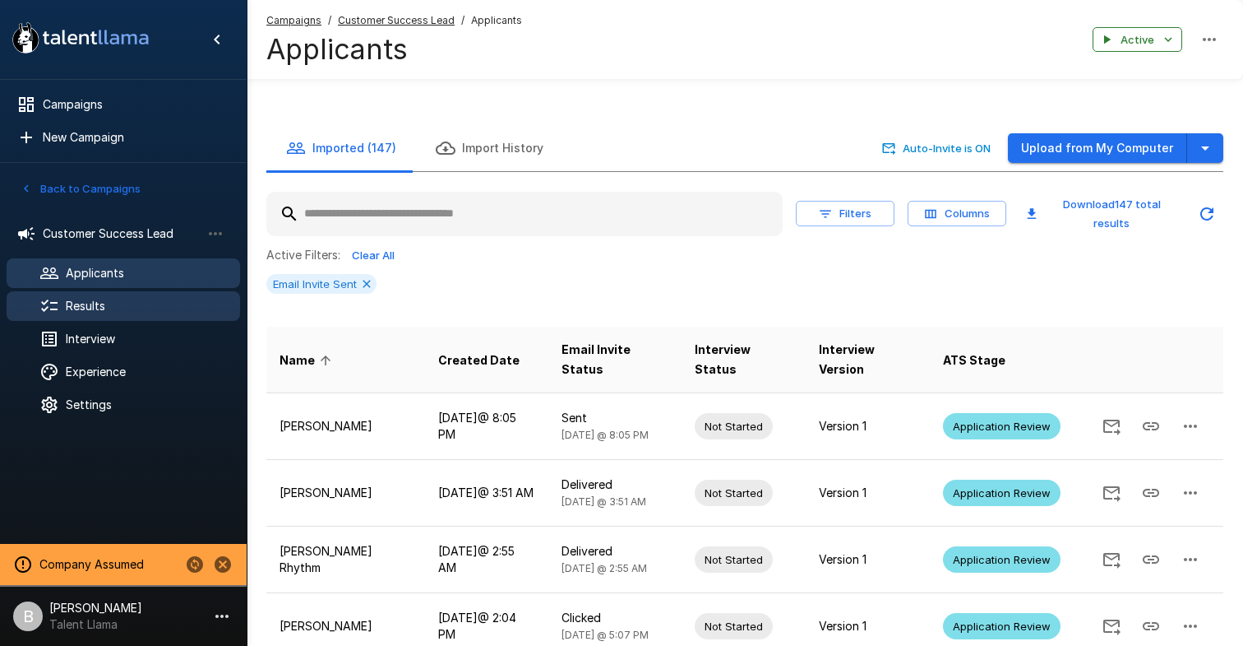
click at [124, 304] on span "Results" at bounding box center [146, 306] width 161 height 16
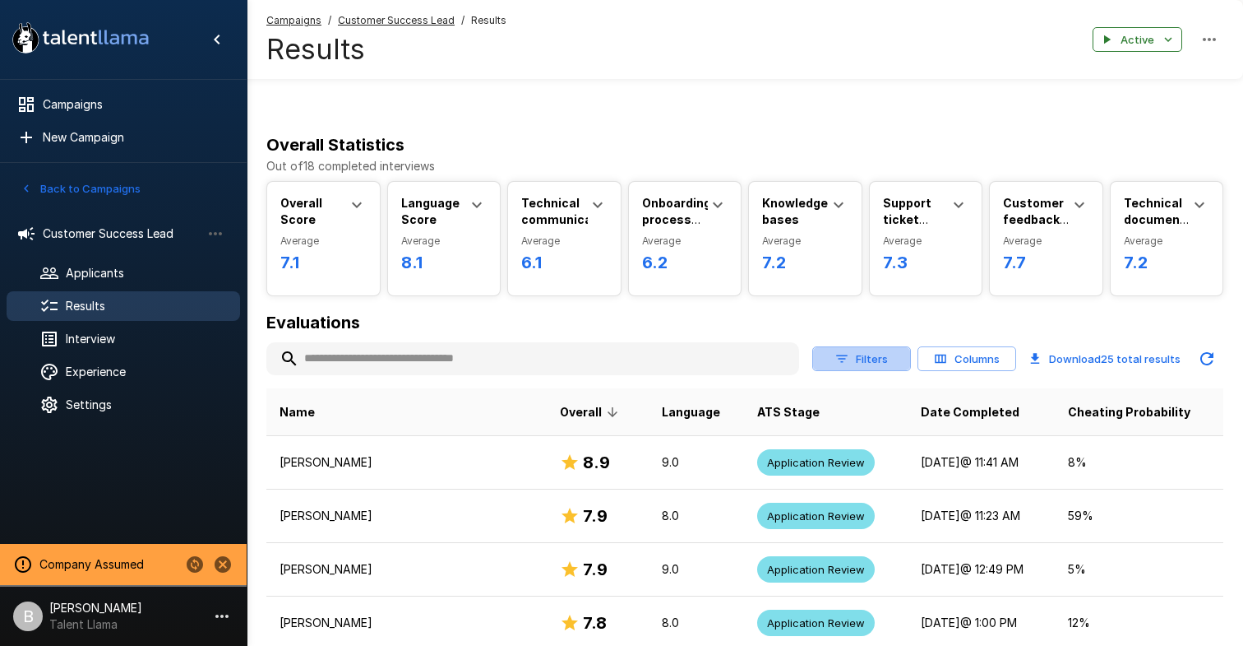
click at [876, 368] on button "Filters" at bounding box center [861, 358] width 99 height 25
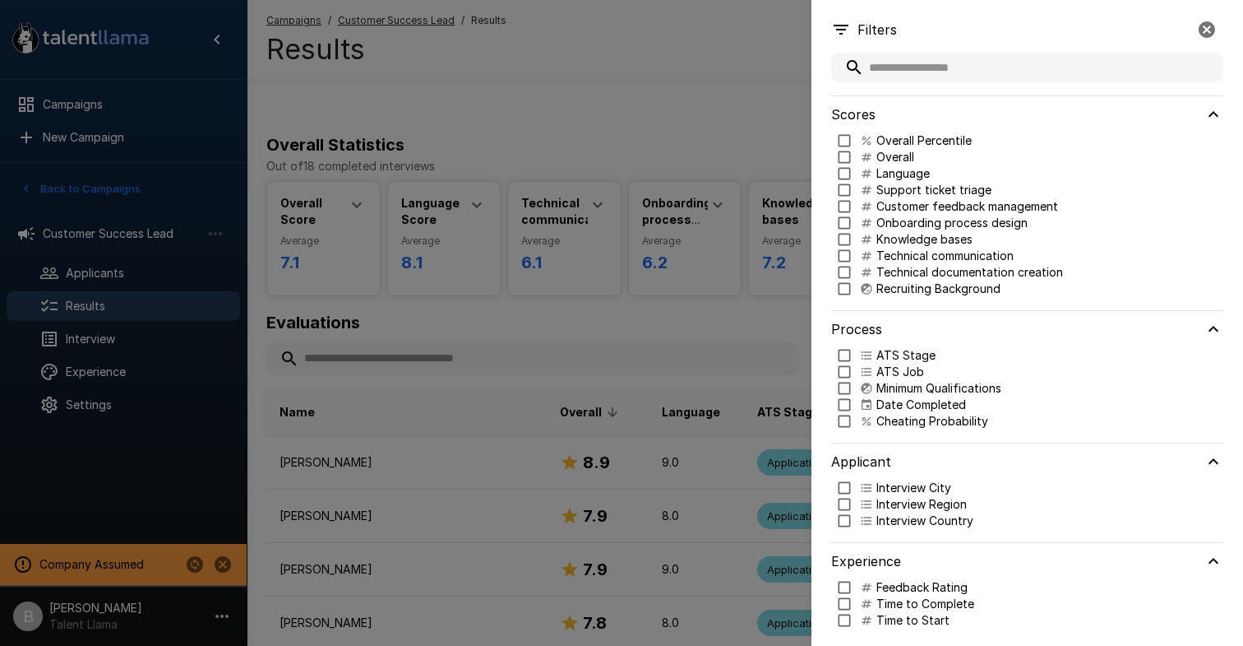
click at [910, 358] on p "ATS Stage" at bounding box center [906, 355] width 59 height 16
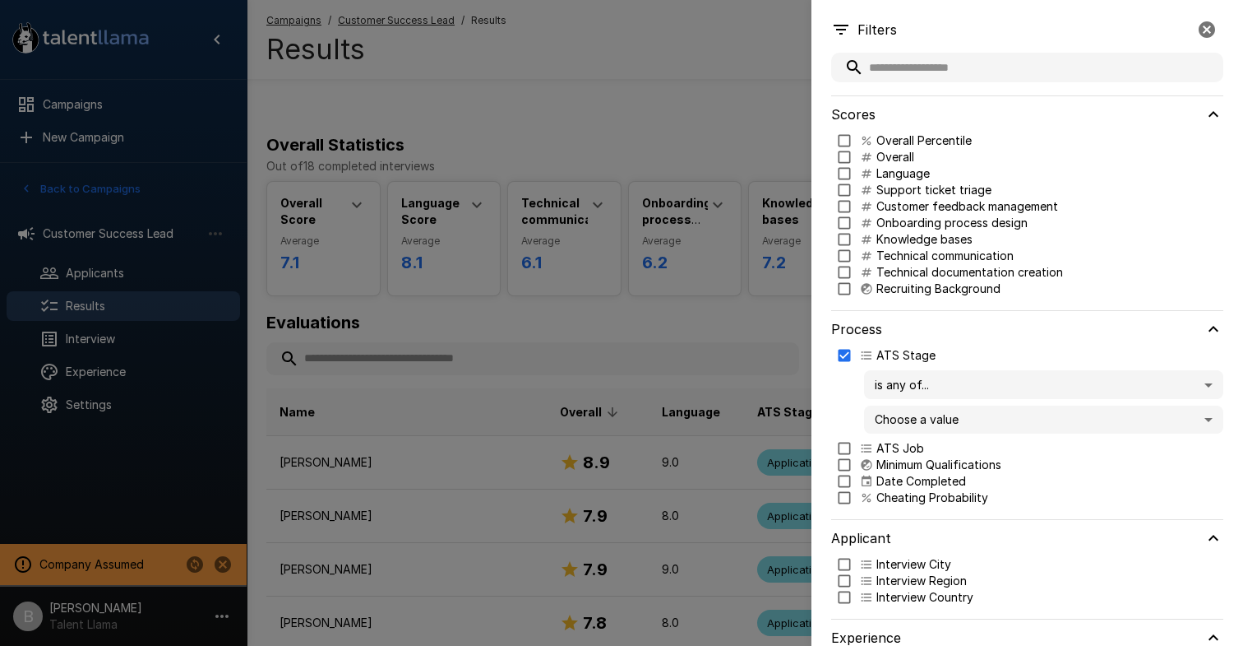
click at [904, 376] on body "A new version of Talent Llama is available. Please click here to refresh your b…" at bounding box center [621, 323] width 1243 height 646
click at [816, 352] on div at bounding box center [621, 323] width 1243 height 646
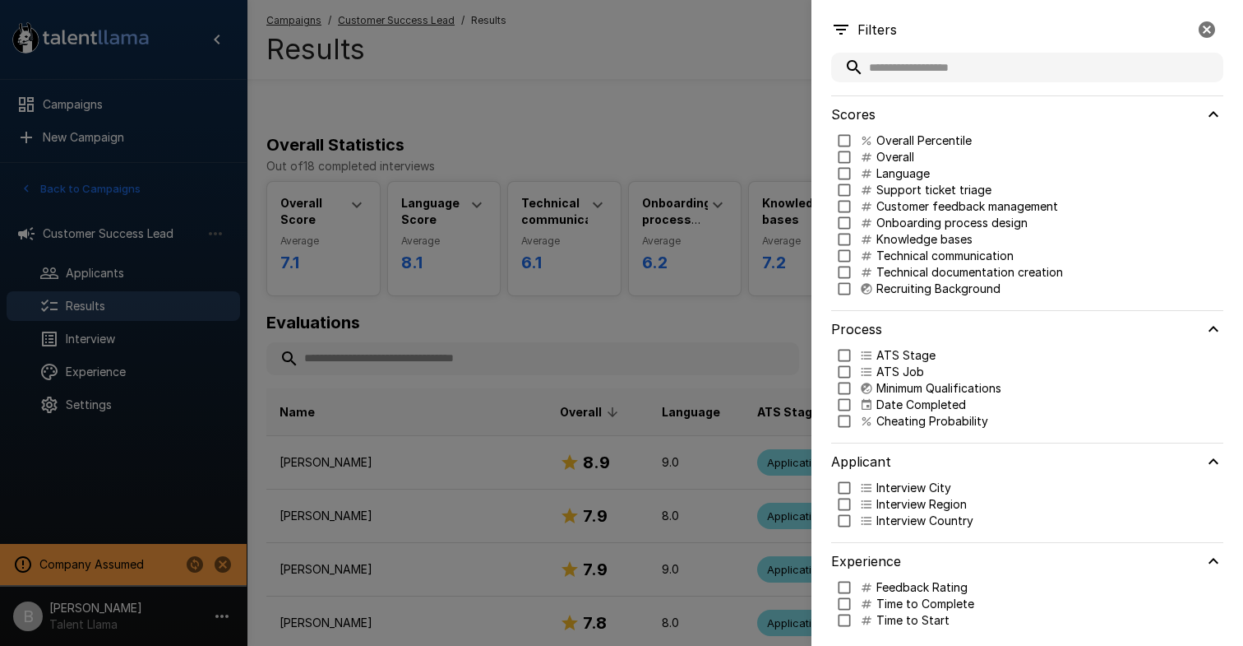
type input "***"
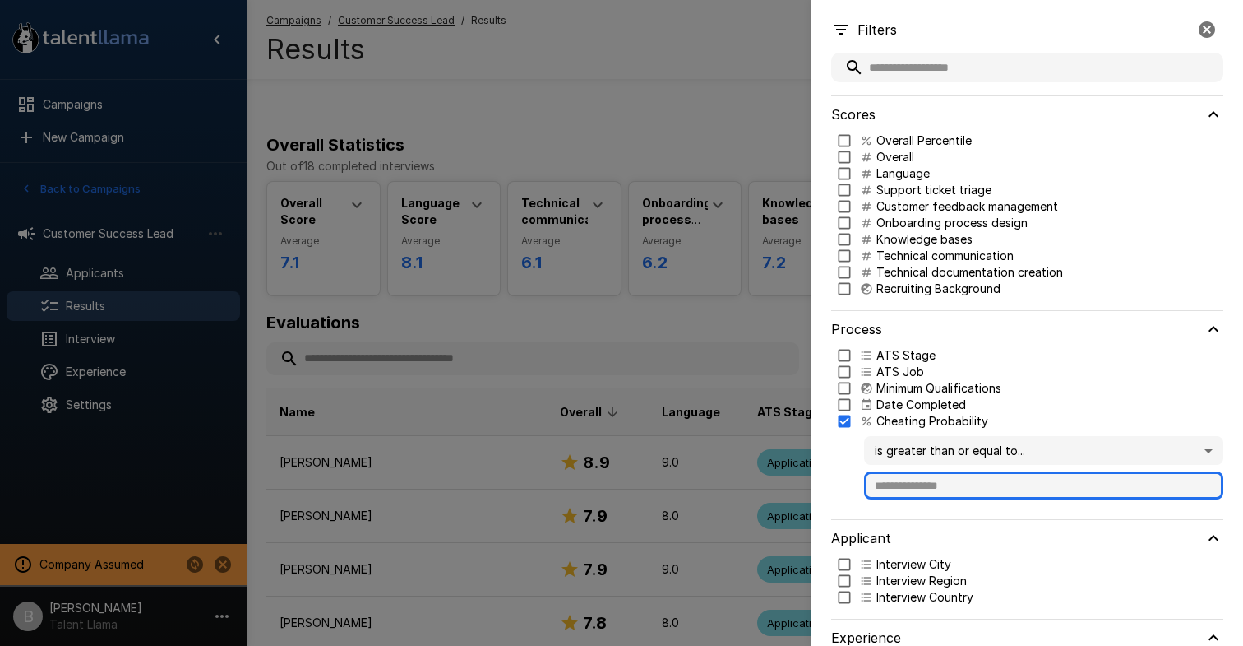
click at [959, 484] on input "text" at bounding box center [1043, 485] width 359 height 28
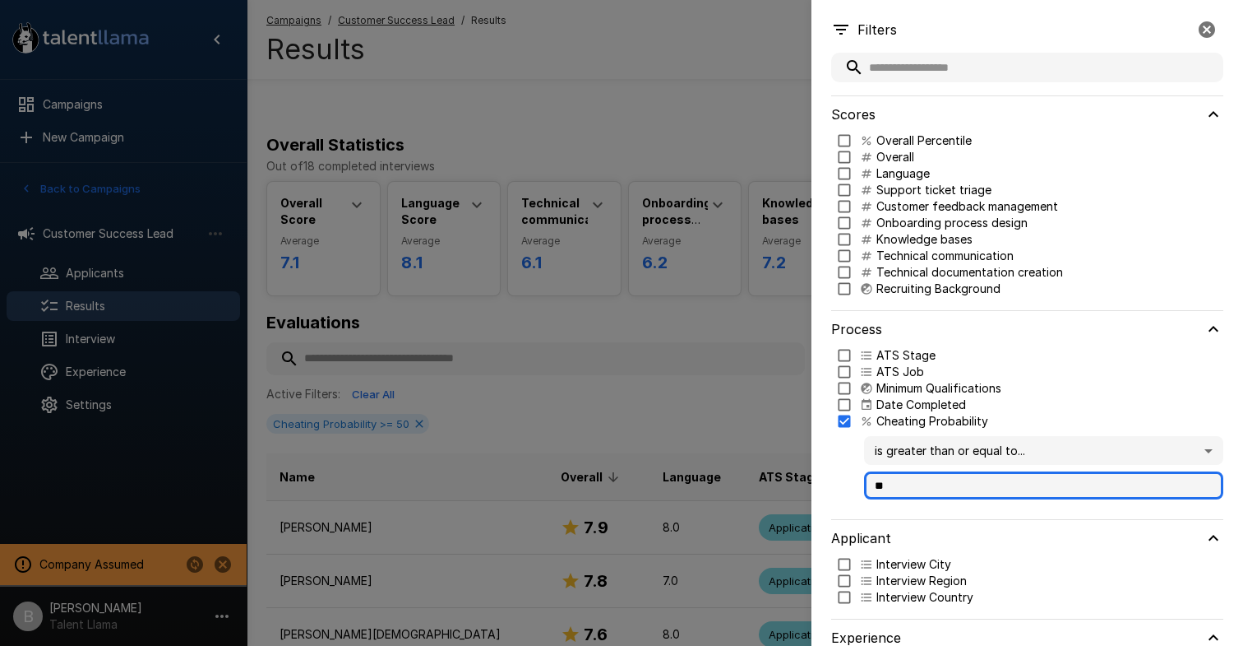
type input "**"
click at [699, 391] on div at bounding box center [621, 323] width 1243 height 646
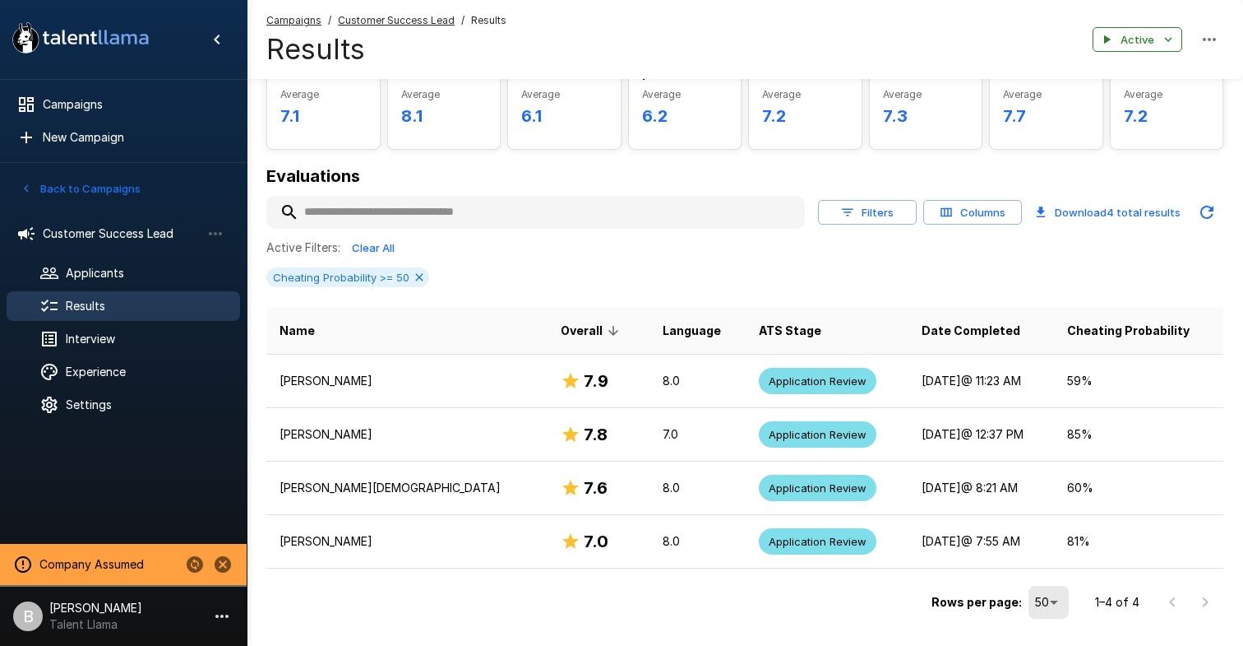
scroll to position [144, 0]
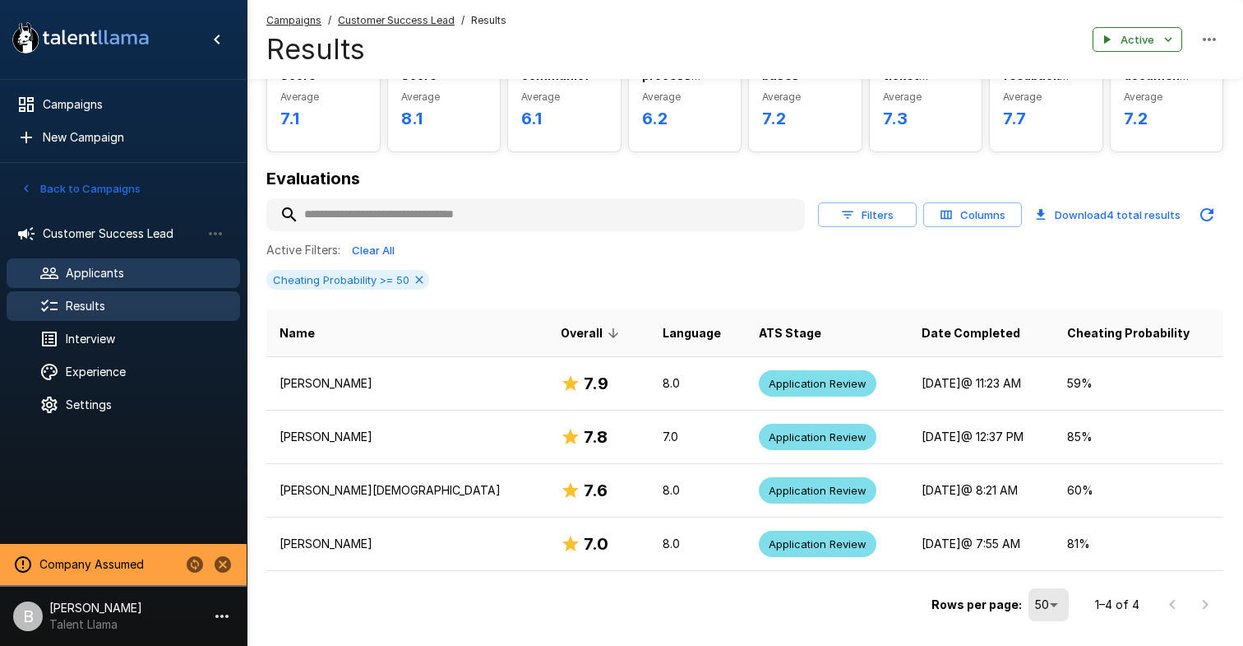
click at [127, 282] on div "Applicants" at bounding box center [124, 273] width 234 height 30
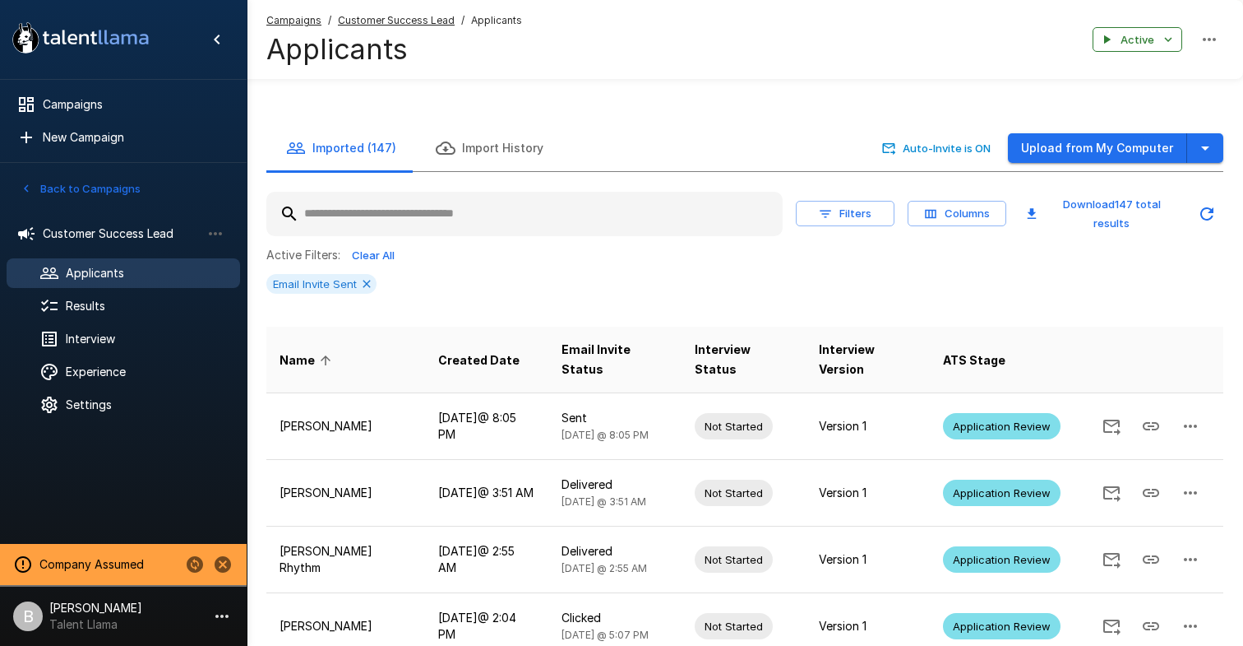
click at [842, 211] on button "Filters" at bounding box center [845, 213] width 99 height 25
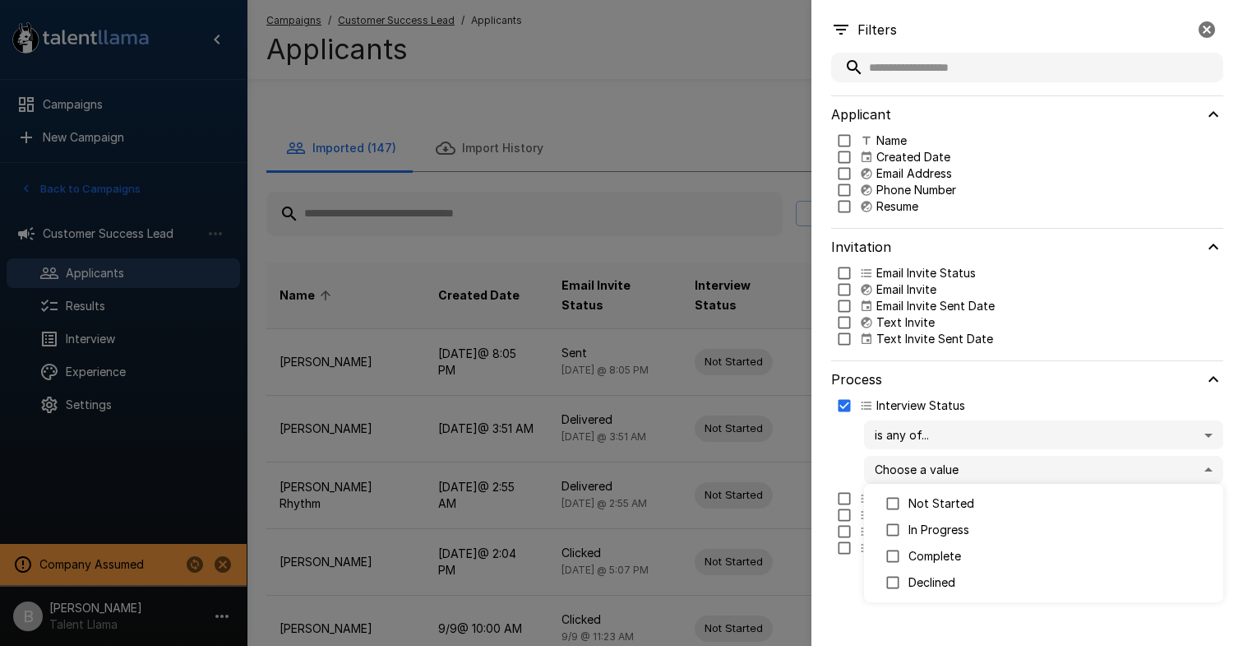
click at [921, 466] on body "A new version of Talent Llama is available. Please click here to refresh your b…" at bounding box center [621, 323] width 1243 height 646
click at [932, 446] on div at bounding box center [621, 323] width 1243 height 646
click at [938, 440] on body "A new version of Talent Llama is available. Please click here to refresh your b…" at bounding box center [621, 323] width 1243 height 646
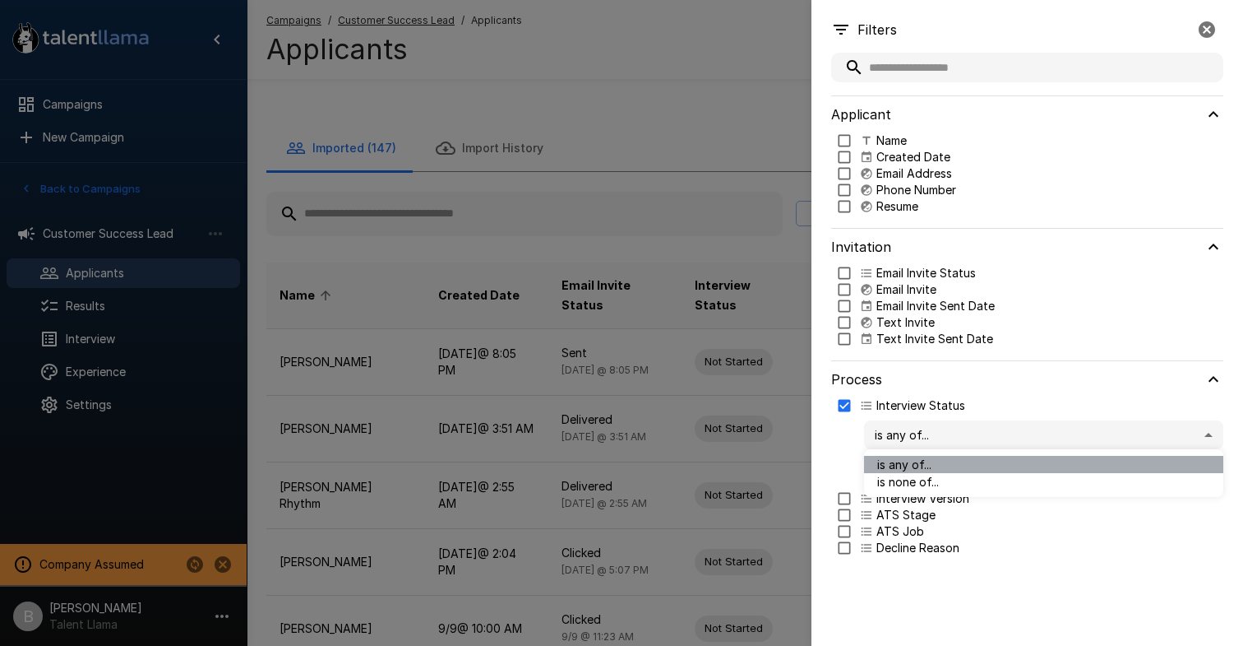
click at [928, 468] on span "is any of..." at bounding box center [1043, 464] width 333 height 17
click at [935, 467] on body "A new version of Talent Llama is available. Please click here to refresh your b…" at bounding box center [621, 323] width 1243 height 646
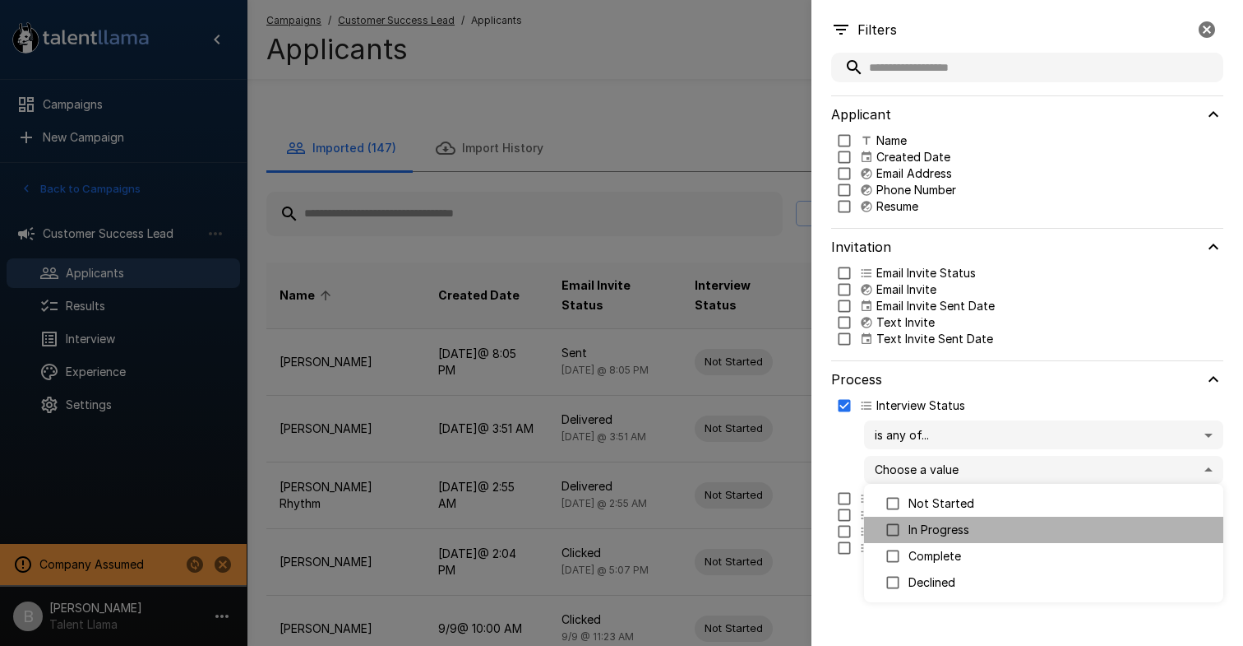
click at [923, 528] on p "In Progress" at bounding box center [1060, 529] width 302 height 16
type input "**********"
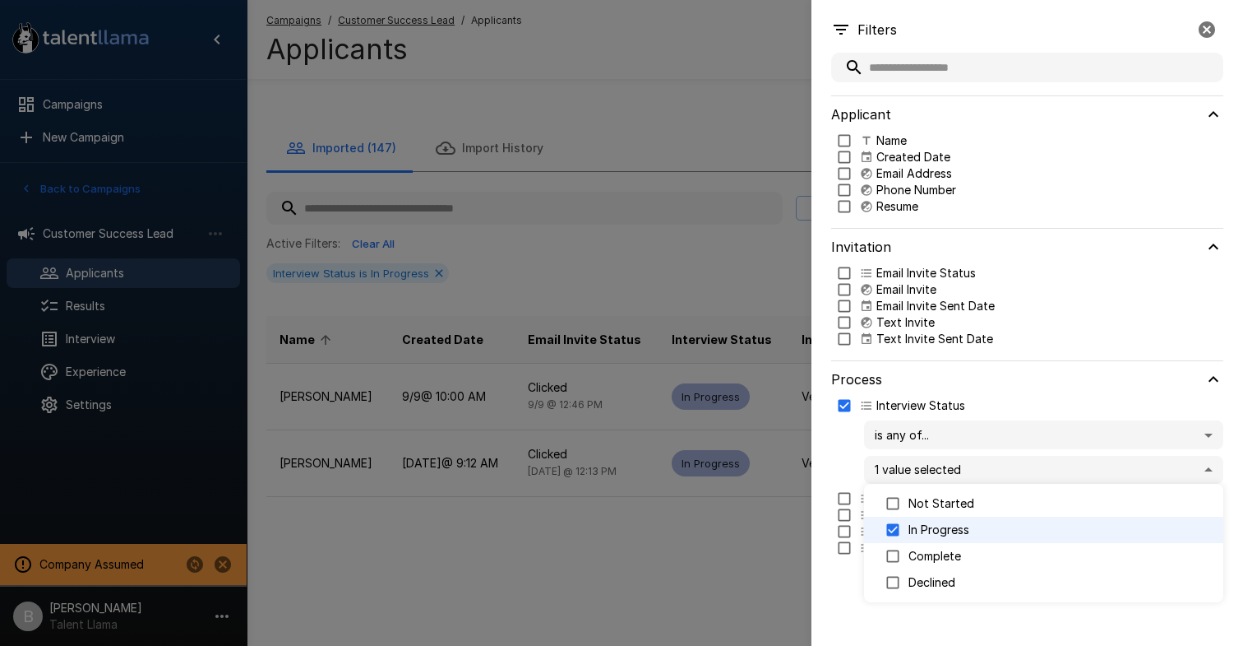
click at [743, 215] on div at bounding box center [621, 323] width 1243 height 646
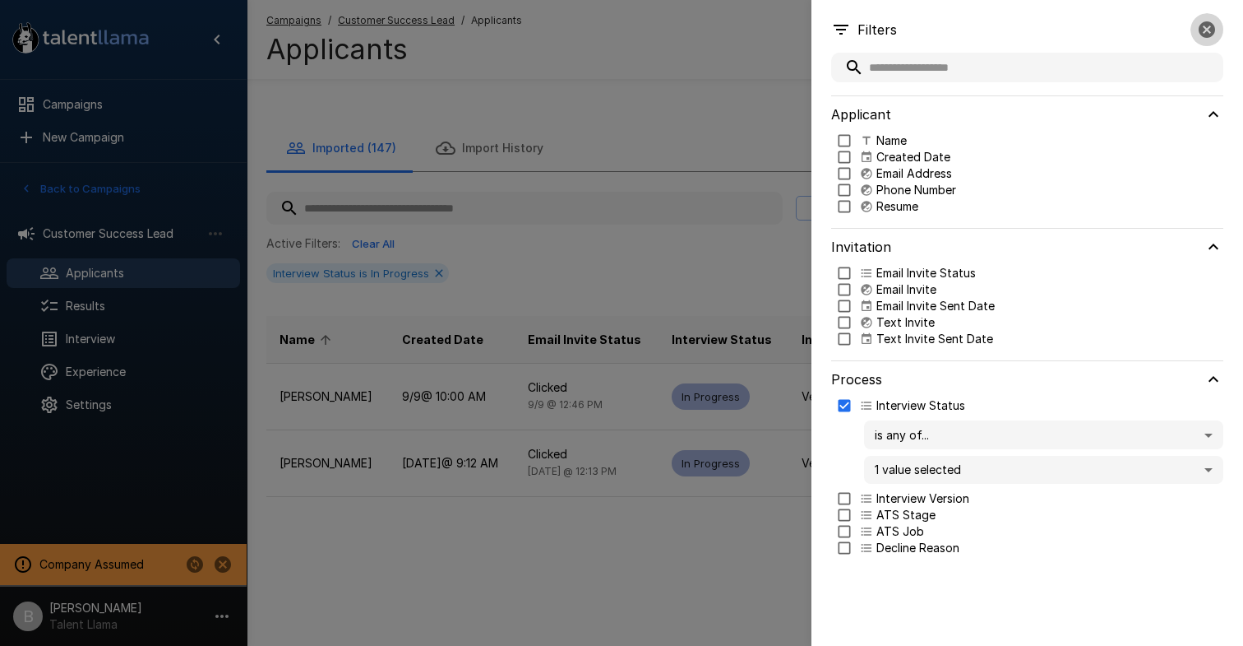
click at [1210, 35] on icon "button" at bounding box center [1207, 29] width 16 height 16
